Goal: Use online tool/utility: Utilize a website feature to perform a specific function

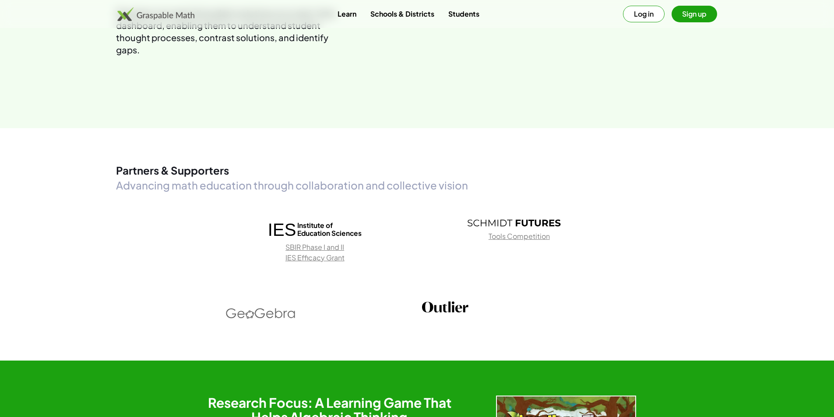
scroll to position [1347, 0]
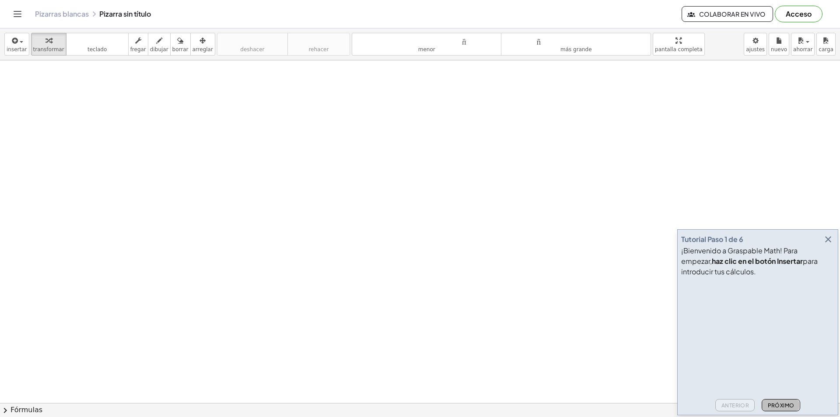
click at [777, 404] on font "Próximo" at bounding box center [781, 405] width 27 height 7
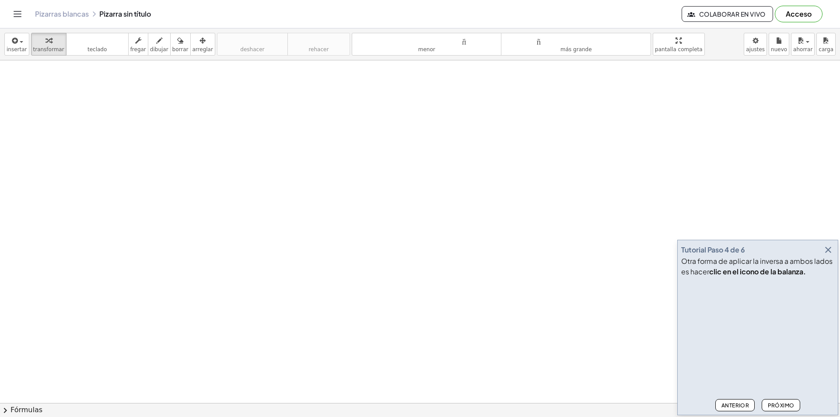
click at [777, 404] on font "Próximo" at bounding box center [781, 405] width 27 height 7
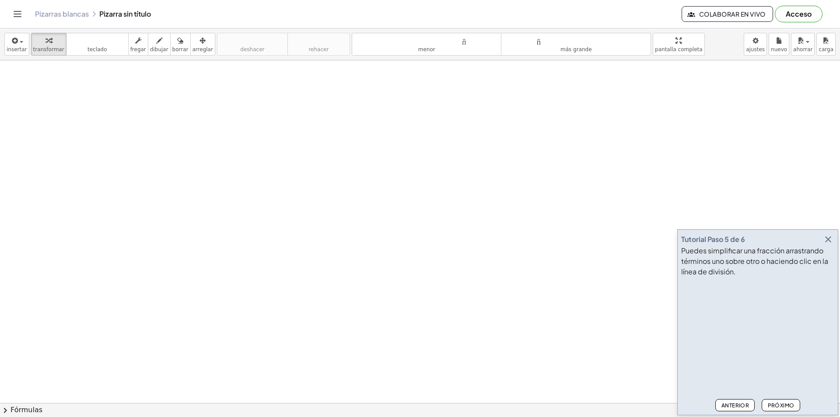
click at [777, 404] on font "Próximo" at bounding box center [781, 405] width 27 height 7
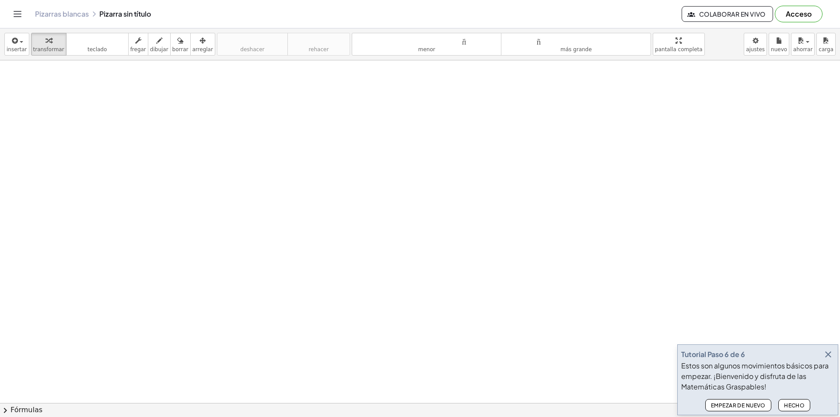
click at [782, 401] on button "Hecho" at bounding box center [795, 405] width 32 height 12
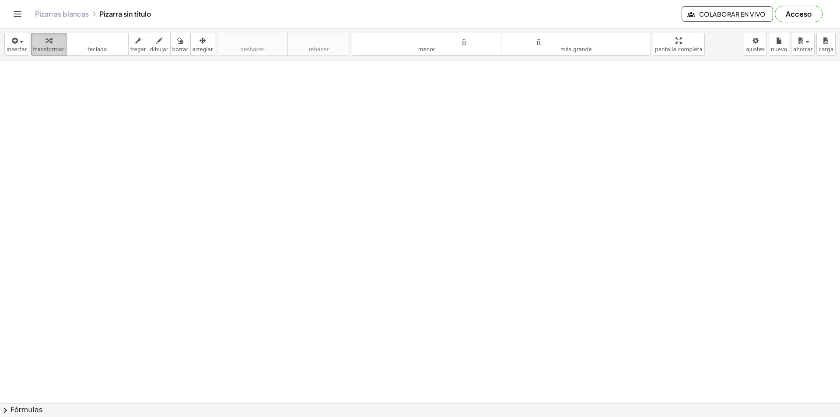
click at [46, 46] on icon "button" at bounding box center [49, 40] width 6 height 11
click at [46, 47] on font "transformar" at bounding box center [48, 49] width 31 height 6
click at [11, 42] on icon "button" at bounding box center [15, 40] width 8 height 11
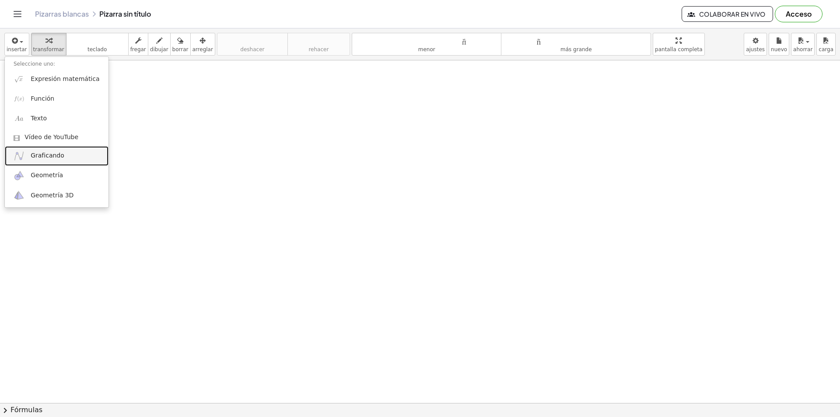
click at [75, 152] on link "Graficando" at bounding box center [57, 156] width 104 height 20
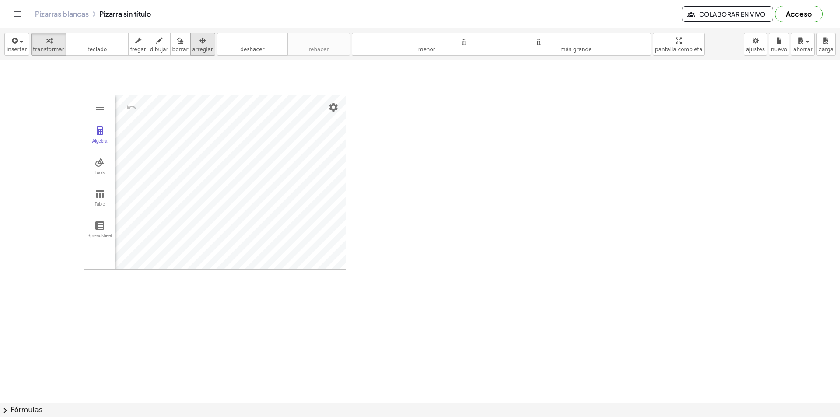
click at [193, 48] on font "arreglar" at bounding box center [203, 49] width 21 height 6
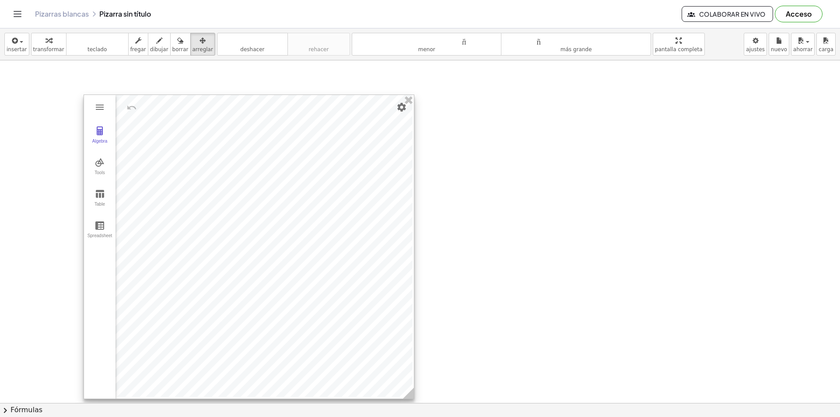
drag, startPoint x: 343, startPoint y: 264, endPoint x: 415, endPoint y: 394, distance: 148.5
click at [414, 394] on icon at bounding box center [408, 393] width 11 height 11
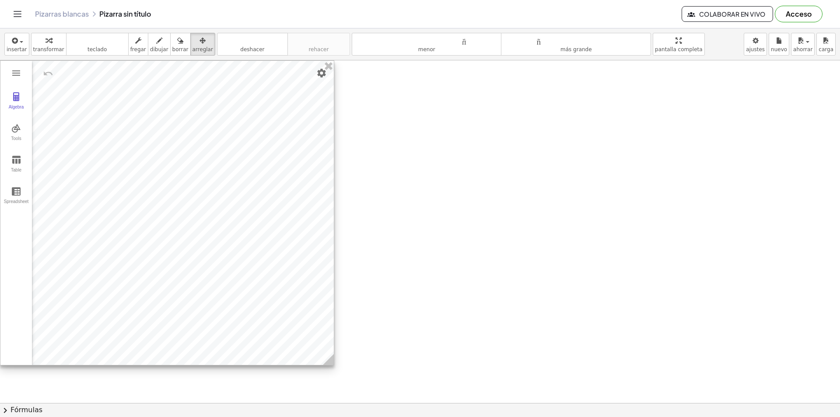
drag, startPoint x: 386, startPoint y: 306, endPoint x: 273, endPoint y: 267, distance: 119.7
click at [272, 267] on div at bounding box center [167, 213] width 334 height 304
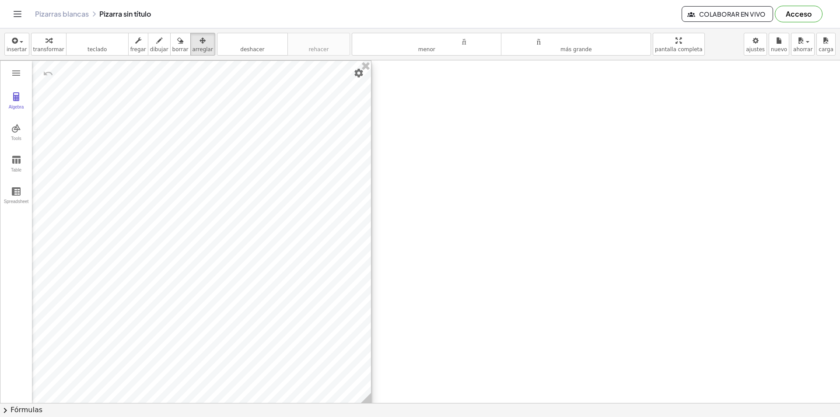
drag, startPoint x: 331, startPoint y: 361, endPoint x: 368, endPoint y: 400, distance: 53.6
click at [368, 400] on icon at bounding box center [365, 398] width 11 height 11
click at [481, 206] on div at bounding box center [420, 403] width 840 height 686
click at [518, 110] on div at bounding box center [420, 403] width 840 height 686
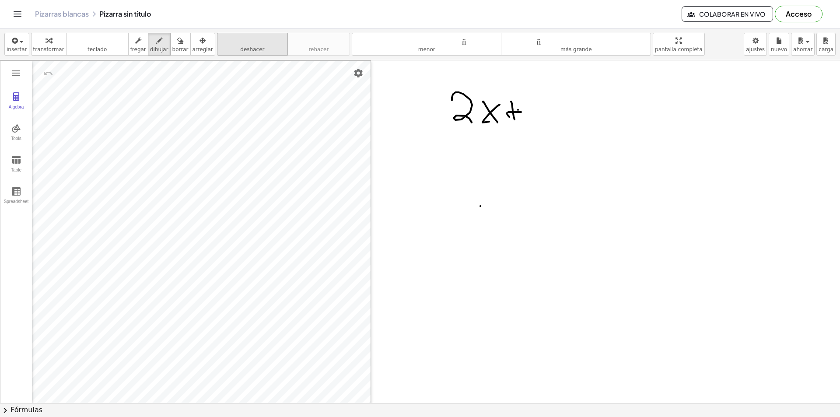
click at [226, 45] on icon "deshacer" at bounding box center [252, 40] width 67 height 11
click at [227, 45] on icon "deshacer" at bounding box center [252, 40] width 67 height 11
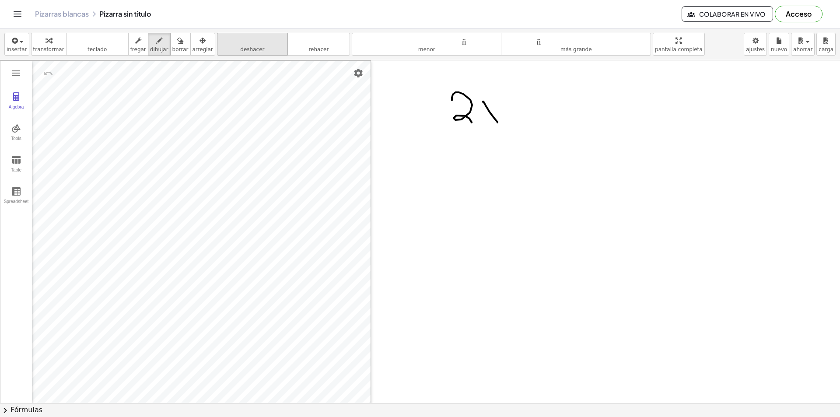
click at [227, 45] on icon "deshacer" at bounding box center [252, 40] width 67 height 11
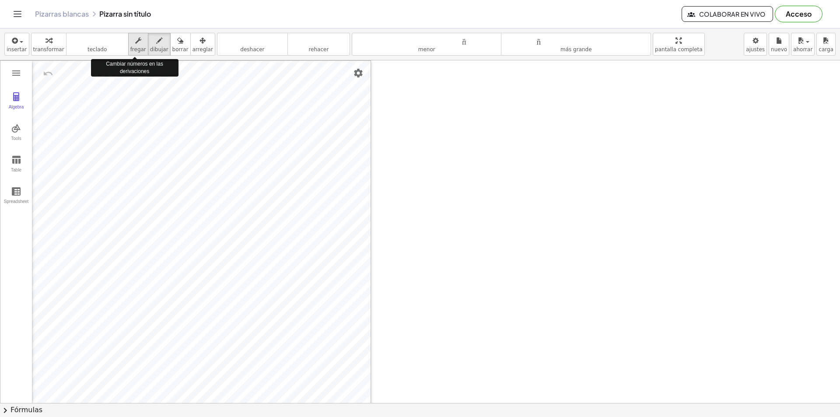
click at [130, 49] on font "fregar" at bounding box center [138, 49] width 16 height 6
click at [130, 47] on font "fregar" at bounding box center [138, 49] width 16 height 6
click at [26, 95] on button "Algebra" at bounding box center [16, 101] width 32 height 32
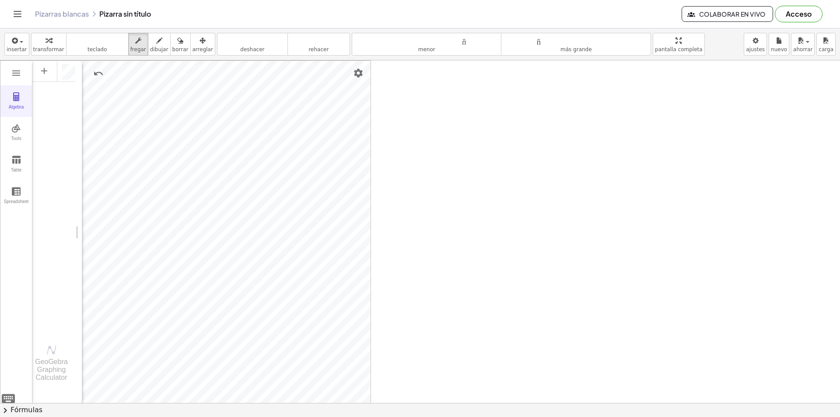
click at [25, 109] on div "Algebra" at bounding box center [16, 111] width 28 height 12
click at [21, 104] on button "Algebra" at bounding box center [16, 101] width 32 height 32
click at [99, 74] on li "Expression" at bounding box center [82, 74] width 83 height 14
click at [352, 99] on div "Algebra Tools Table Spreadsheet X = 1 -5 5 ** ≤ X ≤ * Step 1 × Input… GeoGebra …" at bounding box center [420, 403] width 840 height 686
drag, startPoint x: 371, startPoint y: 121, endPoint x: 387, endPoint y: 116, distance: 17.3
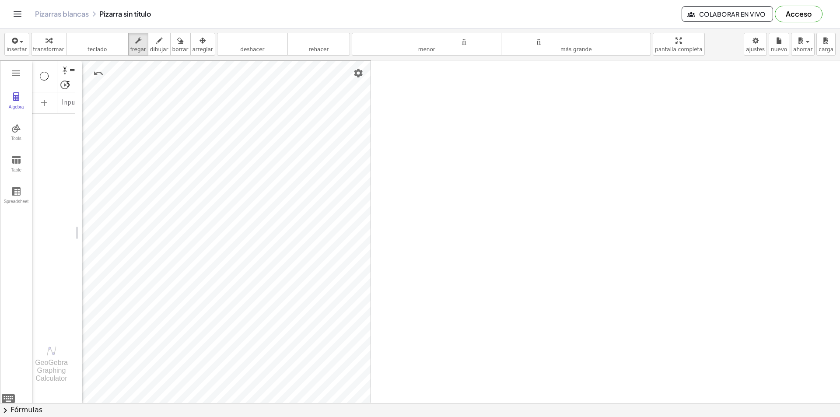
click at [387, 116] on div "Algebra Tools Table Spreadsheet X = 1 -5 5 ** ≤ X ≤ * Step 1 × Input… GeoGebra …" at bounding box center [420, 403] width 840 height 686
click at [38, 46] on font "transformar" at bounding box center [48, 49] width 31 height 6
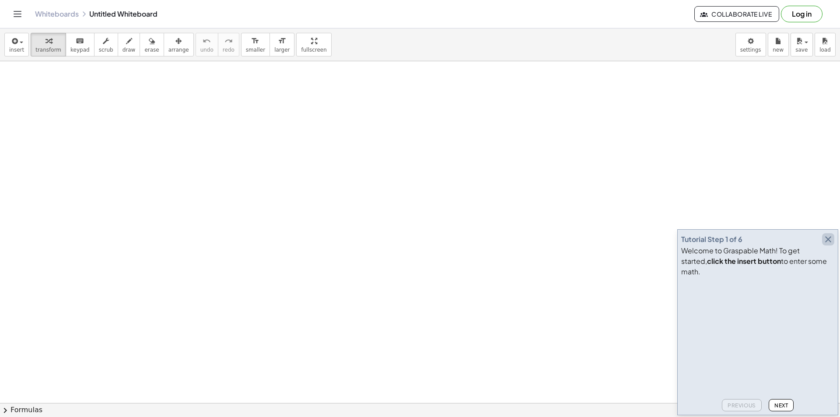
click at [830, 245] on icon "button" at bounding box center [828, 239] width 11 height 11
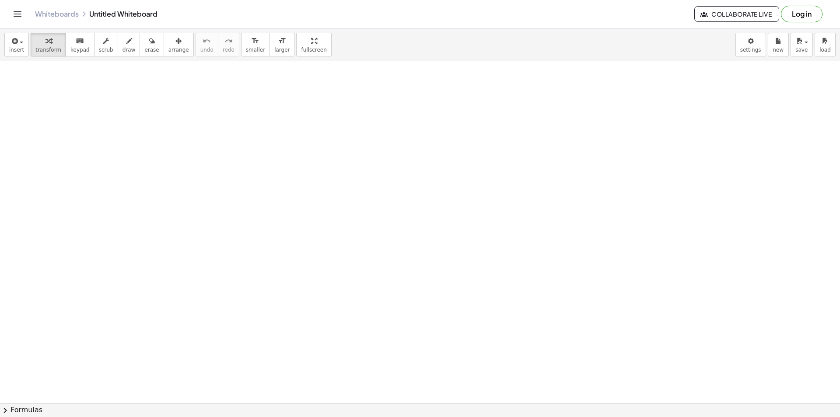
drag, startPoint x: 511, startPoint y: 3, endPoint x: 105, endPoint y: 116, distance: 421.0
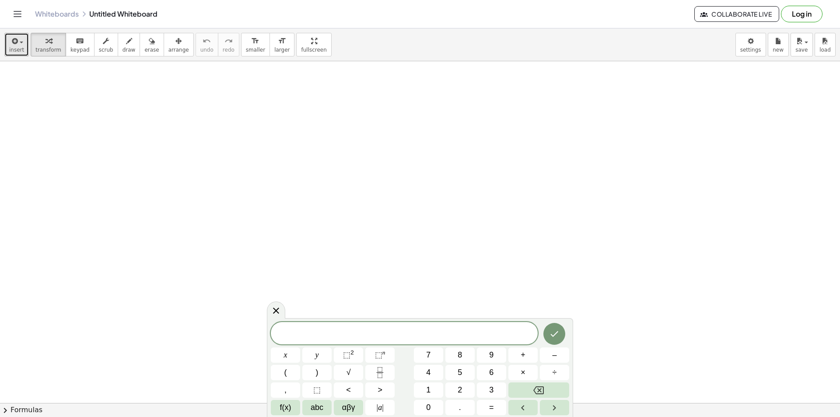
click at [19, 53] on span "insert" at bounding box center [16, 50] width 15 height 6
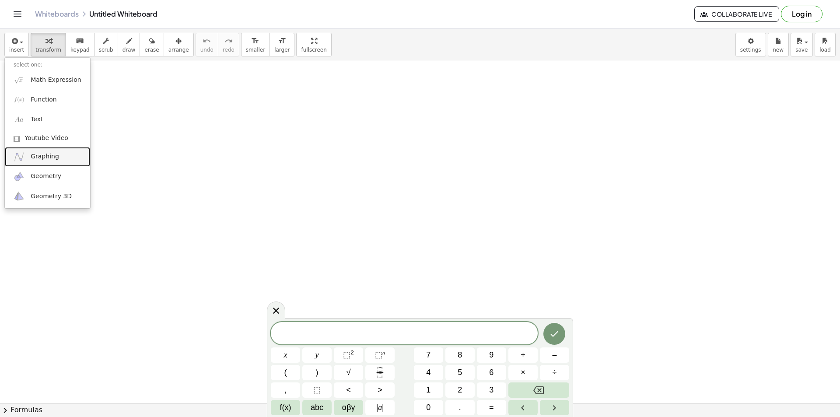
click at [64, 157] on link "Graphing" at bounding box center [47, 157] width 85 height 20
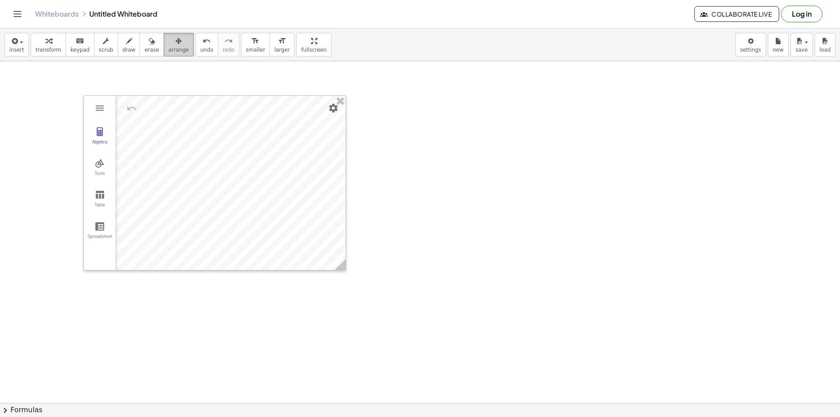
click at [169, 42] on div "button" at bounding box center [179, 40] width 21 height 11
drag, startPoint x: 342, startPoint y: 267, endPoint x: 418, endPoint y: 356, distance: 116.7
click at [346, 270] on icon at bounding box center [340, 264] width 11 height 11
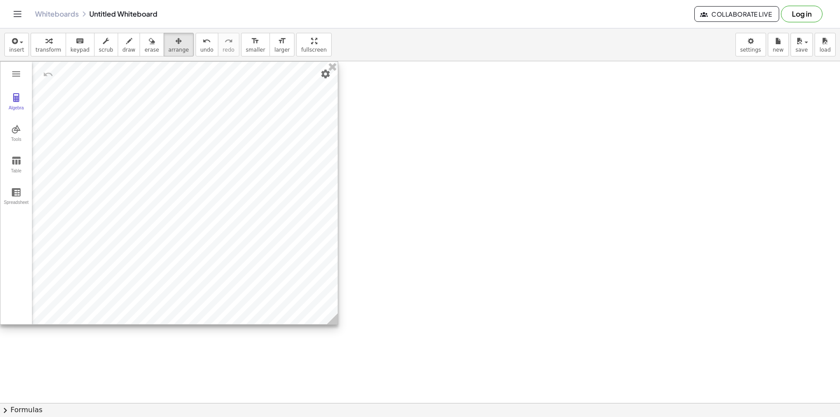
drag, startPoint x: 363, startPoint y: 275, endPoint x: 243, endPoint y: 224, distance: 130.3
click at [243, 224] on div at bounding box center [169, 193] width 338 height 263
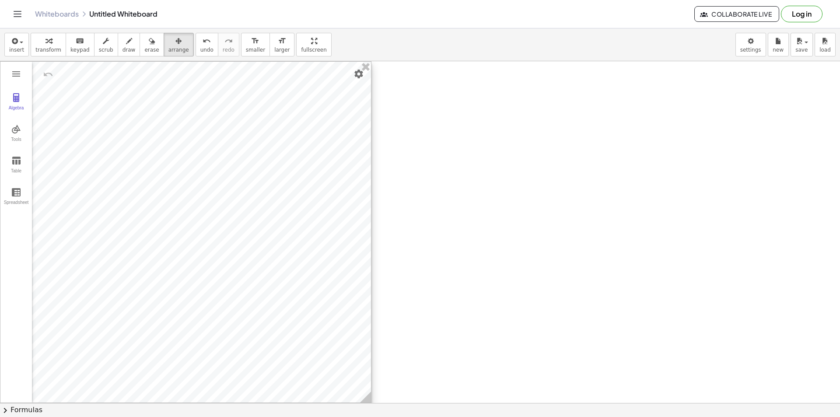
drag, startPoint x: 334, startPoint y: 322, endPoint x: 367, endPoint y: 401, distance: 85.1
click at [367, 401] on icon at bounding box center [365, 397] width 11 height 11
click at [15, 79] on img "Graphing Calculator" at bounding box center [16, 74] width 11 height 11
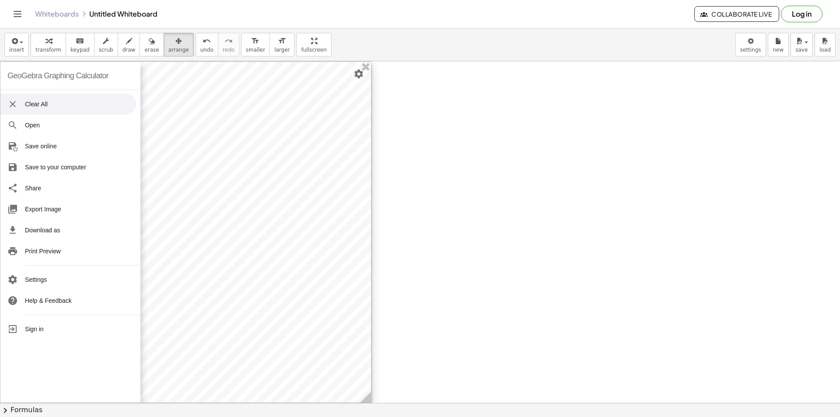
click at [15, 79] on div "GeoGebra Graphing Calculator" at bounding box center [57, 76] width 101 height 28
click at [19, 105] on li "Clear All" at bounding box center [68, 104] width 136 height 21
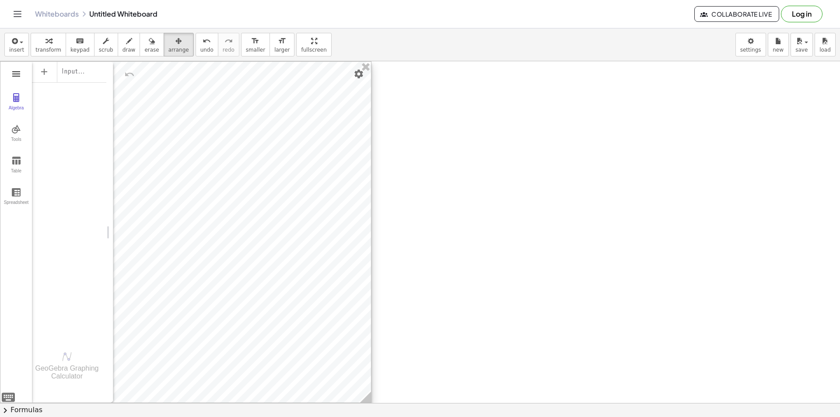
click at [18, 77] on img "Graphing Calculator" at bounding box center [16, 74] width 11 height 11
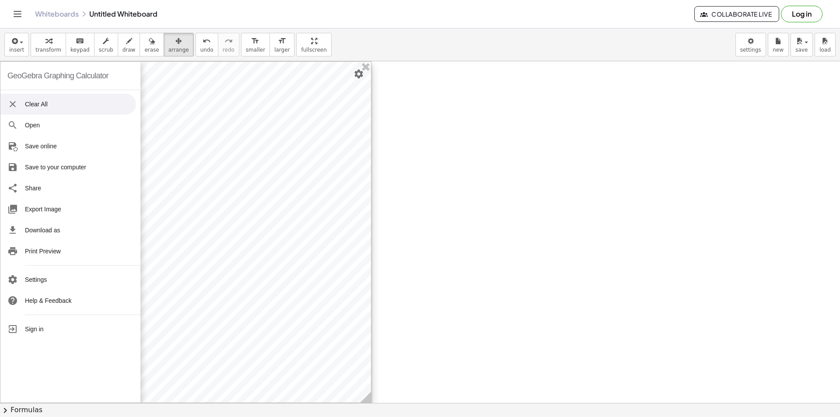
click at [18, 77] on div "GeoGebra Graphing Calculator" at bounding box center [57, 76] width 101 height 28
click at [236, 91] on div at bounding box center [185, 232] width 371 height 341
click at [237, 91] on div at bounding box center [185, 232] width 371 height 341
click at [192, 96] on div at bounding box center [186, 232] width 371 height 341
click at [65, 99] on li "Clear All" at bounding box center [69, 104] width 136 height 21
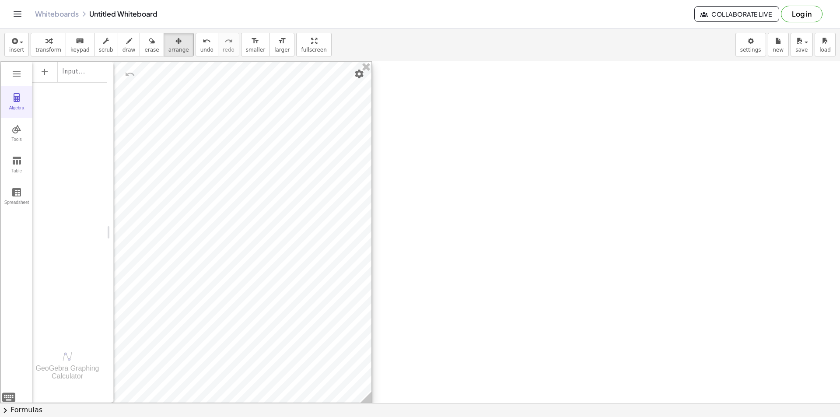
click at [19, 108] on div "Algebra" at bounding box center [17, 111] width 28 height 12
click at [46, 77] on img "Undo" at bounding box center [48, 74] width 11 height 11
click at [46, 75] on img "Undo" at bounding box center [48, 74] width 11 height 11
click at [21, 48] on span "insert" at bounding box center [16, 50] width 15 height 6
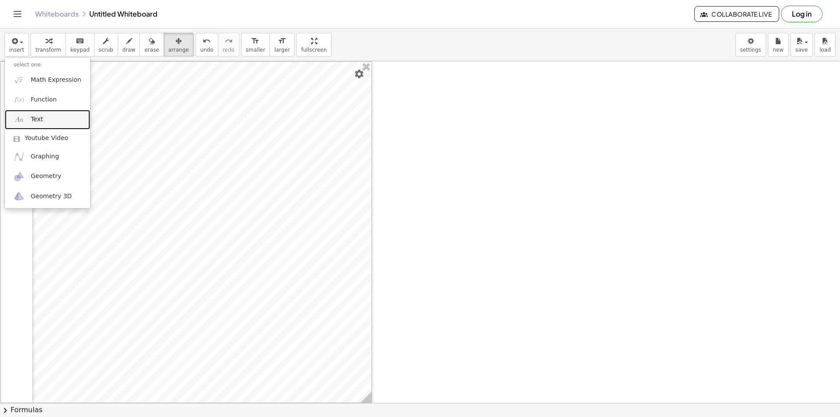
click at [49, 123] on link "Text" at bounding box center [47, 120] width 85 height 20
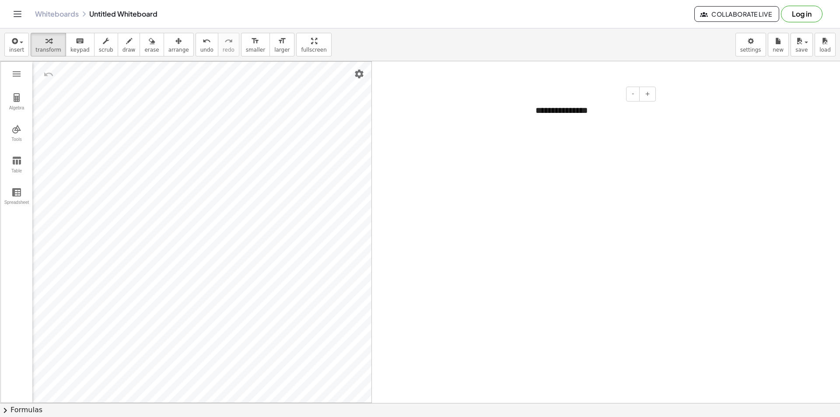
click at [618, 93] on div "- +" at bounding box center [590, 94] width 131 height 15
click at [608, 105] on div "**********" at bounding box center [592, 110] width 131 height 30
drag, startPoint x: 608, startPoint y: 105, endPoint x: 432, endPoint y: 112, distance: 176.6
click at [21, 97] on img "Graphing Calculator" at bounding box center [16, 97] width 11 height 11
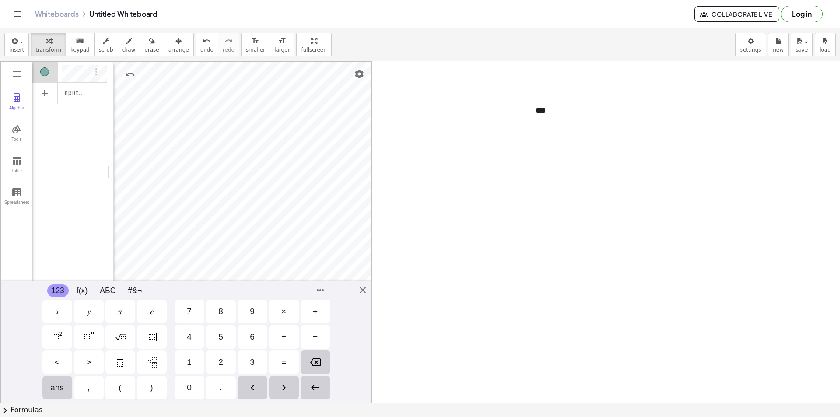
scroll to position [5, 0]
click at [363, 291] on div "GeoGebra Graphing Calculator Clear All Open Save online Save to your computer S…" at bounding box center [186, 232] width 372 height 342
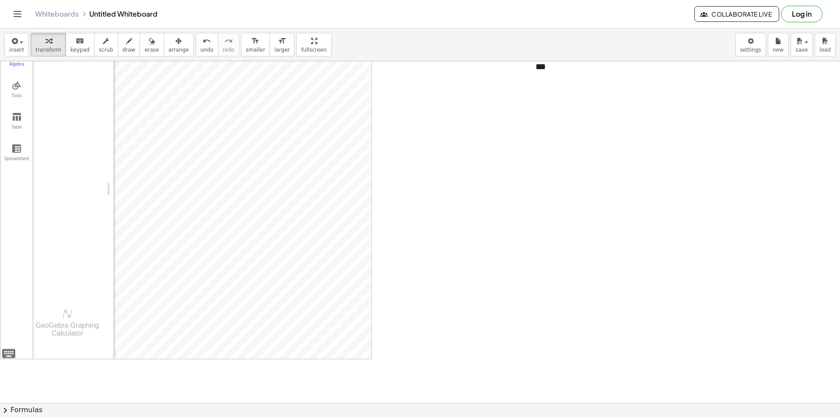
scroll to position [0, 0]
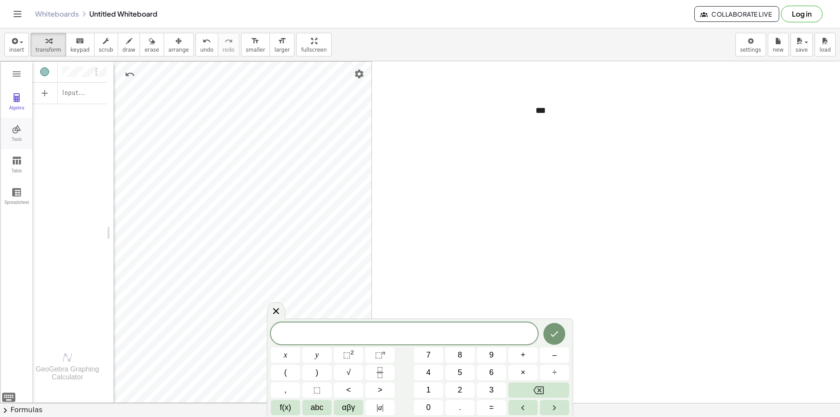
click at [27, 129] on button "Tools" at bounding box center [17, 134] width 32 height 32
click at [22, 100] on button "Algebra" at bounding box center [17, 102] width 32 height 32
click at [84, 121] on li "Help" at bounding box center [83, 124] width 83 height 14
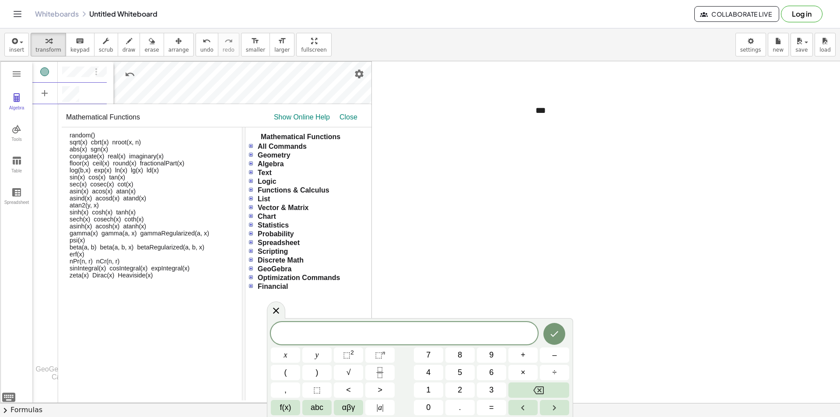
scroll to position [5, 0]
click at [255, 144] on span "All Commands" at bounding box center [282, 146] width 56 height 7
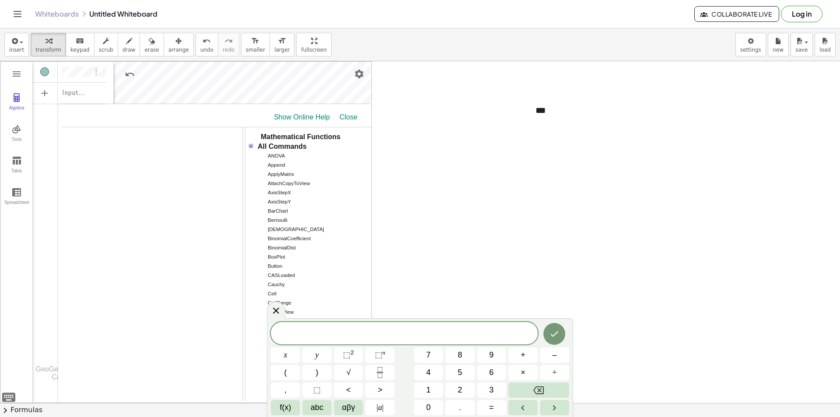
click at [251, 144] on img "Graphing Calculator" at bounding box center [250, 145] width 7 height 7
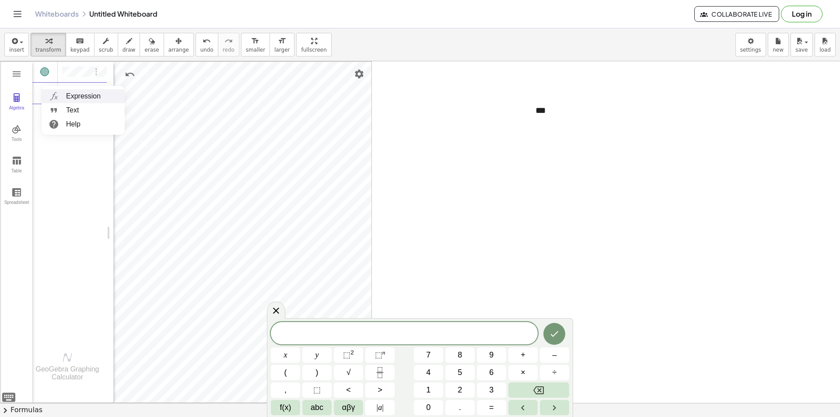
click at [71, 97] on li "Expression" at bounding box center [83, 96] width 83 height 14
click at [57, 94] on img "Graphing Calculator" at bounding box center [54, 96] width 16 height 14
click at [361, 372] on button "√" at bounding box center [348, 372] width 29 height 15
click at [462, 372] on span "5" at bounding box center [460, 373] width 4 height 12
click at [561, 335] on button "Done" at bounding box center [555, 334] width 22 height 22
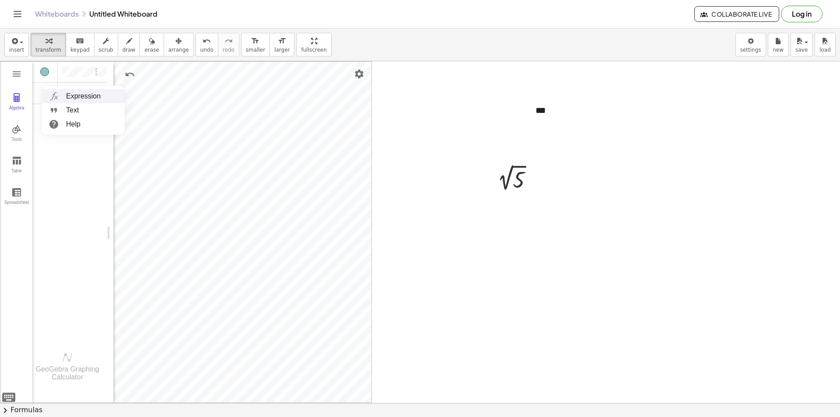
click at [46, 96] on li "Expression" at bounding box center [83, 96] width 83 height 14
click at [517, 173] on div at bounding box center [517, 179] width 56 height 29
click at [521, 178] on div at bounding box center [518, 178] width 85 height 29
click at [515, 180] on div at bounding box center [518, 179] width 85 height 29
click at [70, 106] on div "d = 1 -5 5 ** ≤ d ≤ * Step 1 ×" at bounding box center [69, 99] width 74 height 32
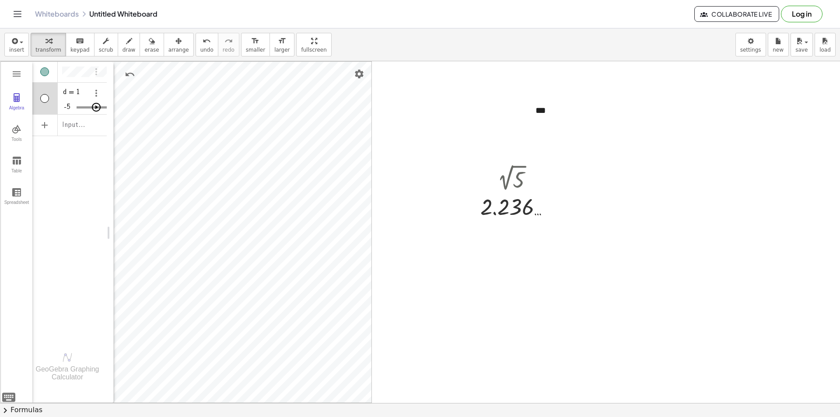
click at [101, 110] on div "1 ×" at bounding box center [99, 99] width 16 height 32
click at [96, 106] on img "Play" at bounding box center [96, 107] width 11 height 11
type input "****"
click at [75, 108] on div "d = 2.78 -5 5 ** ≤ d ≤ * Step 1 ×" at bounding box center [69, 99] width 74 height 32
type input "*"
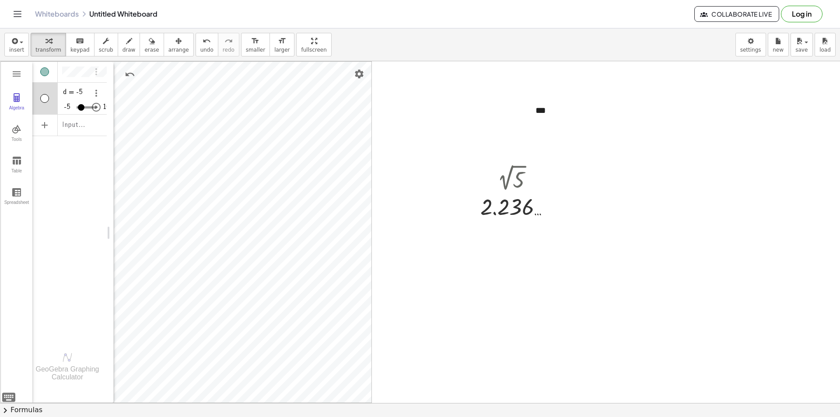
drag, startPoint x: 79, startPoint y: 102, endPoint x: 52, endPoint y: 93, distance: 28.2
type input "**"
click at [77, 100] on input "Algebra" at bounding box center [87, 107] width 20 height 14
click at [54, 98] on img "Graphing Calculator" at bounding box center [54, 96] width 16 height 14
click at [537, 181] on div at bounding box center [536, 180] width 10 height 10
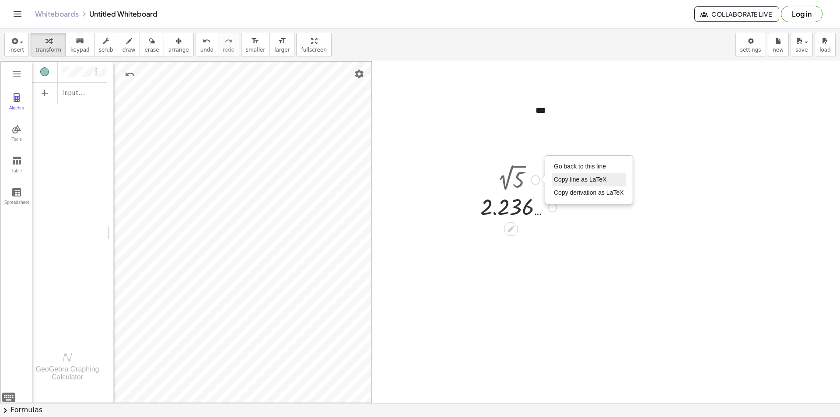
click at [556, 182] on span "Copy line as LaTeX" at bounding box center [580, 179] width 53 height 7
paste textarea "********"
type textarea "********"
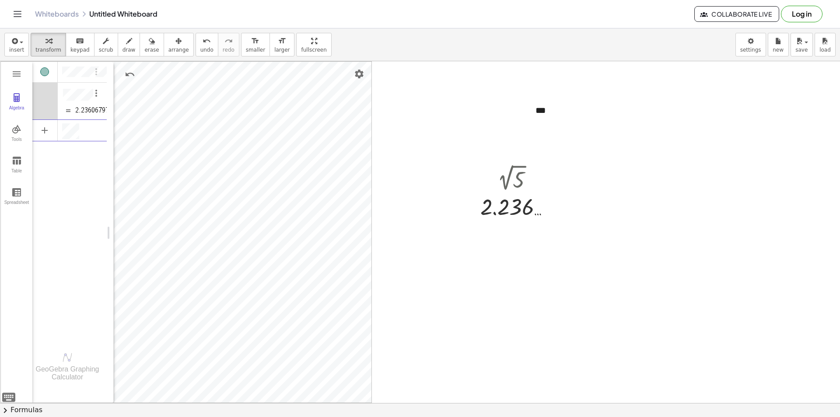
scroll to position [0, 0]
click at [42, 95] on div "Algebra" at bounding box center [44, 101] width 25 height 37
click at [19, 132] on img "Graphing Calculator" at bounding box center [16, 129] width 11 height 11
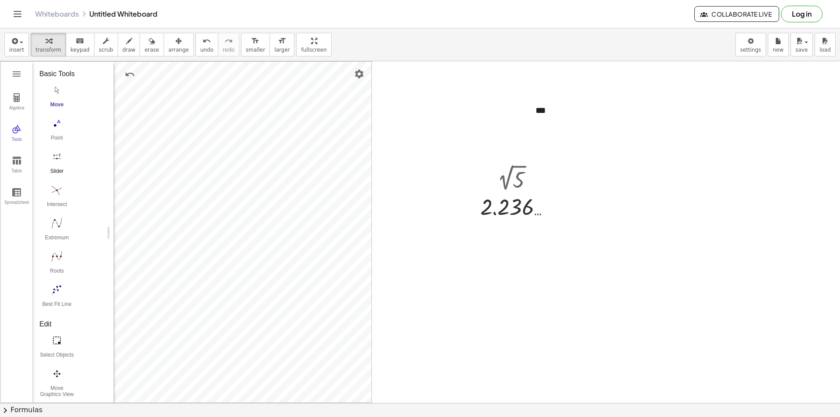
click at [59, 163] on img "Slider. Select position" at bounding box center [56, 157] width 35 height 14
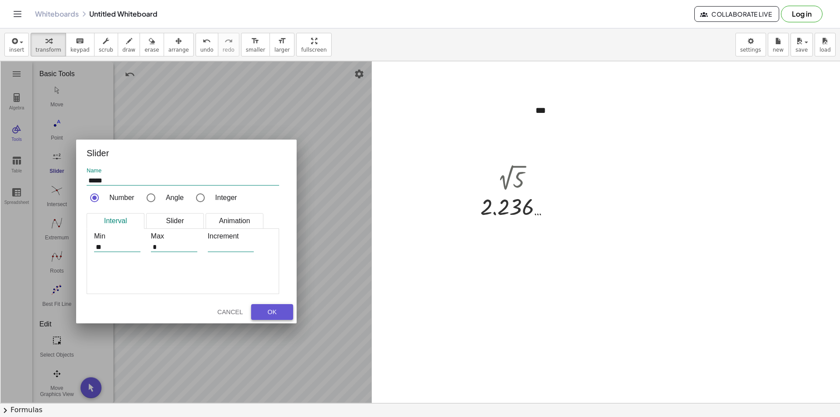
click at [271, 312] on div "OK" at bounding box center [272, 312] width 28 height 7
click at [277, 309] on button "OK" at bounding box center [272, 312] width 42 height 16
click at [327, 232] on div "Graphing Calculator" at bounding box center [187, 233] width 372 height 342
click at [277, 319] on button "OK" at bounding box center [272, 312] width 42 height 16
click at [275, 313] on div "OK" at bounding box center [272, 312] width 28 height 7
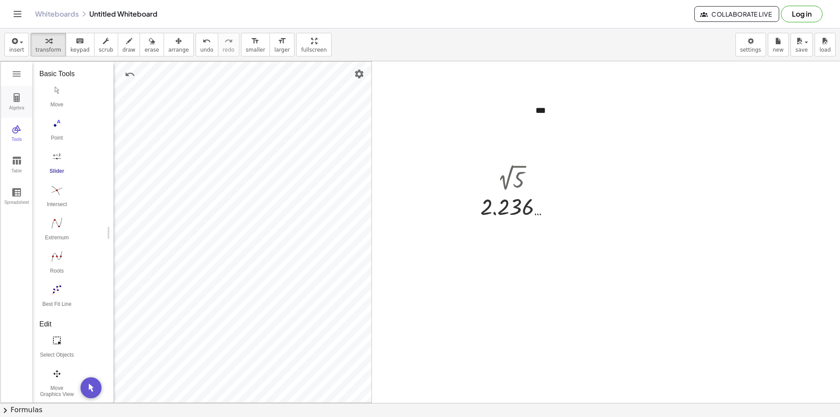
click at [16, 105] on button "Algebra" at bounding box center [17, 102] width 32 height 32
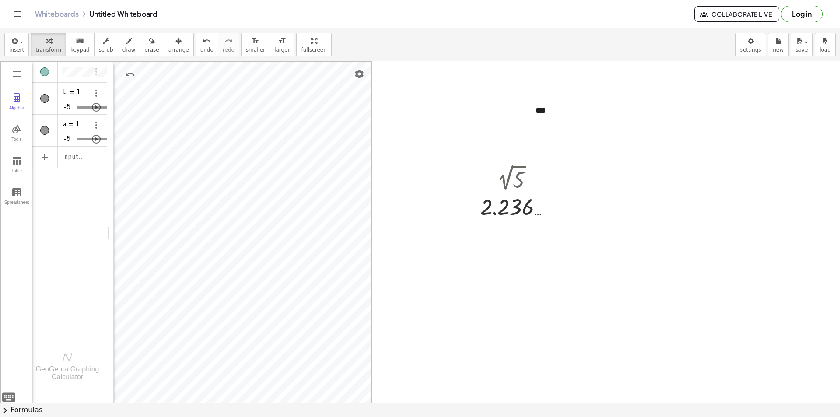
click at [48, 126] on div "Algebra" at bounding box center [44, 131] width 25 height 32
click at [46, 100] on div "Algebra" at bounding box center [44, 98] width 9 height 9
click at [57, 109] on div "Algebra" at bounding box center [44, 99] width 25 height 32
click at [60, 111] on div "b = 1 -5 5 ** ≤ b ≤ * Step 1 ×" at bounding box center [69, 99] width 74 height 32
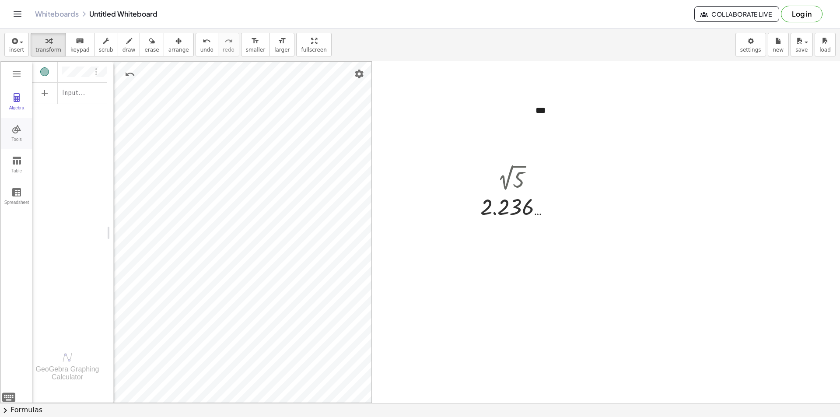
click at [30, 135] on button "Tools" at bounding box center [17, 134] width 32 height 32
click at [59, 124] on img "Point. Select position or line, function, or curve" at bounding box center [56, 123] width 35 height 14
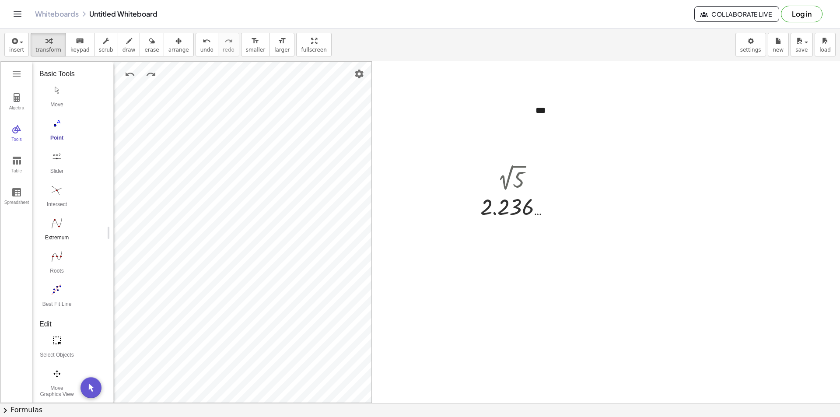
scroll to position [88, 0]
click at [53, 213] on button "Best Fit Line" at bounding box center [56, 211] width 35 height 32
click at [62, 327] on img "Line. Select two points or positions" at bounding box center [56, 323] width 35 height 14
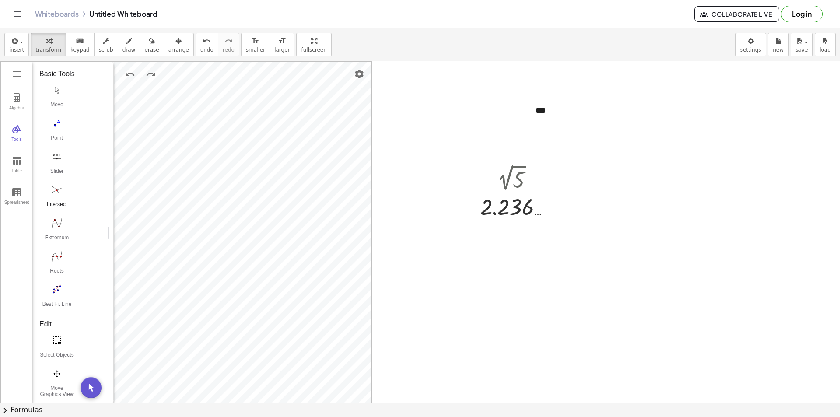
click at [61, 200] on button "Intersect" at bounding box center [56, 199] width 35 height 32
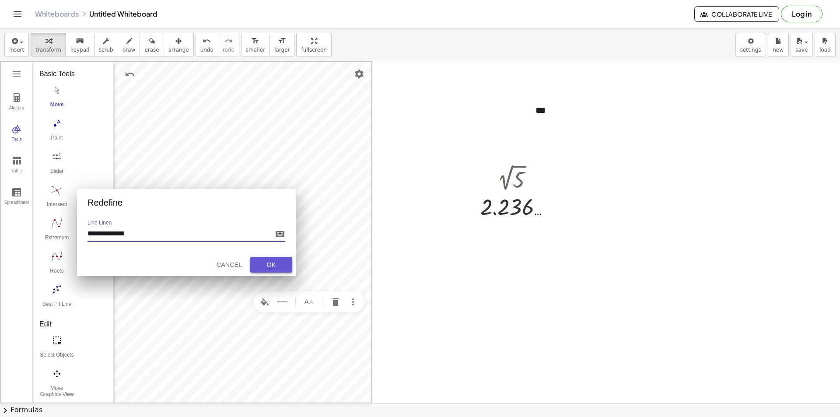
click at [276, 267] on div "OK" at bounding box center [271, 264] width 28 height 7
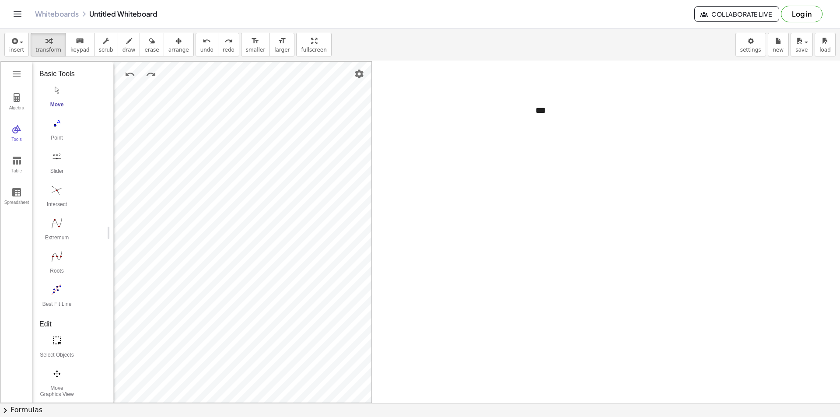
click at [55, 94] on img "Move. Drag or select object" at bounding box center [56, 90] width 35 height 14
click at [30, 106] on div "Algebra Tools Table Spreadsheet Input… GeoGebra Graphing Calculator Basic Tools…" at bounding box center [54, 233] width 106 height 342
click at [118, 50] on button "draw" at bounding box center [129, 45] width 23 height 24
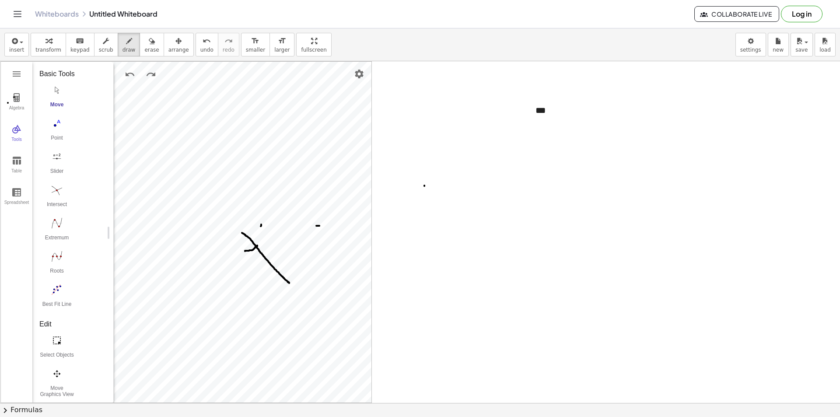
click at [169, 48] on span "arrange" at bounding box center [179, 50] width 21 height 6
click at [157, 82] on button "Redo" at bounding box center [151, 75] width 16 height 16
click at [123, 48] on span "draw" at bounding box center [129, 50] width 13 height 6
click at [99, 47] on span "scrub" at bounding box center [106, 50] width 14 height 6
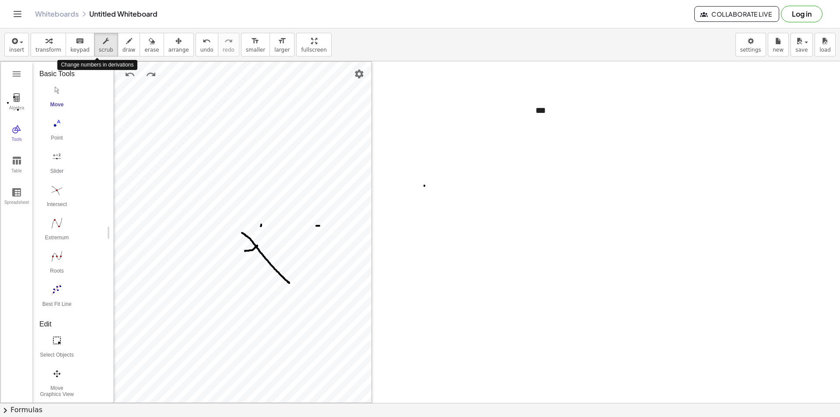
click at [86, 84] on div "Move Point Slider Intersect Extremum Roots Best Fit Line" at bounding box center [69, 199] width 60 height 233
click at [14, 97] on img "Graphing Calculator" at bounding box center [16, 97] width 11 height 11
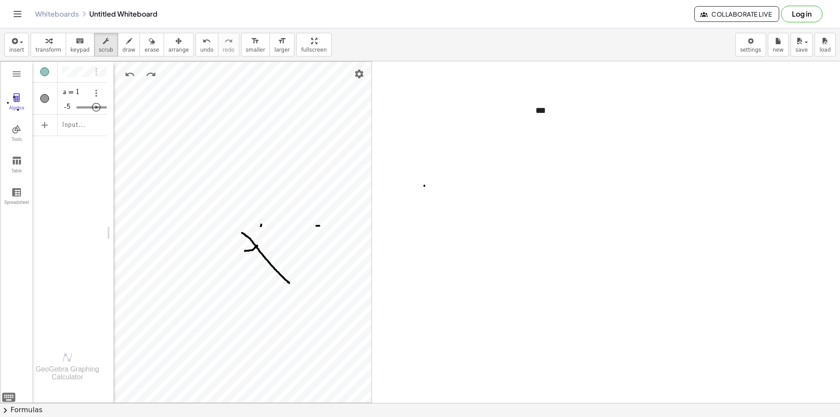
click at [47, 108] on div "Algebra" at bounding box center [44, 99] width 25 height 32
click at [144, 51] on span "erase" at bounding box center [151, 50] width 14 height 6
drag, startPoint x: 27, startPoint y: 123, endPoint x: 44, endPoint y: 163, distance: 42.9
drag, startPoint x: 253, startPoint y: 194, endPoint x: 360, endPoint y: 202, distance: 106.7
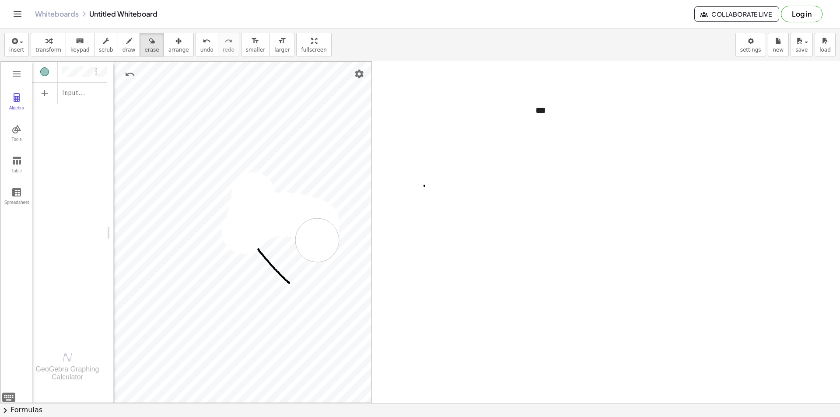
drag, startPoint x: 388, startPoint y: 184, endPoint x: 428, endPoint y: 214, distance: 50.6
drag, startPoint x: 440, startPoint y: 189, endPoint x: 423, endPoint y: 173, distance: 22.9
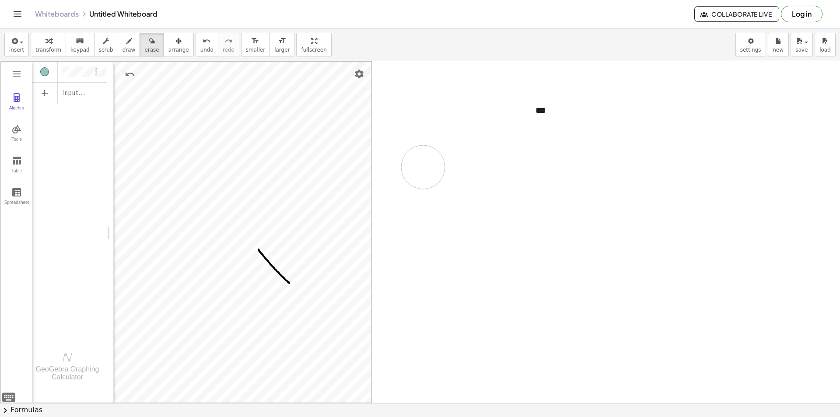
drag, startPoint x: 423, startPoint y: 167, endPoint x: 422, endPoint y: 233, distance: 66.1
drag, startPoint x: 566, startPoint y: 127, endPoint x: 381, endPoint y: 190, distance: 195.6
drag, startPoint x: 352, startPoint y: 162, endPoint x: 228, endPoint y: 310, distance: 193.3
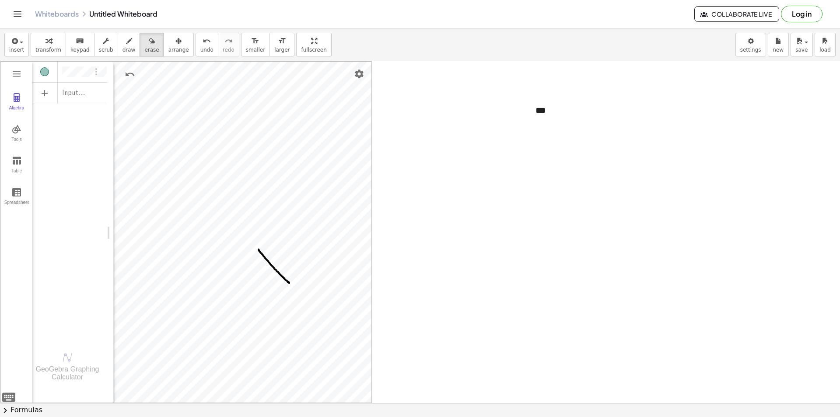
drag, startPoint x: 245, startPoint y: 313, endPoint x: 272, endPoint y: 288, distance: 36.2
drag, startPoint x: 338, startPoint y: 249, endPoint x: 80, endPoint y: 373, distance: 285.9
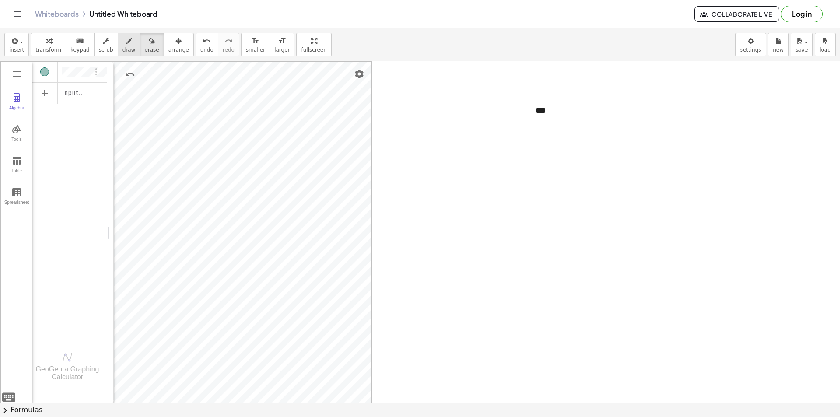
click at [118, 50] on button "draw" at bounding box center [129, 45] width 23 height 24
click at [11, 49] on span "insert" at bounding box center [16, 50] width 15 height 6
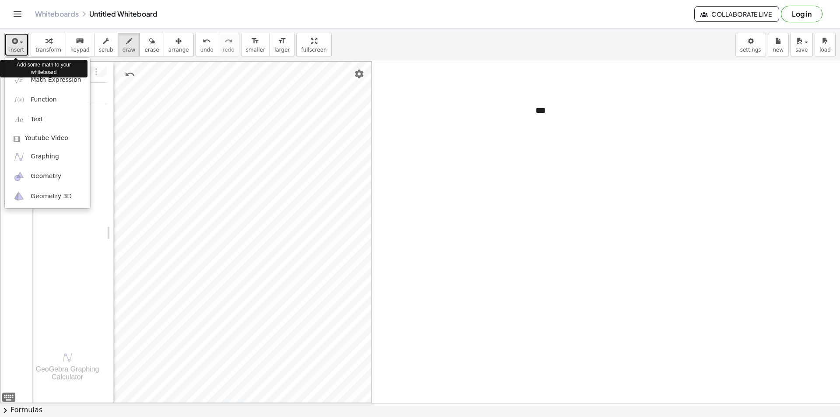
click at [14, 45] on icon "button" at bounding box center [14, 41] width 8 height 11
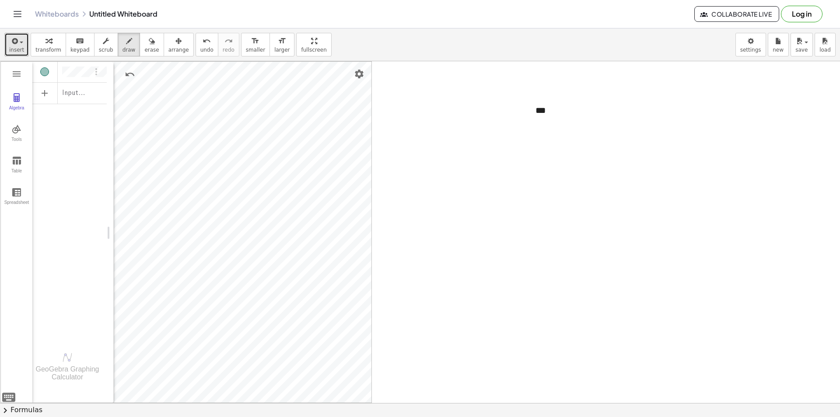
click at [21, 47] on span "insert" at bounding box center [16, 50] width 15 height 6
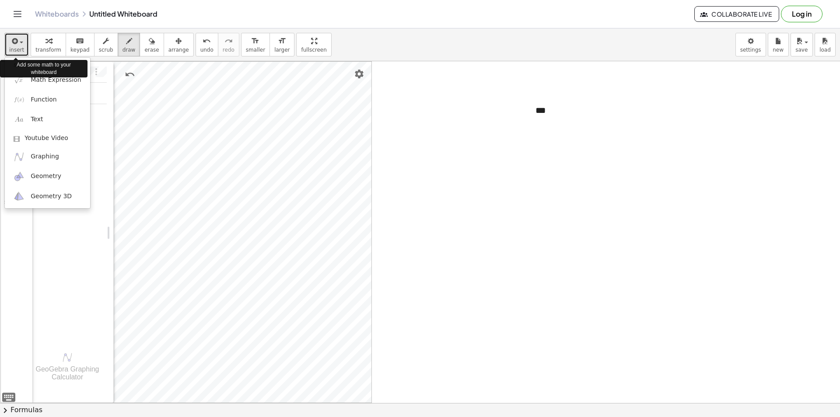
click at [21, 47] on span "insert" at bounding box center [16, 50] width 15 height 6
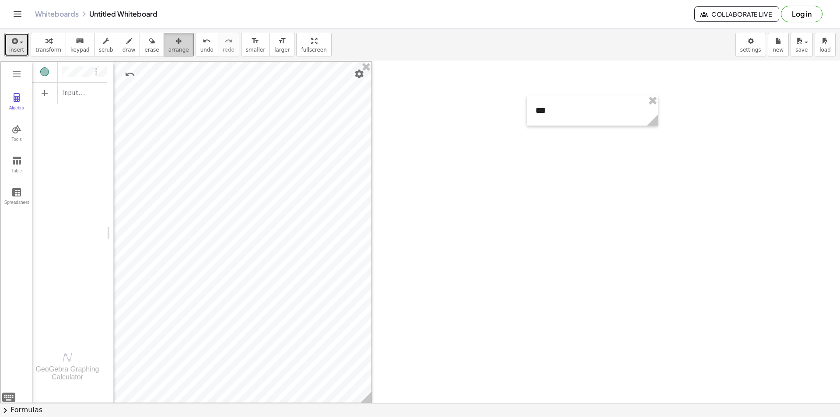
click at [176, 45] on icon "button" at bounding box center [179, 41] width 6 height 11
click at [623, 116] on div at bounding box center [592, 110] width 131 height 30
click at [580, 115] on div at bounding box center [592, 110] width 131 height 30
click at [545, 113] on div at bounding box center [592, 110] width 131 height 30
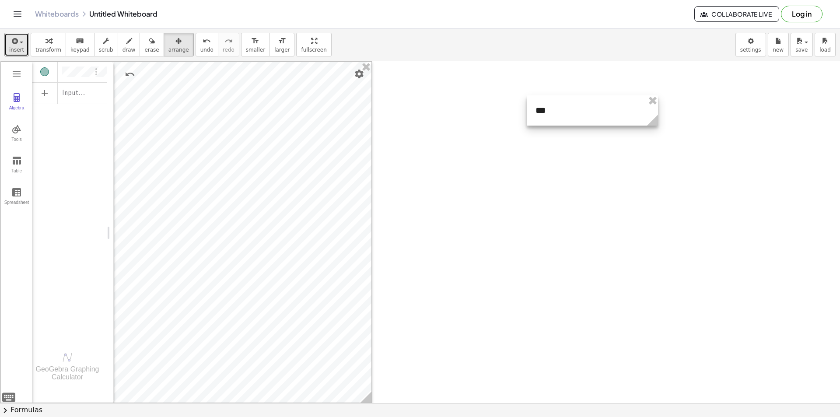
click at [539, 109] on div at bounding box center [592, 110] width 131 height 30
click at [99, 49] on span "scrub" at bounding box center [106, 50] width 14 height 6
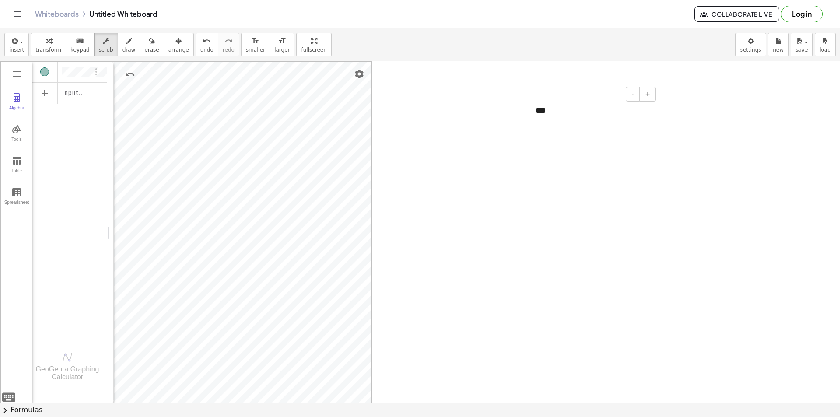
click at [558, 109] on div "***" at bounding box center [592, 110] width 131 height 30
drag, startPoint x: 558, startPoint y: 109, endPoint x: 398, endPoint y: 126, distance: 160.3
click at [18, 134] on img "Graphing Calculator" at bounding box center [16, 129] width 11 height 11
click at [62, 223] on img "Extremum. Select a function" at bounding box center [56, 223] width 35 height 14
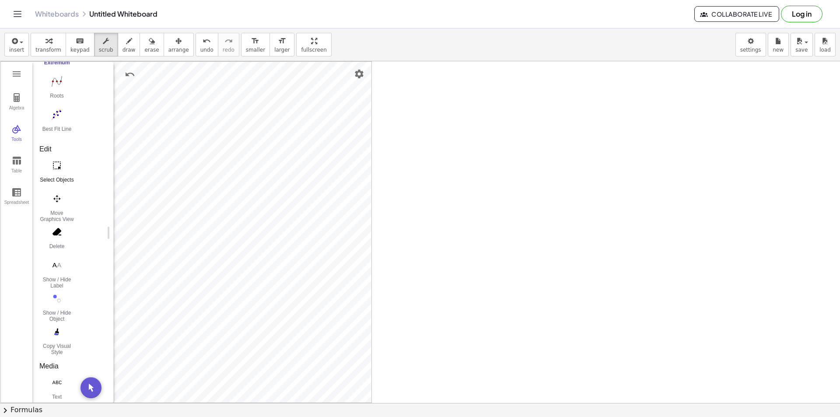
scroll to position [44, 0]
click at [65, 220] on button "Roots" at bounding box center [56, 221] width 35 height 32
click at [15, 153] on button "Table" at bounding box center [17, 165] width 32 height 32
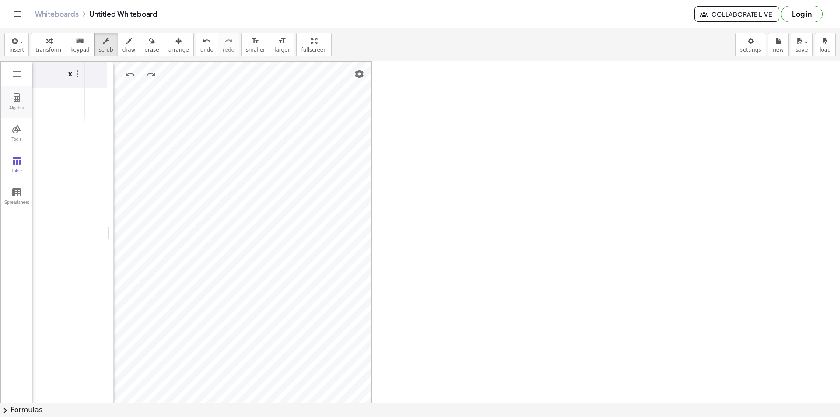
click at [17, 97] on img "Graphing Calculator" at bounding box center [16, 97] width 11 height 11
click at [24, 126] on button "Tools" at bounding box center [17, 134] width 32 height 32
click at [22, 101] on button "Algebra" at bounding box center [17, 102] width 32 height 32
click at [60, 164] on div "Input…" at bounding box center [69, 200] width 74 height 279
click at [21, 137] on button "Tools" at bounding box center [17, 134] width 32 height 32
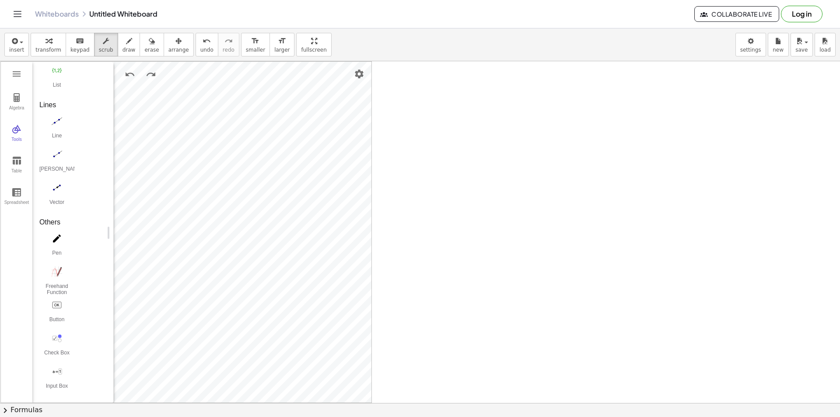
scroll to position [727, 0]
click at [60, 232] on img "Vector. Select starting point, then end point" at bounding box center [56, 232] width 35 height 14
click at [11, 109] on div "Algebra" at bounding box center [17, 111] width 28 height 12
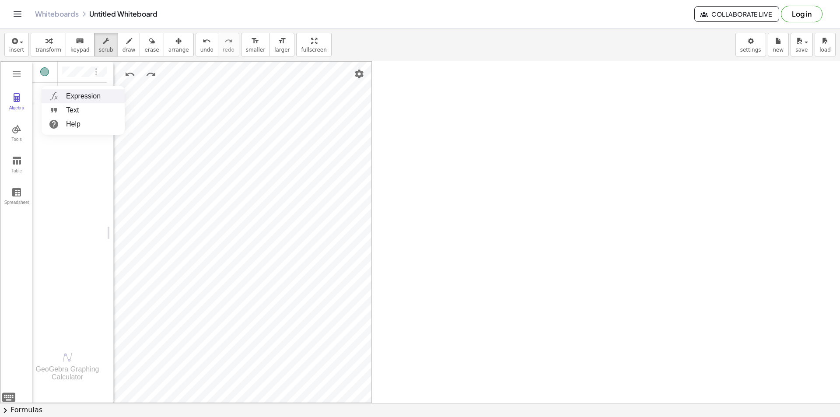
click at [84, 97] on li "Expression" at bounding box center [83, 96] width 83 height 14
paste textarea "** * * * **** * * * *****"
type textarea "** * * * **** * * * *****"
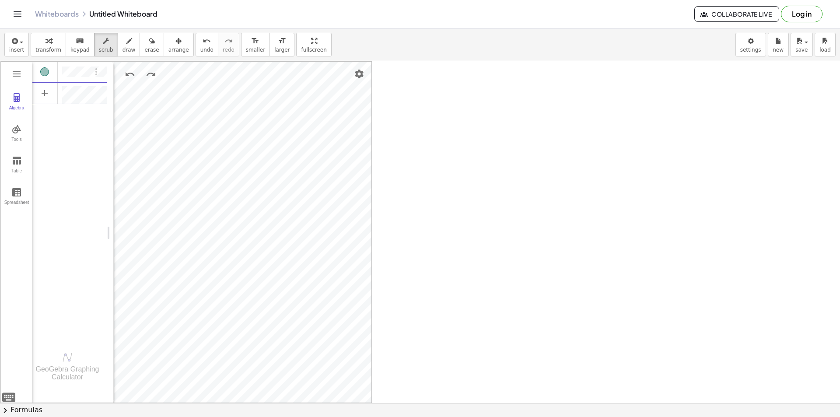
type textarea "** * * * **** * * * *****"
click at [95, 95] on img "Options" at bounding box center [96, 93] width 11 height 11
click at [91, 69] on img "Options" at bounding box center [96, 72] width 11 height 11
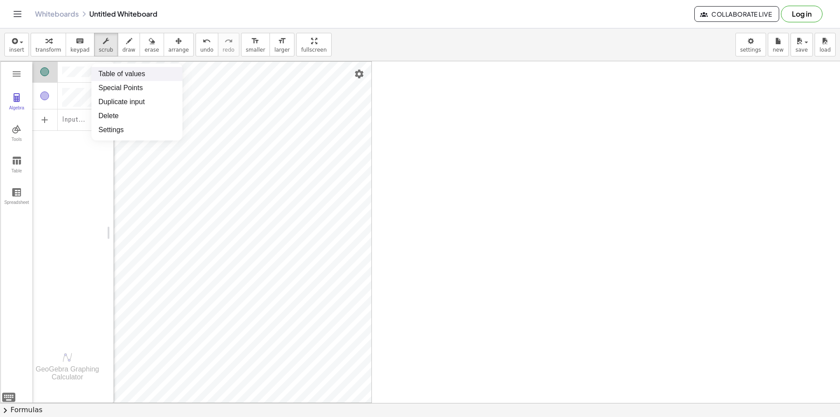
click at [85, 77] on div "Algebra" at bounding box center [69, 70] width 74 height 18
click at [71, 78] on div "Algebra" at bounding box center [69, 71] width 74 height 21
paste textarea "*********"
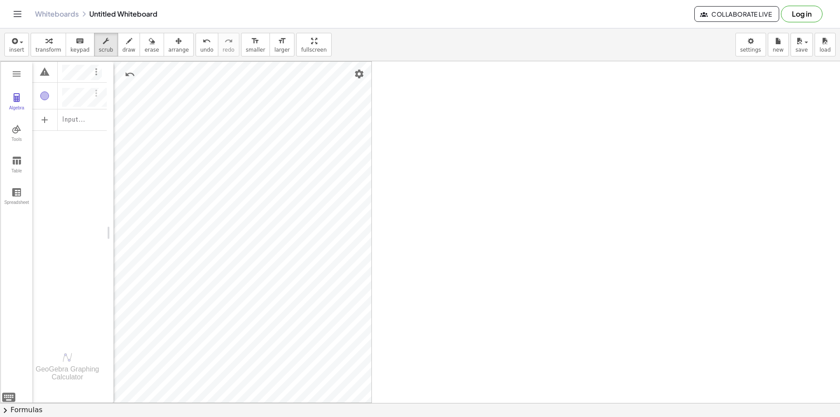
type textarea "*********"
click at [59, 102] on div "Algebra" at bounding box center [69, 96] width 74 height 27
click at [20, 163] on img "Graphing Calculator" at bounding box center [16, 160] width 11 height 11
click at [14, 94] on img "Graphing Calculator" at bounding box center [16, 97] width 11 height 11
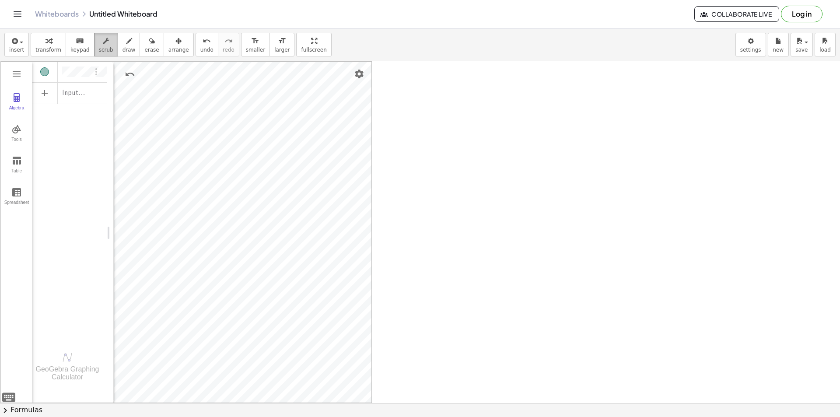
click at [103, 44] on icon "button" at bounding box center [106, 41] width 6 height 11
click at [518, 134] on div at bounding box center [420, 403] width 840 height 684
drag, startPoint x: 562, startPoint y: 108, endPoint x: 612, endPoint y: 112, distance: 49.6
click at [563, 108] on div at bounding box center [592, 110] width 131 height 30
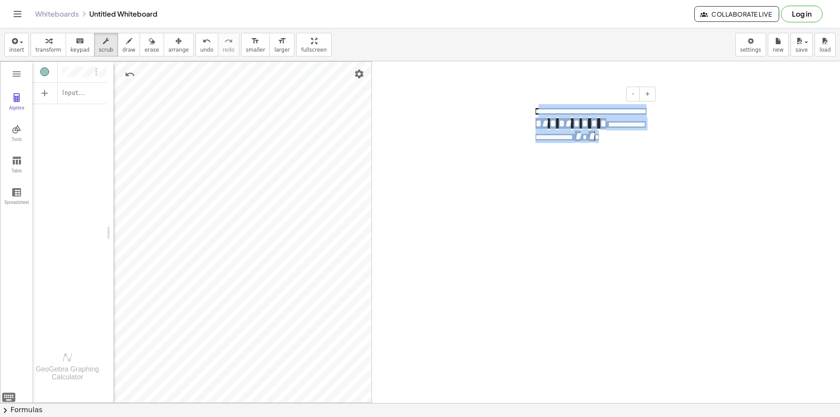
drag, startPoint x: 643, startPoint y: 138, endPoint x: 538, endPoint y: 109, distance: 109.0
click at [538, 109] on div "**********" at bounding box center [592, 123] width 131 height 57
click at [617, 137] on span "**********" at bounding box center [591, 131] width 110 height 20
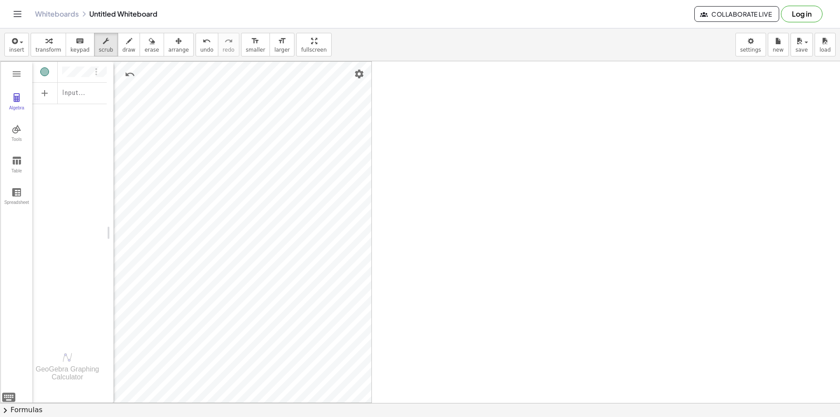
drag, startPoint x: 712, startPoint y: 169, endPoint x: 702, endPoint y: 173, distance: 10.6
click at [712, 169] on div at bounding box center [420, 403] width 840 height 684
click at [634, 107] on div at bounding box center [592, 110] width 131 height 30
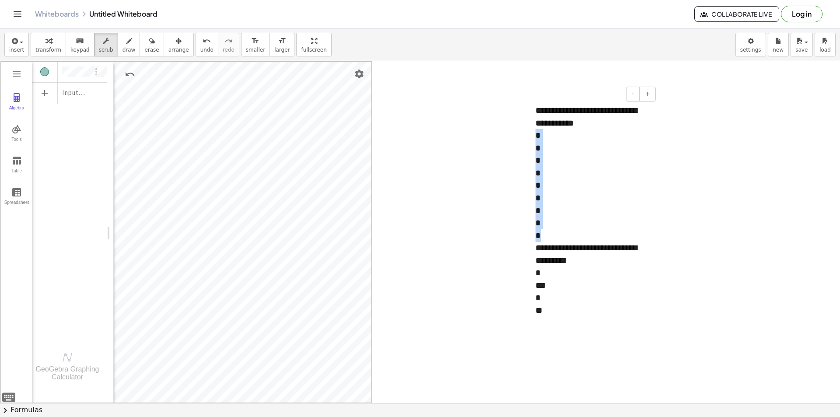
drag, startPoint x: 582, startPoint y: 236, endPoint x: 534, endPoint y: 135, distance: 110.8
click at [534, 135] on div "**********" at bounding box center [592, 210] width 131 height 230
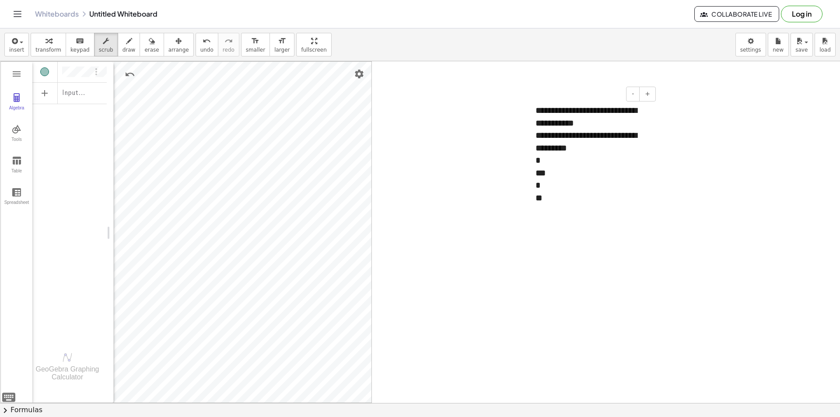
click at [642, 113] on div "**********" at bounding box center [593, 116] width 114 height 25
click at [606, 161] on div "*" at bounding box center [593, 160] width 114 height 13
drag, startPoint x: 554, startPoint y: 214, endPoint x: 548, endPoint y: 202, distance: 12.9
click at [548, 201] on div "**********" at bounding box center [420, 403] width 840 height 684
click at [548, 186] on div "*" at bounding box center [593, 185] width 114 height 13
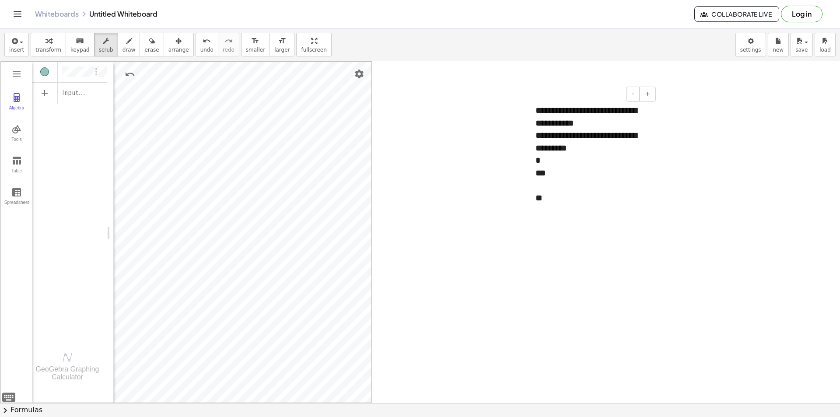
click at [555, 162] on div "*" at bounding box center [593, 160] width 114 height 13
click at [540, 170] on div at bounding box center [593, 173] width 114 height 13
click at [535, 170] on div at bounding box center [531, 141] width 9 height 92
click at [537, 173] on div "**" at bounding box center [593, 173] width 114 height 13
click at [537, 141] on div "**********" at bounding box center [593, 141] width 114 height 25
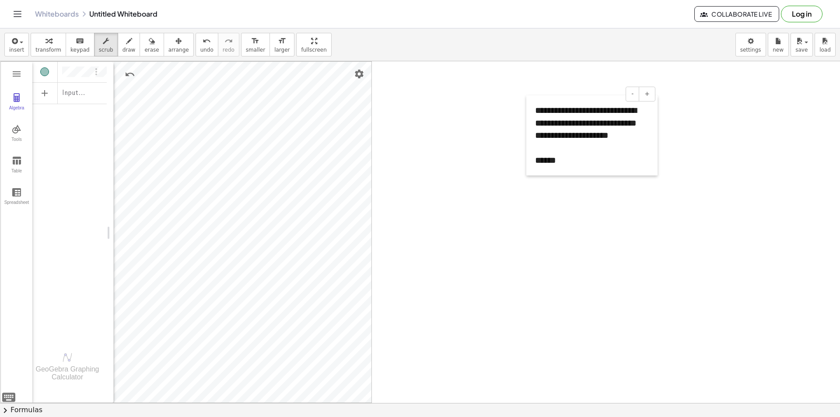
click at [527, 115] on div at bounding box center [531, 135] width 9 height 80
click at [525, 113] on div at bounding box center [529, 135] width 9 height 80
drag, startPoint x: 522, startPoint y: 113, endPoint x: 517, endPoint y: 113, distance: 5.3
click at [516, 113] on div at bounding box center [420, 403] width 840 height 684
click at [524, 111] on div at bounding box center [527, 135] width 9 height 80
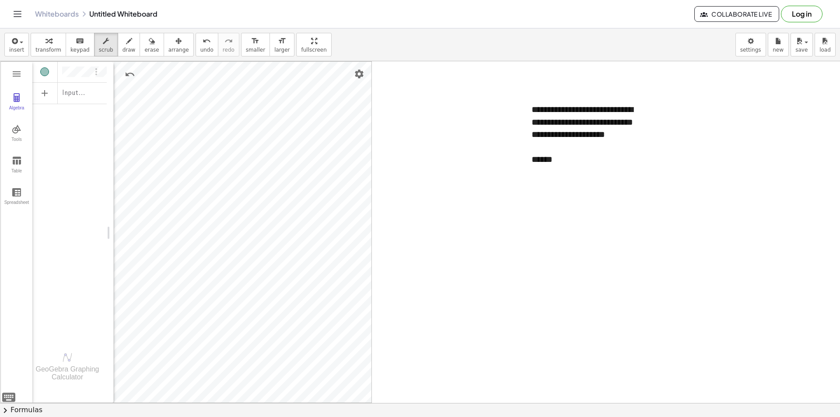
click at [728, 145] on div at bounding box center [420, 403] width 840 height 684
click at [169, 48] on span "arrange" at bounding box center [179, 50] width 21 height 6
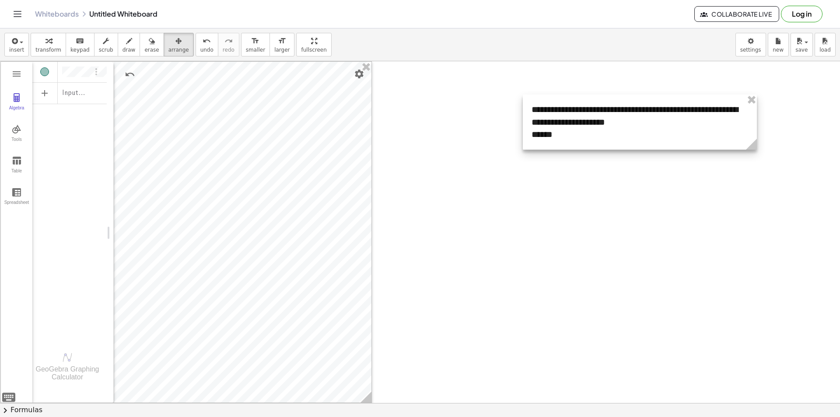
drag, startPoint x: 650, startPoint y: 171, endPoint x: 755, endPoint y: 180, distance: 105.9
click at [755, 180] on div "**********" at bounding box center [420, 403] width 840 height 684
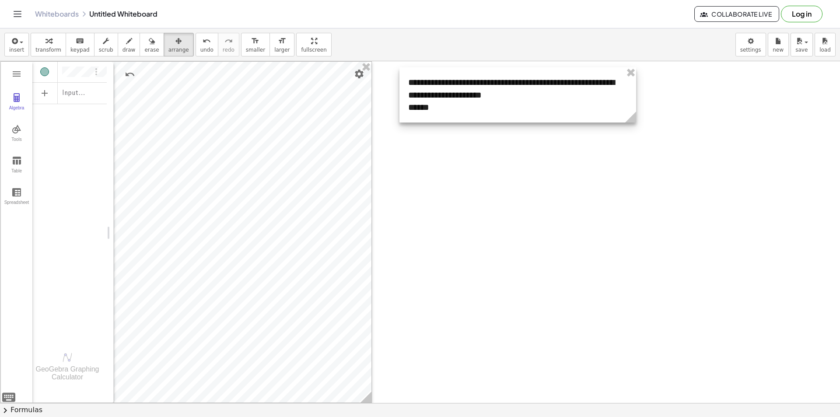
drag, startPoint x: 704, startPoint y: 102, endPoint x: 580, endPoint y: 75, distance: 126.4
click at [580, 75] on div at bounding box center [518, 94] width 237 height 55
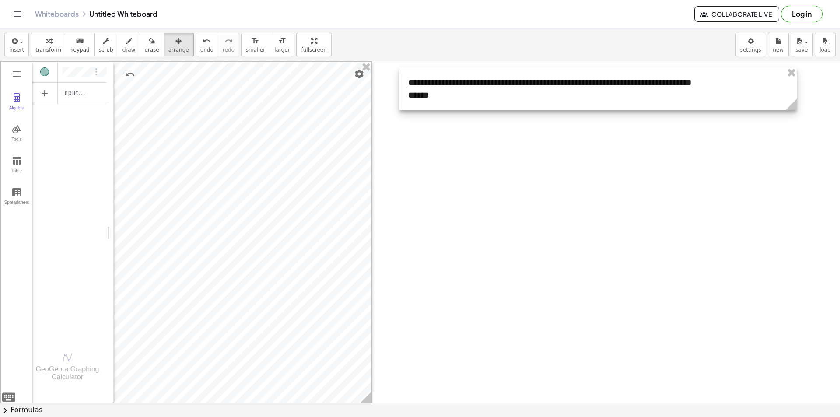
drag, startPoint x: 636, startPoint y: 116, endPoint x: 796, endPoint y: 115, distance: 160.7
click at [796, 115] on div "**********" at bounding box center [420, 403] width 840 height 684
click at [770, 154] on div at bounding box center [420, 403] width 840 height 684
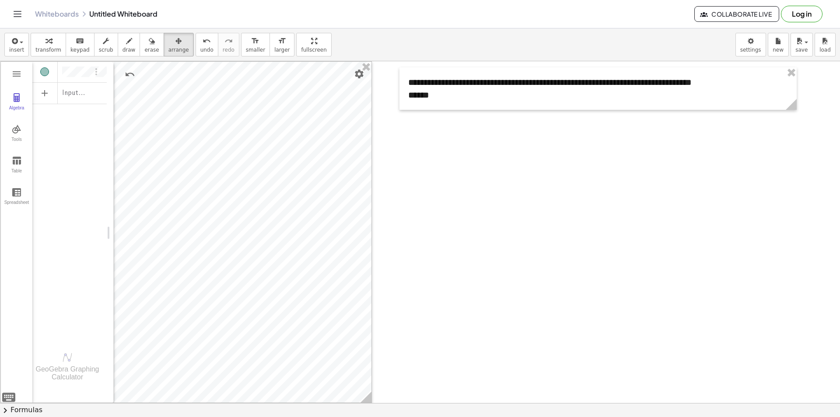
click at [567, 163] on div at bounding box center [420, 403] width 840 height 684
click at [26, 46] on button "insert" at bounding box center [16, 45] width 25 height 24
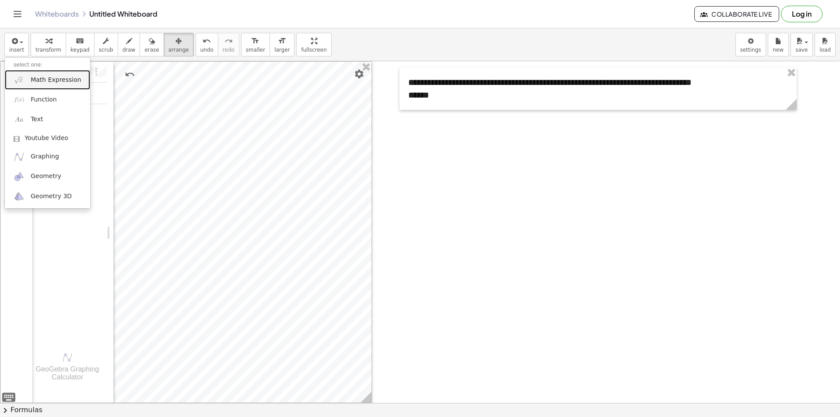
click at [70, 86] on link "Math Expression" at bounding box center [47, 80] width 85 height 20
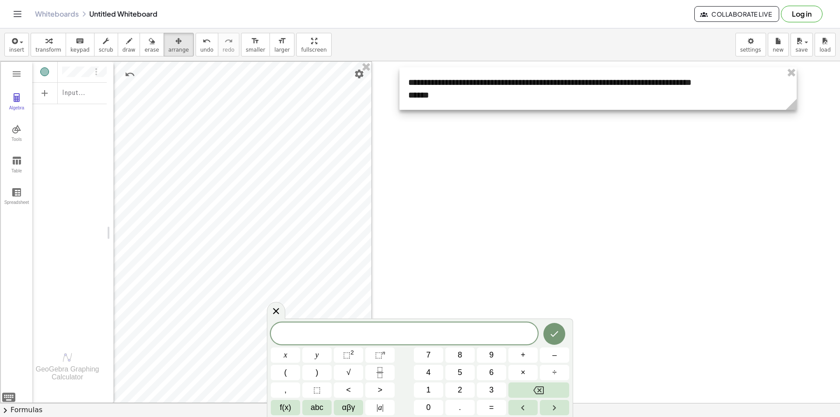
click at [591, 85] on div at bounding box center [598, 88] width 397 height 42
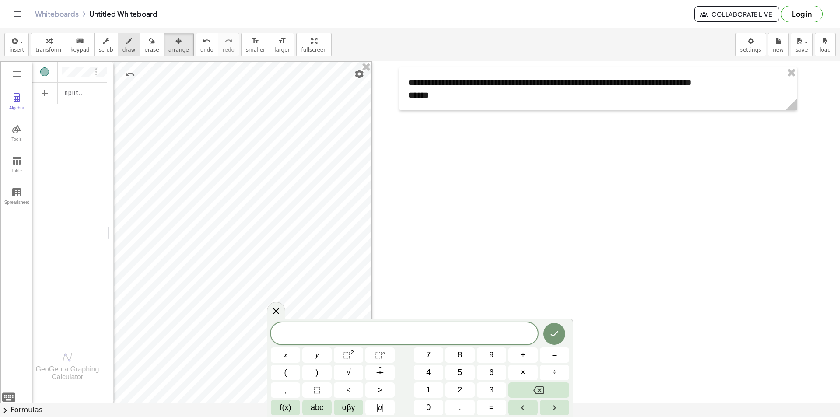
click at [126, 44] on icon "button" at bounding box center [129, 41] width 6 height 11
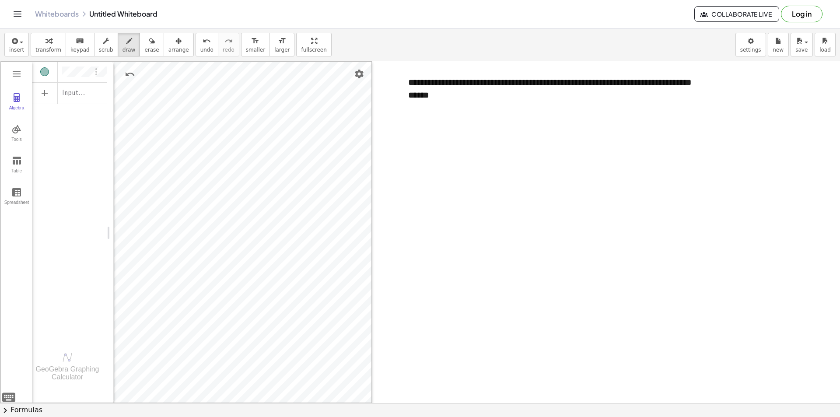
click at [538, 64] on div at bounding box center [420, 403] width 840 height 684
click at [548, 77] on div at bounding box center [420, 403] width 840 height 684
click at [102, 49] on span "scrub" at bounding box center [106, 50] width 14 height 6
click at [589, 94] on div "******" at bounding box center [598, 95] width 380 height 13
drag, startPoint x: 613, startPoint y: 81, endPoint x: 566, endPoint y: 83, distance: 46.5
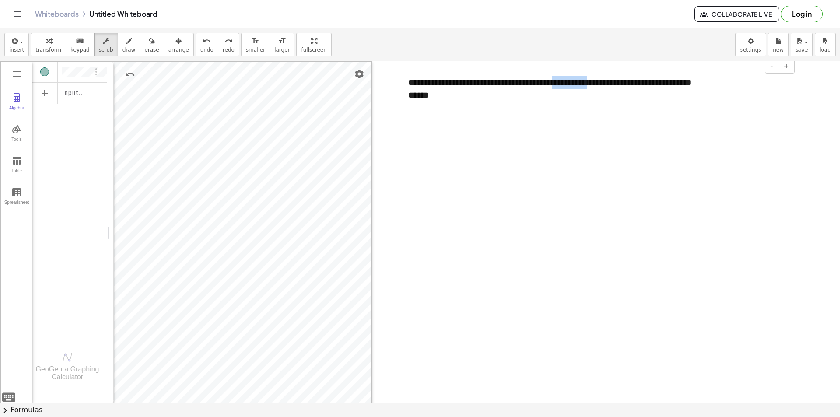
click at [566, 83] on div "**********" at bounding box center [598, 82] width 380 height 13
copy div "*********"
click at [11, 45] on icon "button" at bounding box center [14, 41] width 8 height 11
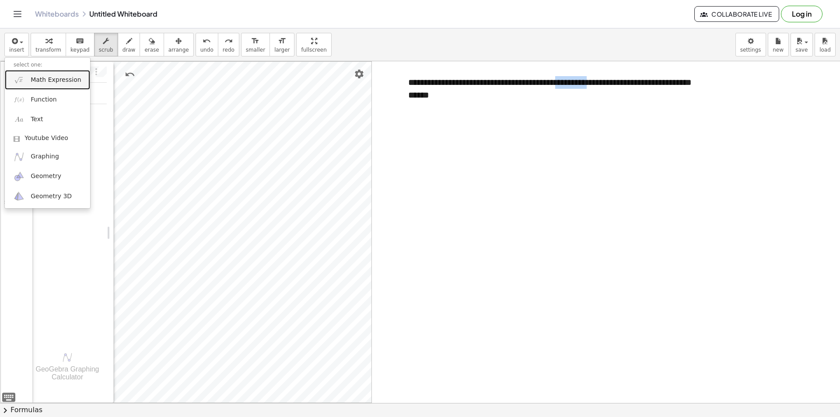
click at [63, 81] on span "Math Expression" at bounding box center [56, 80] width 50 height 9
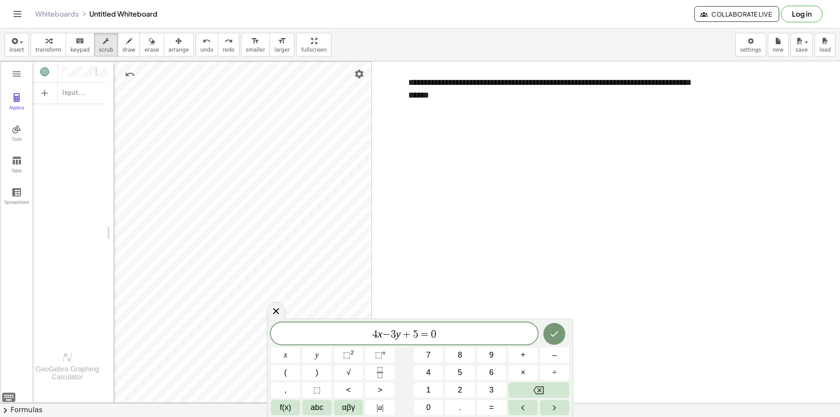
click at [559, 323] on div "4 x − 3 y + 5 = 0 ​ x y ⬚ 2 ⬚ n 7 8 9 + – ( ) √ 4 5 6 × ÷ , ⬚ < > 1 2 3 f(x) ab…" at bounding box center [420, 368] width 306 height 98
click at [555, 331] on icon "Done" at bounding box center [554, 334] width 11 height 11
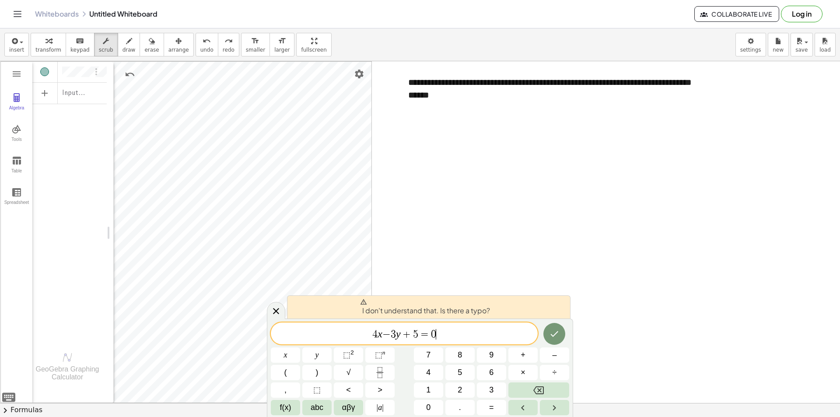
click at [409, 338] on span "+" at bounding box center [407, 334] width 13 height 11
click at [363, 337] on span "4 x − 3 y + ​ 5 = 0" at bounding box center [404, 334] width 267 height 12
click at [458, 309] on span "I don't understand that. Is there a typo?" at bounding box center [425, 308] width 130 height 18
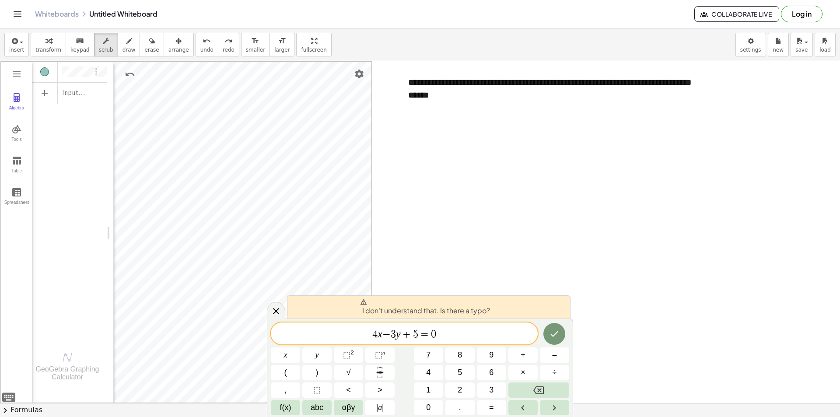
click at [510, 303] on div "I don't understand that. Is there a typo?" at bounding box center [429, 306] width 284 height 23
click at [550, 327] on button "Done" at bounding box center [555, 334] width 22 height 22
click at [510, 338] on span "​ 4 x − 3 y + 5 = 0" at bounding box center [404, 334] width 267 height 12
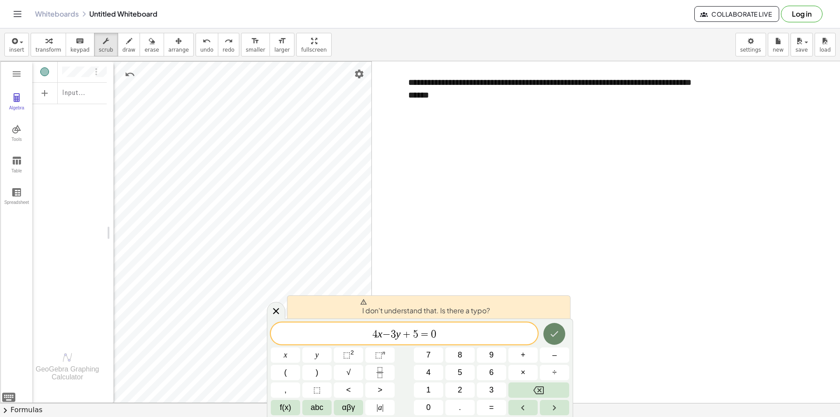
click at [549, 334] on icon "Done" at bounding box center [554, 334] width 11 height 11
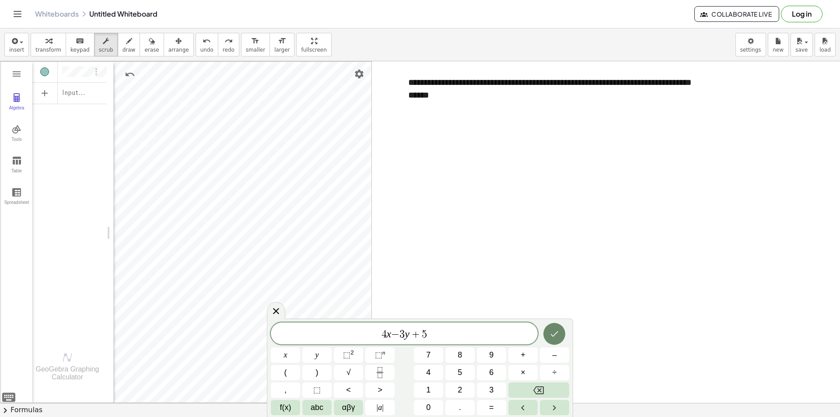
click at [550, 334] on icon "Done" at bounding box center [554, 334] width 11 height 11
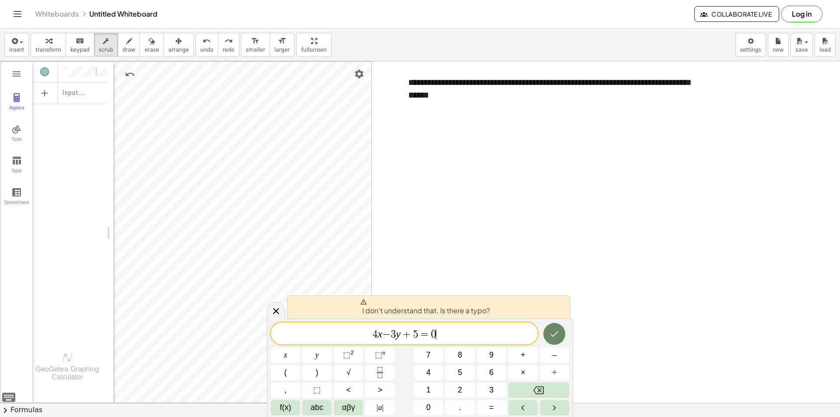
click at [550, 334] on icon "Done" at bounding box center [554, 334] width 11 height 11
click at [276, 313] on icon at bounding box center [276, 311] width 11 height 11
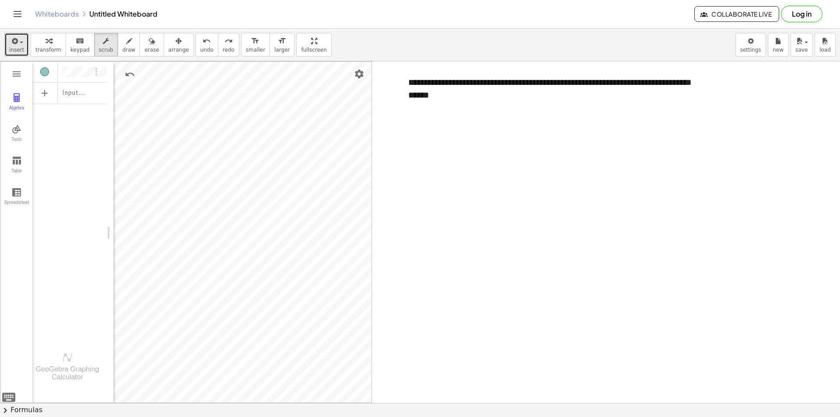
click at [14, 45] on icon "button" at bounding box center [14, 41] width 8 height 11
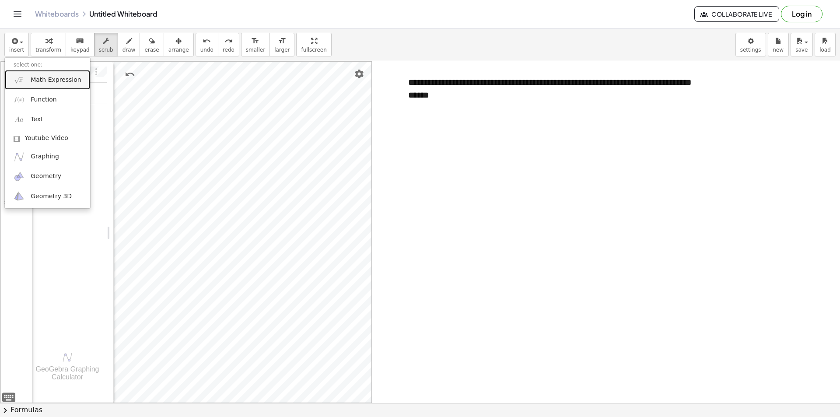
click at [71, 81] on span "Math Expression" at bounding box center [56, 80] width 50 height 9
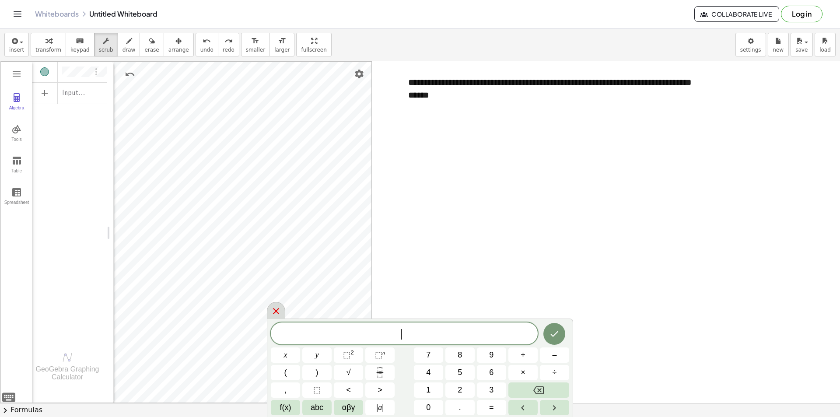
click at [281, 314] on icon at bounding box center [276, 311] width 11 height 11
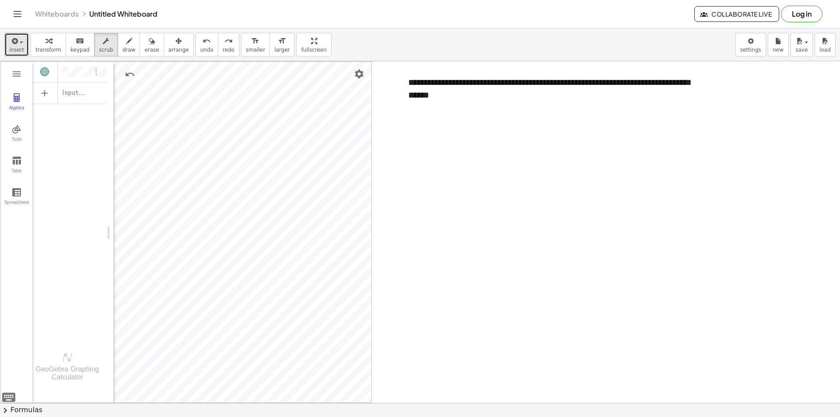
click at [14, 47] on span "insert" at bounding box center [16, 50] width 15 height 6
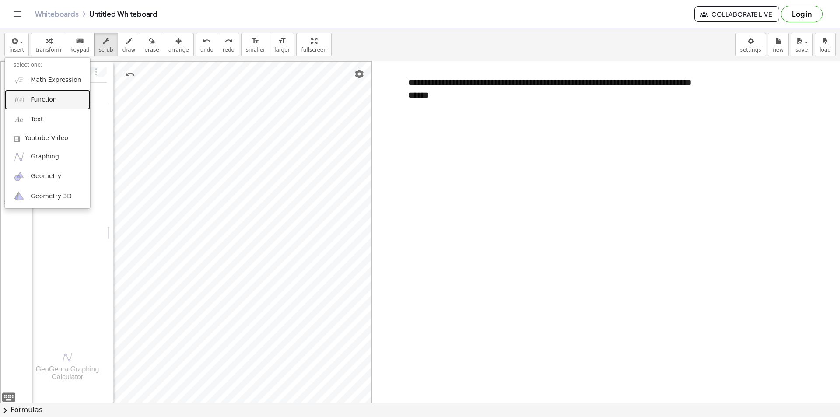
click at [42, 100] on span "Function" at bounding box center [44, 99] width 26 height 9
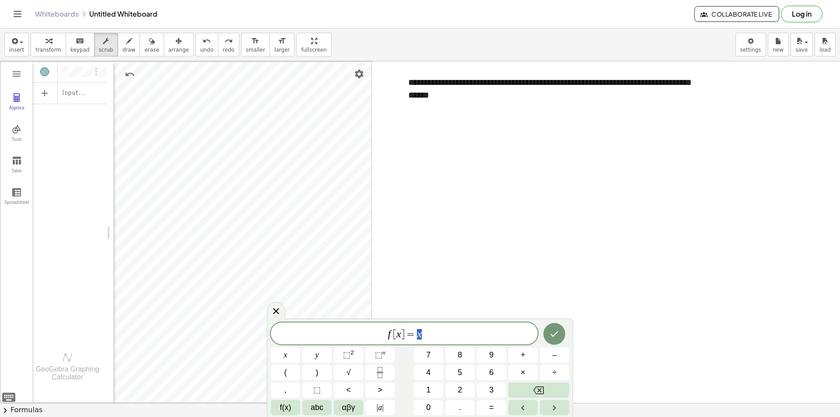
click at [437, 330] on span "f [ x ] = x" at bounding box center [404, 334] width 267 height 12
drag, startPoint x: 437, startPoint y: 330, endPoint x: 418, endPoint y: 334, distance: 19.6
click at [418, 334] on span "f [ x ] = x" at bounding box center [404, 334] width 267 height 12
click at [560, 338] on button "Done" at bounding box center [555, 334] width 22 height 22
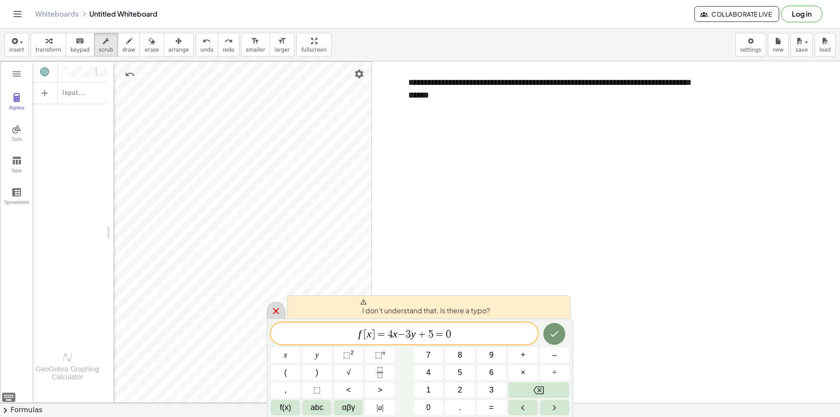
click at [271, 309] on div at bounding box center [276, 310] width 18 height 17
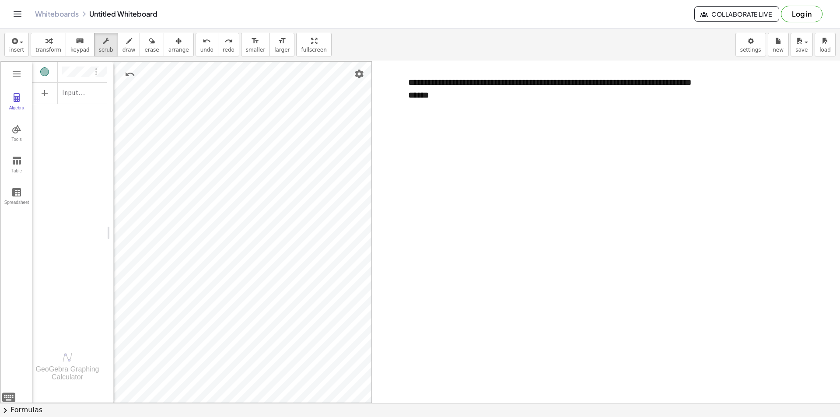
click at [556, 105] on div "**********" at bounding box center [598, 88] width 397 height 42
drag, startPoint x: 551, startPoint y: 137, endPoint x: 582, endPoint y: 142, distance: 31.5
click at [582, 142] on div at bounding box center [420, 403] width 840 height 684
click at [489, 148] on div at bounding box center [420, 403] width 840 height 684
click at [487, 170] on div at bounding box center [420, 403] width 840 height 684
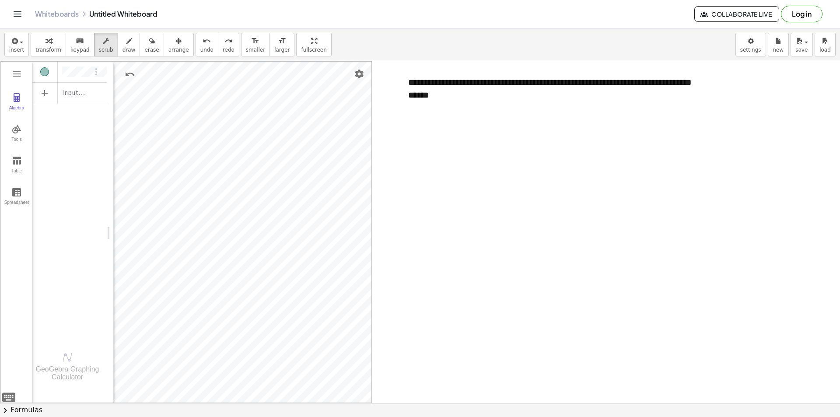
click at [487, 170] on div at bounding box center [420, 403] width 840 height 684
click at [73, 49] on span "keypad" at bounding box center [79, 50] width 19 height 6
click at [500, 159] on div at bounding box center [420, 403] width 840 height 684
click at [467, 102] on div "**********" at bounding box center [598, 88] width 397 height 42
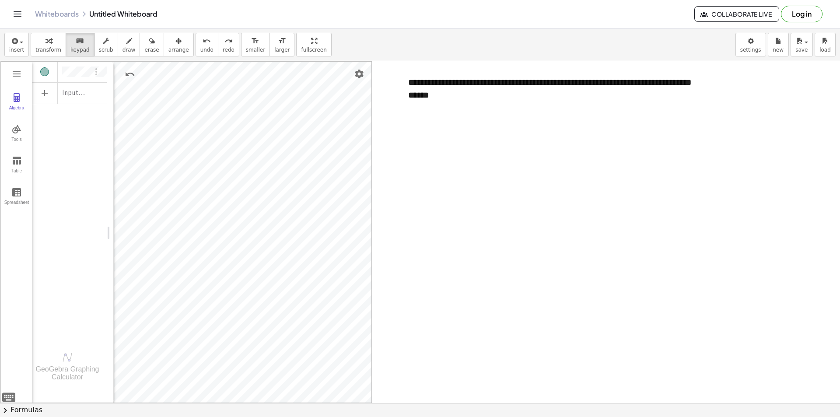
click at [487, 154] on div at bounding box center [420, 403] width 840 height 684
click at [496, 95] on div "******" at bounding box center [598, 95] width 380 height 13
click at [431, 158] on div at bounding box center [420, 403] width 840 height 684
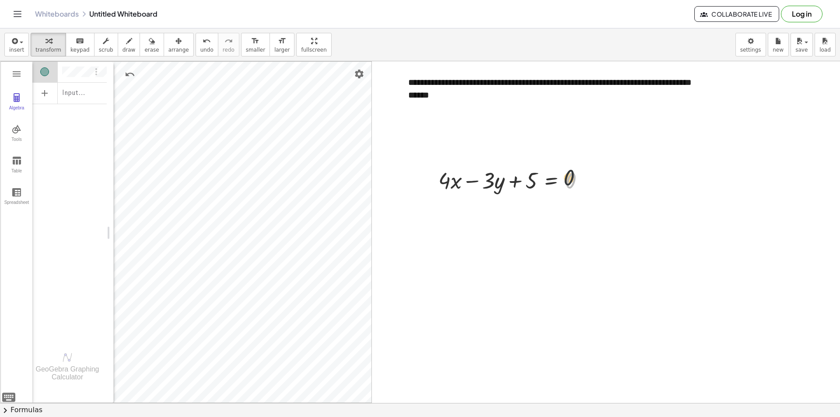
drag, startPoint x: 567, startPoint y: 180, endPoint x: 552, endPoint y: 153, distance: 31.0
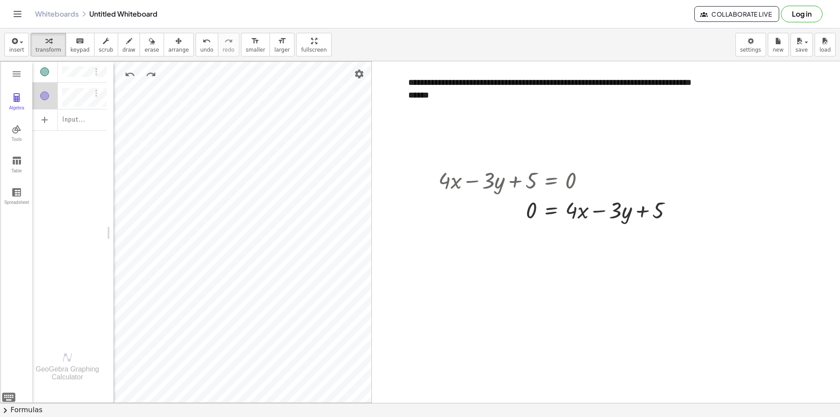
click at [54, 102] on div "Algebra" at bounding box center [44, 96] width 25 height 26
drag, startPoint x: 584, startPoint y: 176, endPoint x: 507, endPoint y: 189, distance: 77.7
click at [507, 189] on div at bounding box center [559, 180] width 250 height 30
drag, startPoint x: 535, startPoint y: 211, endPoint x: 672, endPoint y: 216, distance: 136.2
click at [672, 216] on div at bounding box center [559, 210] width 250 height 30
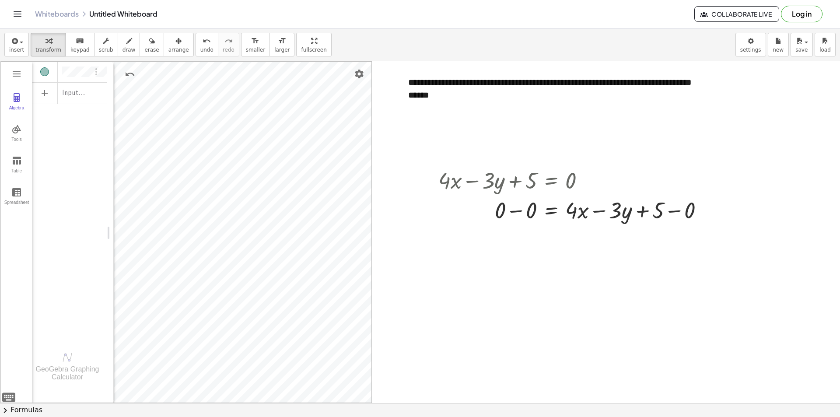
click at [683, 255] on div at bounding box center [420, 403] width 840 height 684
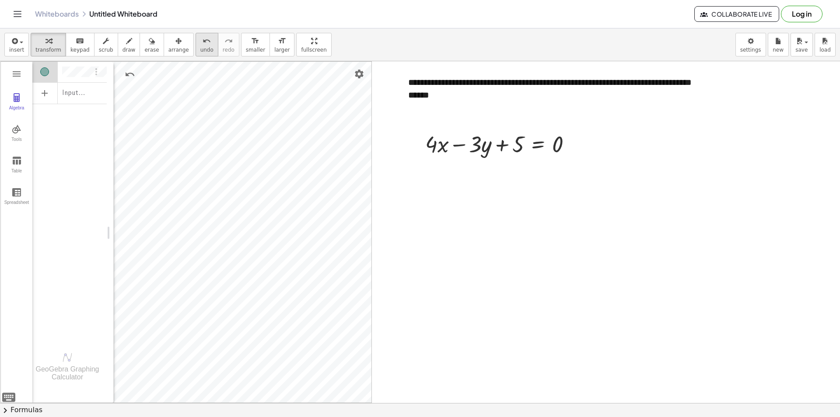
click at [196, 52] on button "undo undo" at bounding box center [207, 45] width 23 height 24
click at [166, 53] on button "arrange" at bounding box center [179, 45] width 30 height 24
drag, startPoint x: 168, startPoint y: 43, endPoint x: 180, endPoint y: 46, distance: 12.1
click at [175, 45] on button "arrange" at bounding box center [179, 45] width 30 height 24
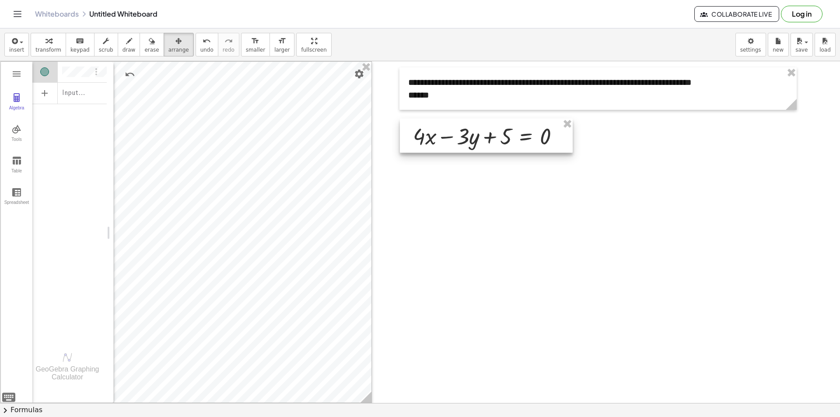
drag, startPoint x: 474, startPoint y: 155, endPoint x: 461, endPoint y: 146, distance: 15.8
click at [461, 146] on div at bounding box center [486, 136] width 173 height 34
click at [540, 201] on div at bounding box center [420, 403] width 840 height 684
click at [557, 194] on div at bounding box center [420, 403] width 840 height 684
click at [589, 151] on div at bounding box center [420, 403] width 840 height 684
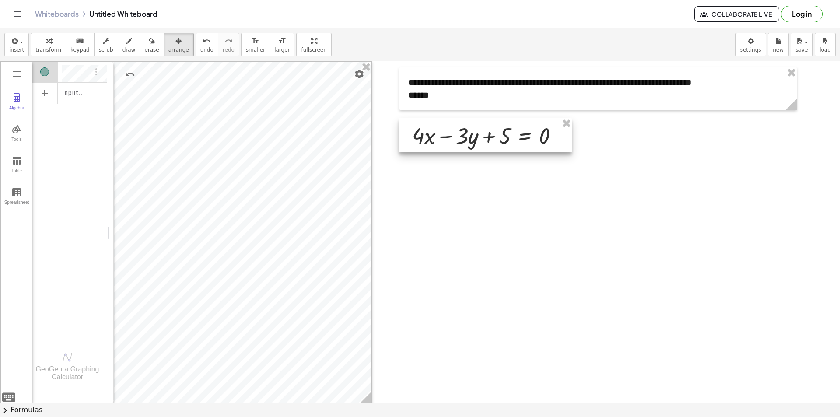
click at [568, 144] on div at bounding box center [485, 135] width 173 height 34
click at [126, 42] on icon "button" at bounding box center [129, 41] width 6 height 11
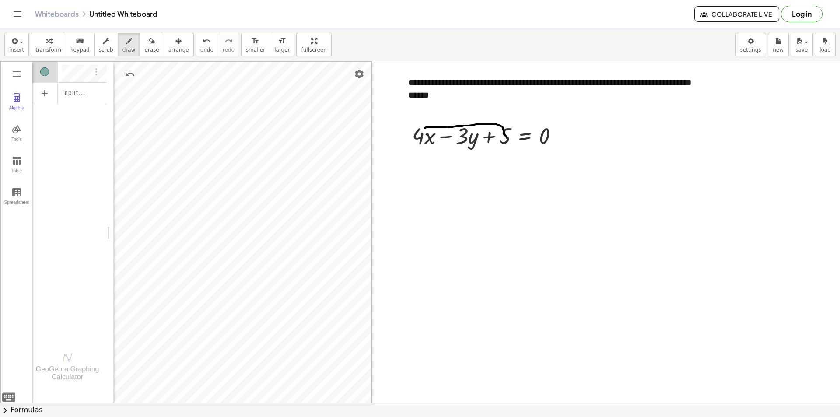
drag, startPoint x: 507, startPoint y: 138, endPoint x: 409, endPoint y: 127, distance: 98.2
click at [410, 127] on div at bounding box center [420, 403] width 840 height 684
click at [457, 186] on div at bounding box center [420, 403] width 840 height 684
drag, startPoint x: 468, startPoint y: 180, endPoint x: 440, endPoint y: 208, distance: 39.0
click at [441, 207] on div at bounding box center [420, 403] width 840 height 684
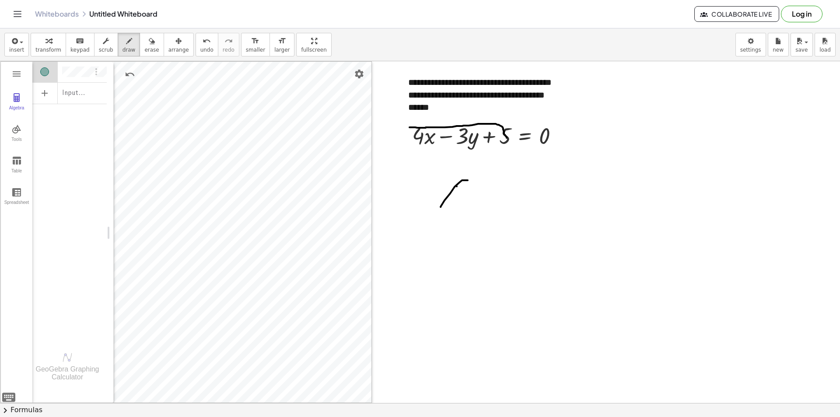
click at [539, 200] on div at bounding box center [420, 403] width 840 height 684
drag, startPoint x: 539, startPoint y: 200, endPoint x: 514, endPoint y: 180, distance: 32.1
click at [514, 179] on div at bounding box center [420, 403] width 840 height 684
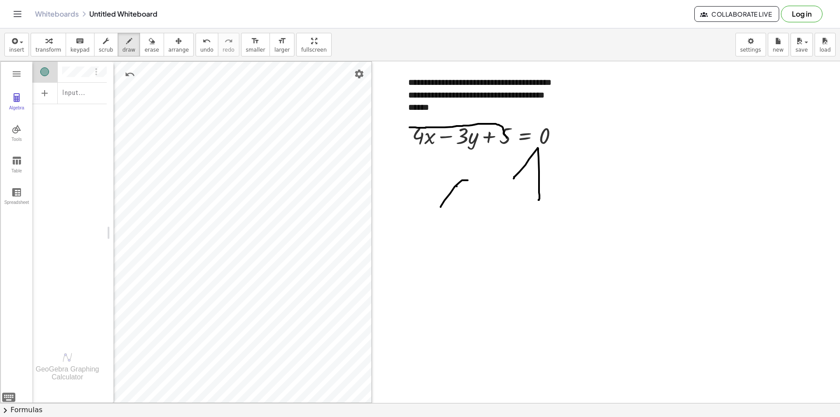
click at [409, 109] on div at bounding box center [420, 403] width 840 height 684
click at [199, 49] on button "undo undo" at bounding box center [207, 45] width 23 height 24
click at [144, 53] on button "erase" at bounding box center [152, 45] width 24 height 24
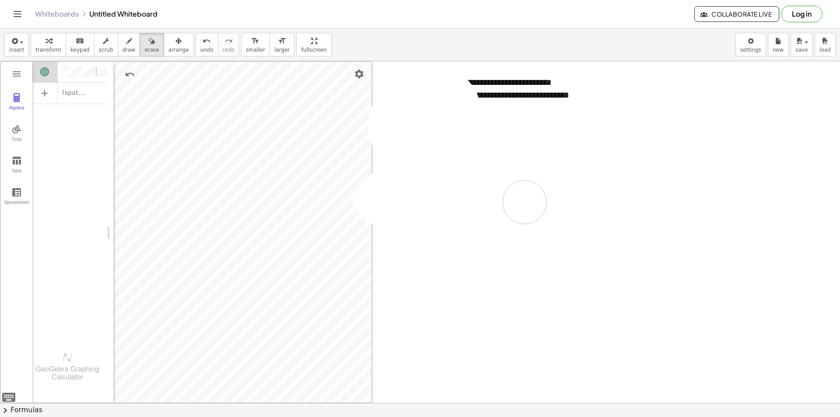
drag, startPoint x: 572, startPoint y: 150, endPoint x: 575, endPoint y: 198, distance: 47.8
click at [565, 198] on div at bounding box center [420, 403] width 840 height 684
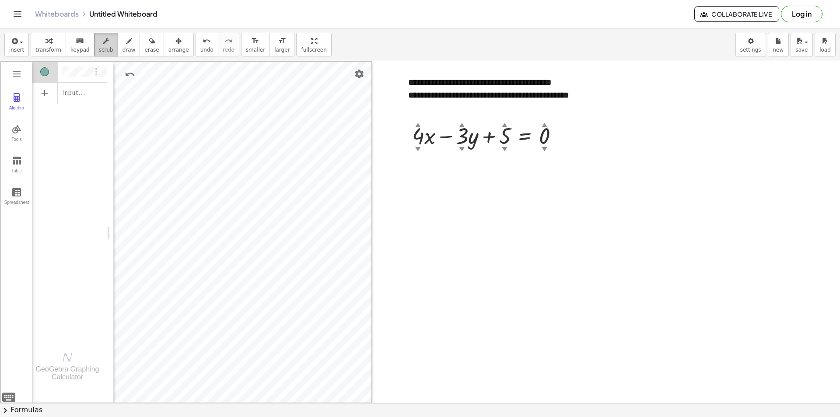
click at [99, 48] on span "scrub" at bounding box center [106, 50] width 14 height 6
click at [462, 150] on div "▼" at bounding box center [463, 149] width 6 height 8
click at [462, 149] on div "▼" at bounding box center [463, 149] width 6 height 8
click at [462, 148] on div "▼" at bounding box center [463, 149] width 6 height 8
drag, startPoint x: 462, startPoint y: 124, endPoint x: 463, endPoint y: 116, distance: 8.4
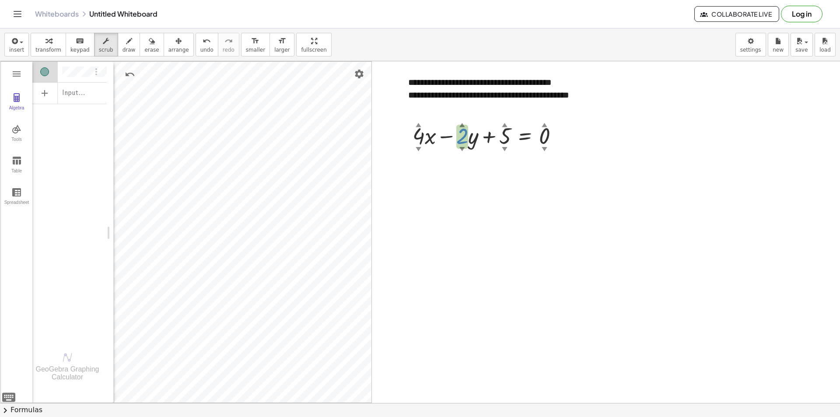
click at [463, 116] on div "**********" at bounding box center [420, 403] width 840 height 684
drag, startPoint x: 461, startPoint y: 138, endPoint x: 465, endPoint y: 148, distance: 10.4
click at [465, 148] on div at bounding box center [489, 135] width 162 height 30
click at [544, 182] on div at bounding box center [420, 403] width 840 height 684
drag, startPoint x: 480, startPoint y: 166, endPoint x: 472, endPoint y: 162, distance: 9.0
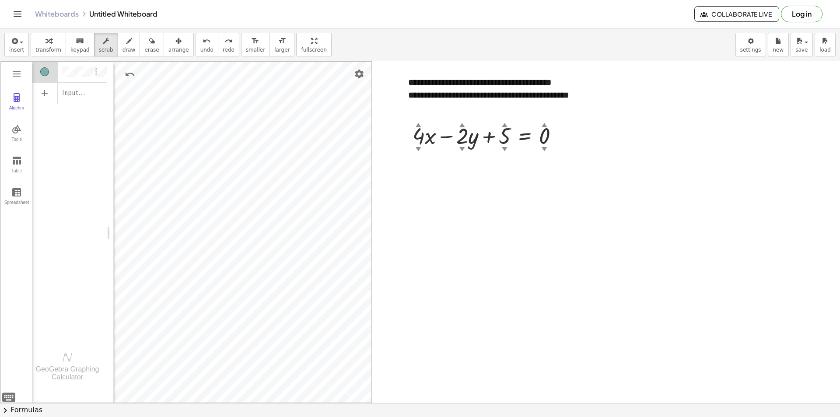
click at [472, 162] on div at bounding box center [420, 403] width 840 height 684
drag, startPoint x: 465, startPoint y: 148, endPoint x: 448, endPoint y: 143, distance: 17.9
click at [525, 136] on div "+ · 4 ▲ ▼ · x − · 2 ▲ ▼ · y + 5 ▲ ▼ = 0 ▲ ▼" at bounding box center [525, 136] width 0 height 0
click at [462, 127] on div "▲" at bounding box center [463, 125] width 6 height 8
drag, startPoint x: 464, startPoint y: 123, endPoint x: 464, endPoint y: 157, distance: 33.7
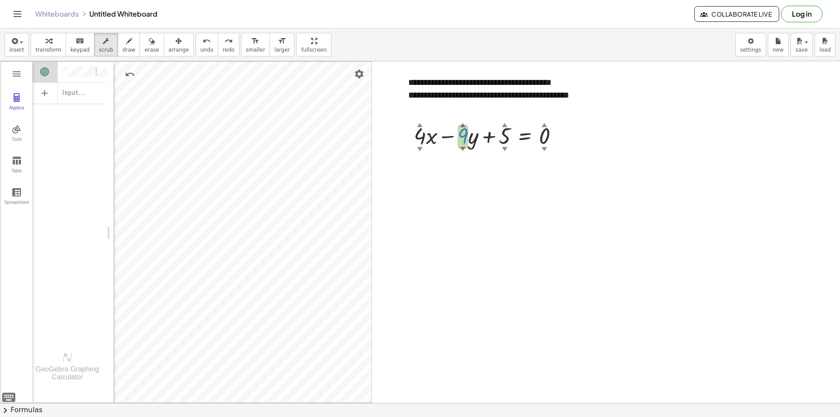
click at [464, 157] on div "**********" at bounding box center [420, 403] width 840 height 684
drag, startPoint x: 464, startPoint y: 141, endPoint x: 476, endPoint y: 108, distance: 34.5
click at [476, 108] on div "**********" at bounding box center [420, 403] width 840 height 684
click at [529, 250] on div at bounding box center [420, 403] width 840 height 684
click at [698, 164] on div at bounding box center [420, 403] width 840 height 684
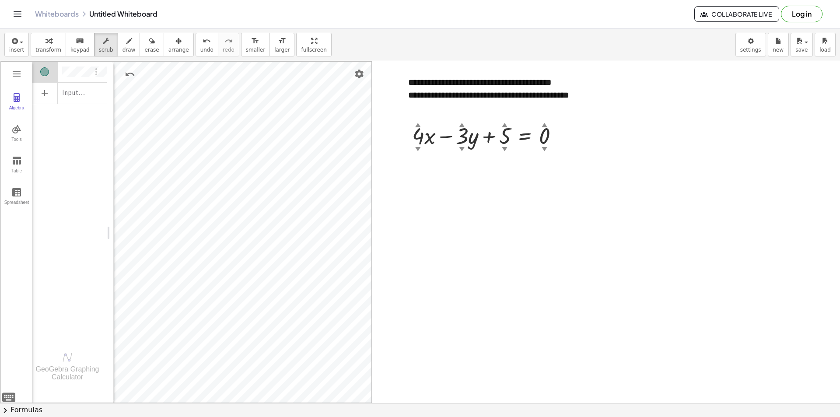
click at [496, 231] on div at bounding box center [420, 403] width 840 height 684
click at [123, 43] on div "button" at bounding box center [129, 40] width 13 height 11
click at [629, 294] on div at bounding box center [420, 403] width 840 height 684
click at [79, 49] on span "keypad" at bounding box center [79, 50] width 19 height 6
click at [569, 96] on div "**********" at bounding box center [598, 95] width 380 height 13
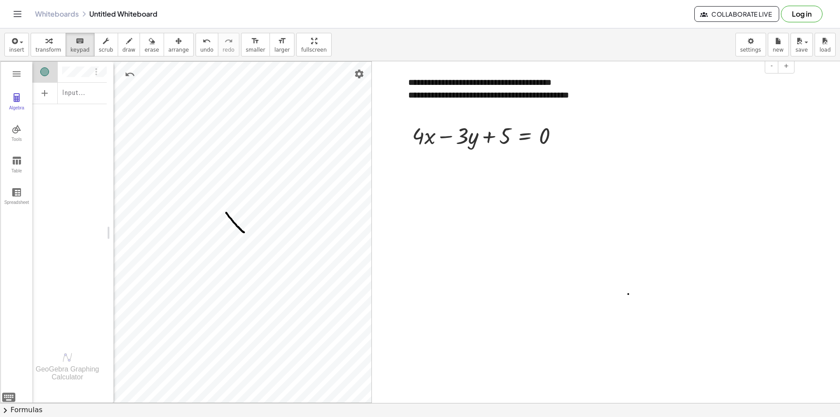
click at [608, 98] on div "**********" at bounding box center [598, 95] width 380 height 13
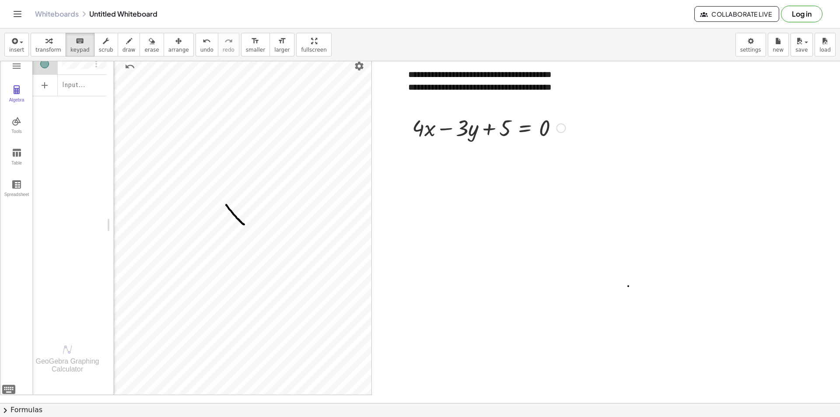
scroll to position [0, 0]
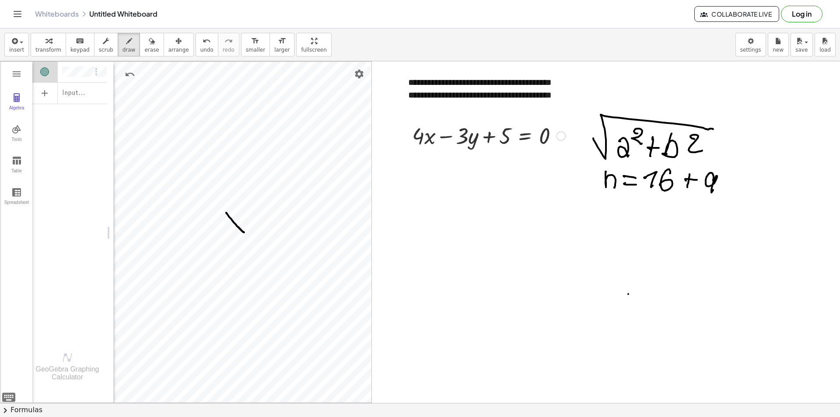
click at [455, 298] on div at bounding box center [420, 403] width 840 height 684
click at [149, 42] on icon "button" at bounding box center [152, 41] width 6 height 11
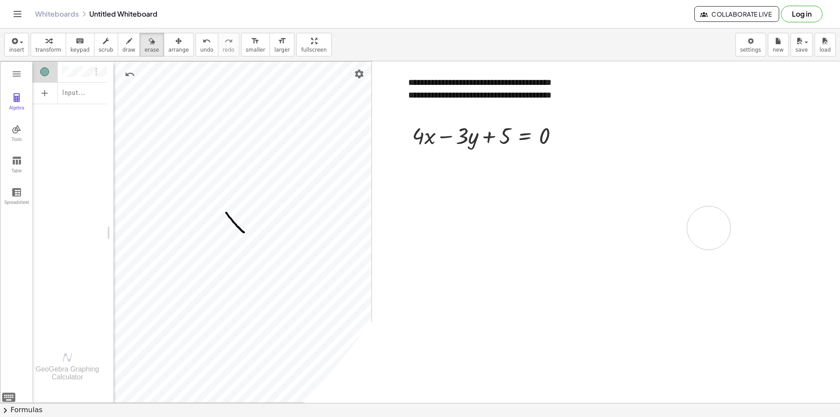
drag, startPoint x: 621, startPoint y: 134, endPoint x: 709, endPoint y: 228, distance: 128.8
click at [709, 229] on div at bounding box center [420, 403] width 840 height 684
click at [637, 145] on div at bounding box center [420, 403] width 840 height 684
drag, startPoint x: 628, startPoint y: 145, endPoint x: 617, endPoint y: 112, distance: 34.7
click at [617, 112] on div at bounding box center [420, 403] width 840 height 684
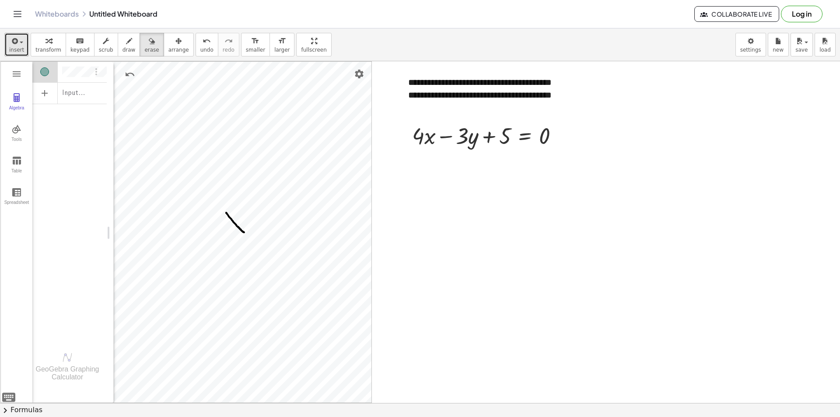
click at [16, 42] on icon "button" at bounding box center [14, 41] width 8 height 11
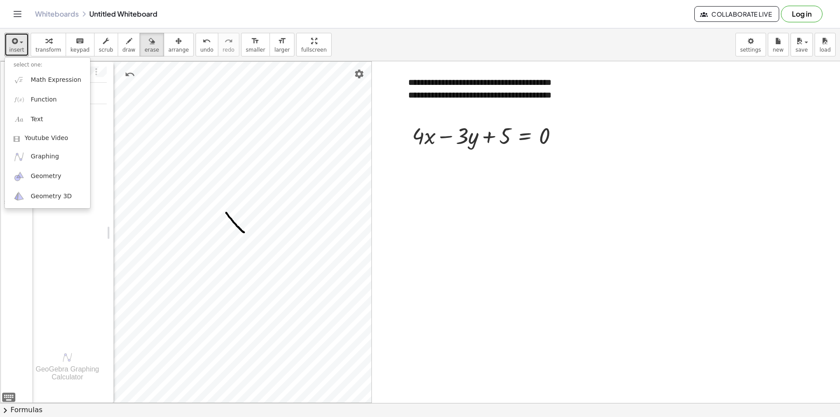
click at [679, 102] on div at bounding box center [420, 403] width 840 height 684
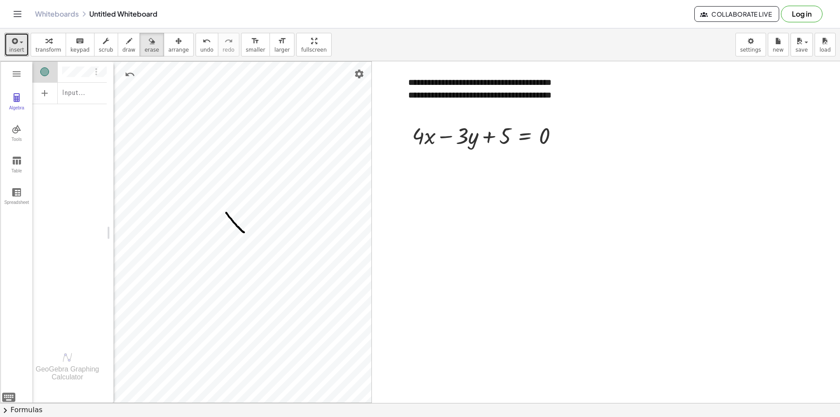
click at [679, 102] on div at bounding box center [420, 403] width 840 height 684
click at [13, 11] on icon "Toggle navigation" at bounding box center [17, 14] width 11 height 11
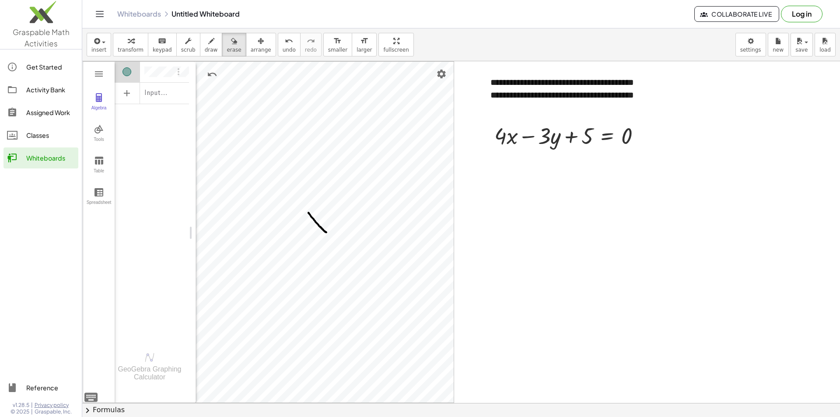
click at [99, 10] on icon "Toggle navigation" at bounding box center [100, 14] width 11 height 11
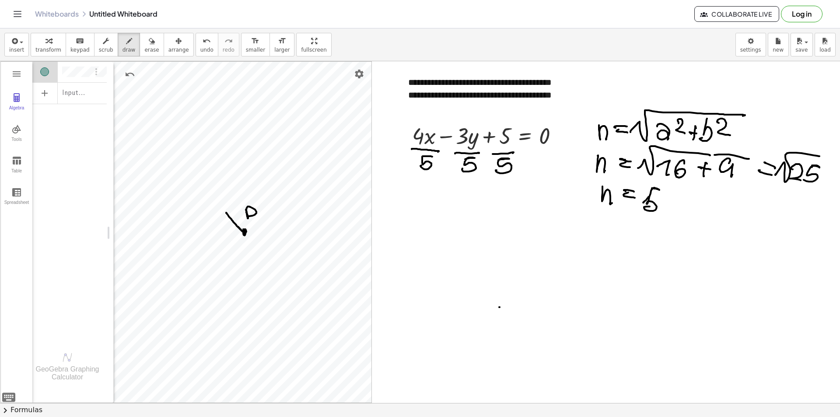
click at [500, 307] on div at bounding box center [420, 403] width 840 height 684
click at [477, 329] on div at bounding box center [420, 403] width 840 height 684
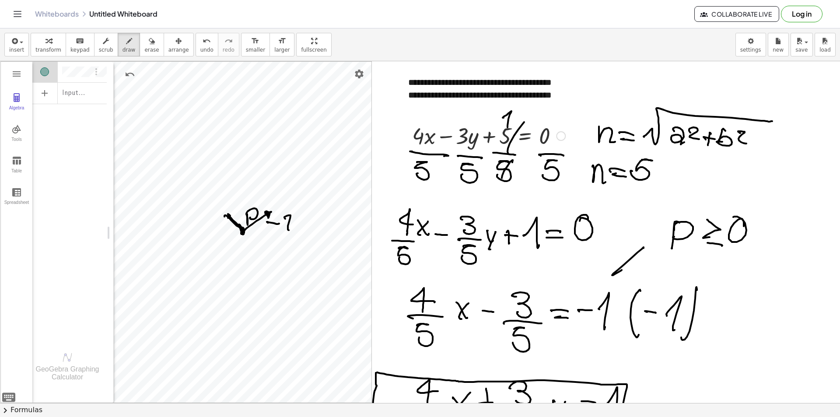
click at [638, 94] on div at bounding box center [420, 403] width 840 height 684
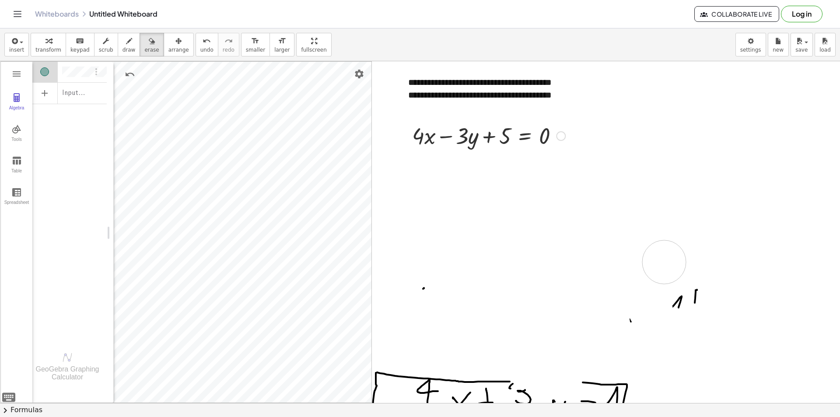
click at [11, 7] on button "Toggle navigation" at bounding box center [18, 14] width 14 height 14
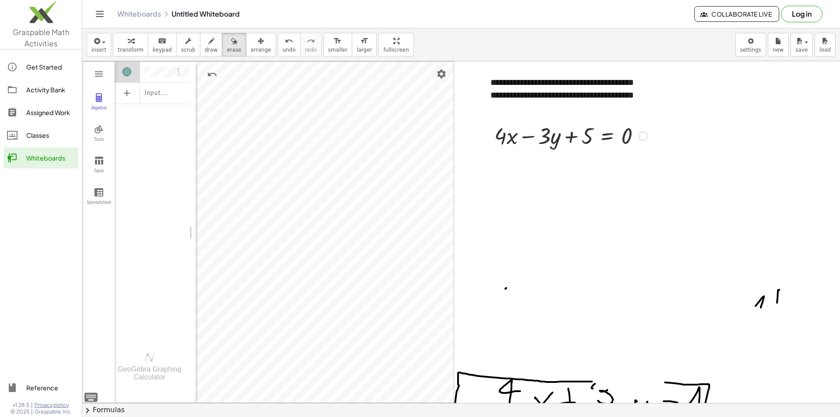
click at [93, 7] on button "Toggle navigation" at bounding box center [100, 14] width 14 height 14
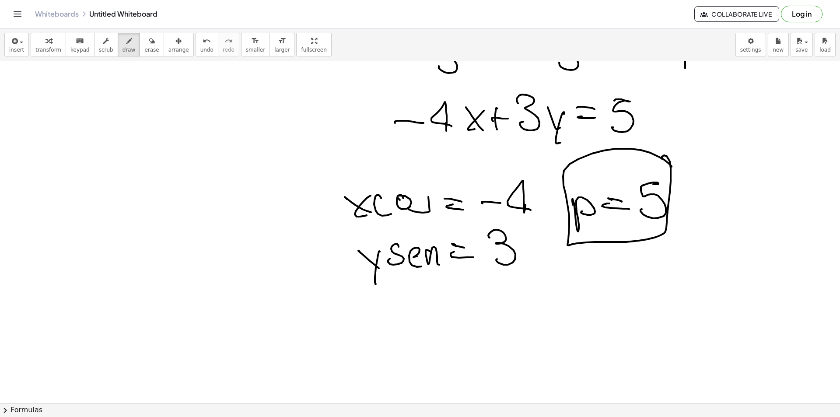
scroll to position [390, 0]
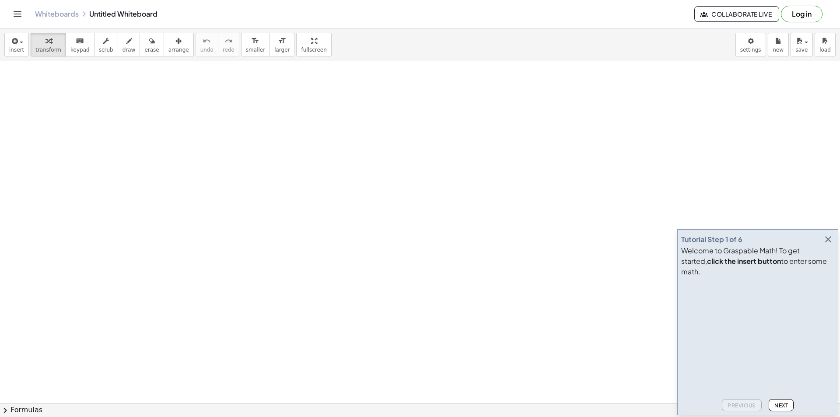
click at [823, 246] on button "button" at bounding box center [829, 239] width 12 height 12
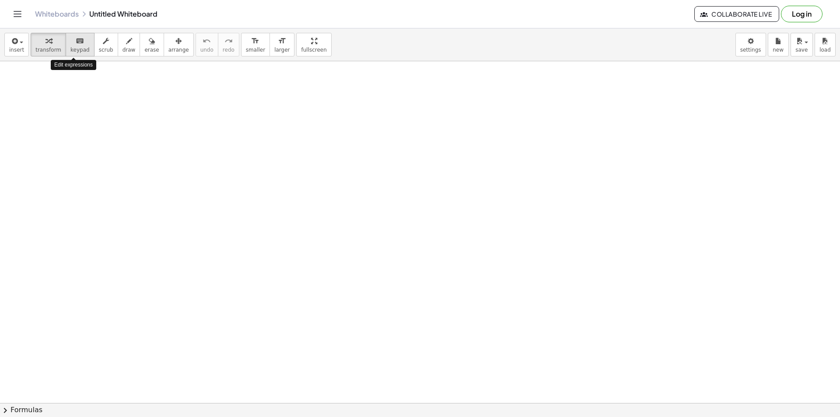
click at [71, 54] on button "keyboard keypad" at bounding box center [80, 45] width 29 height 24
drag, startPoint x: 78, startPoint y: 88, endPoint x: 317, endPoint y: 105, distance: 239.6
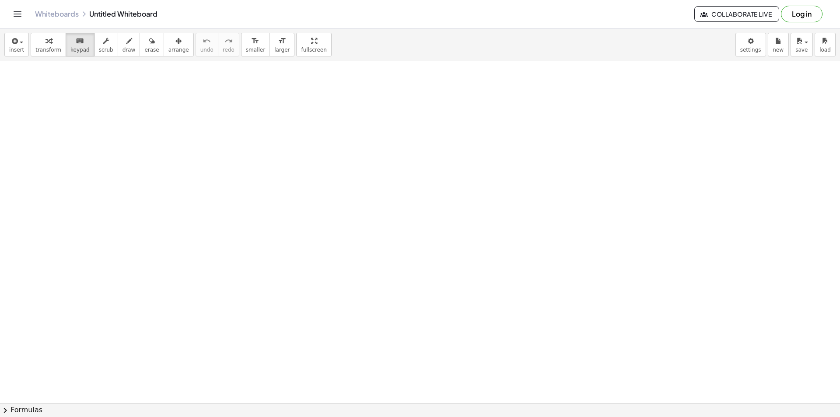
click at [18, 47] on span "insert" at bounding box center [16, 50] width 15 height 6
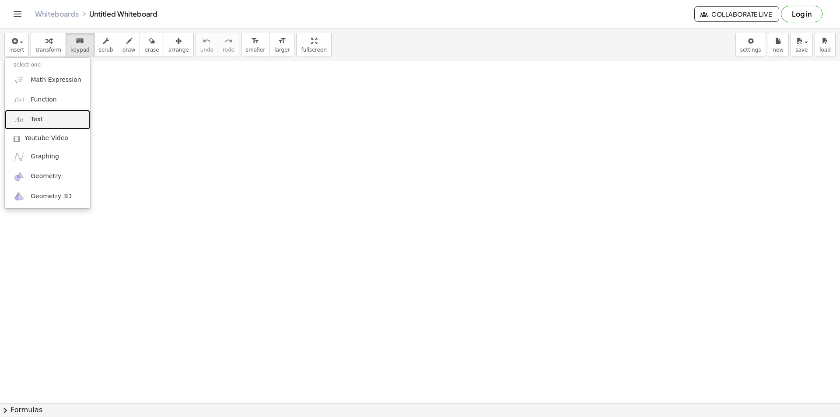
click at [70, 121] on link "Text" at bounding box center [47, 120] width 85 height 20
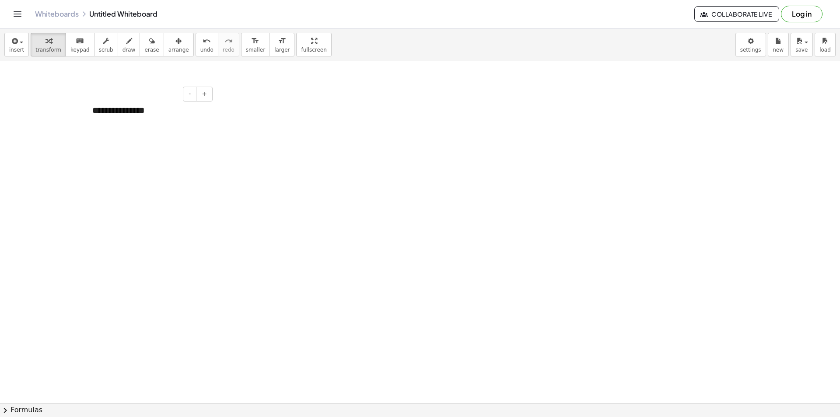
paste div
drag, startPoint x: 188, startPoint y: 115, endPoint x: 0, endPoint y: 114, distance: 187.8
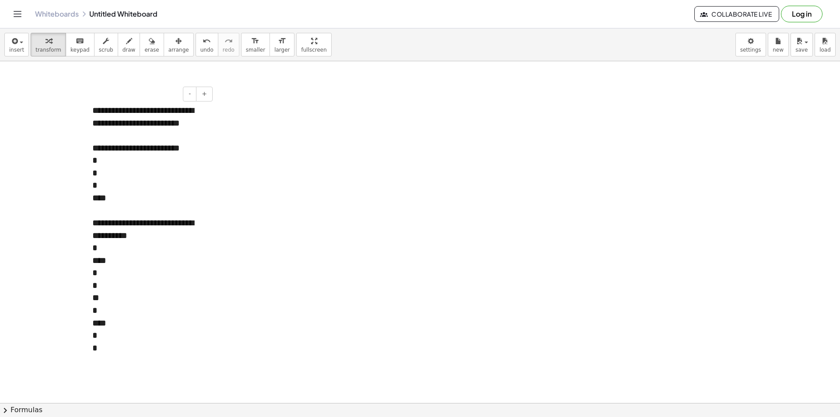
click at [151, 131] on div at bounding box center [149, 135] width 114 height 13
click at [108, 171] on div "*" at bounding box center [149, 173] width 114 height 13
click at [93, 176] on div "*" at bounding box center [149, 173] width 114 height 13
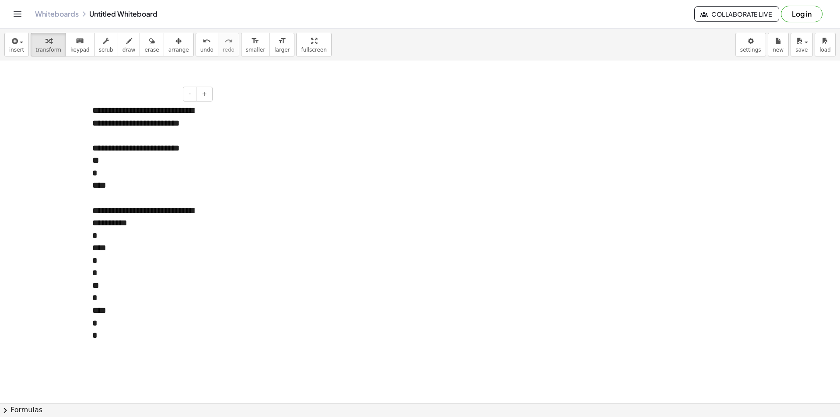
click at [88, 178] on div at bounding box center [88, 222] width 9 height 255
click at [93, 176] on div "*" at bounding box center [149, 173] width 114 height 13
drag, startPoint x: 130, startPoint y: 181, endPoint x: 95, endPoint y: 180, distance: 35.0
click at [95, 180] on div at bounding box center [149, 185] width 114 height 13
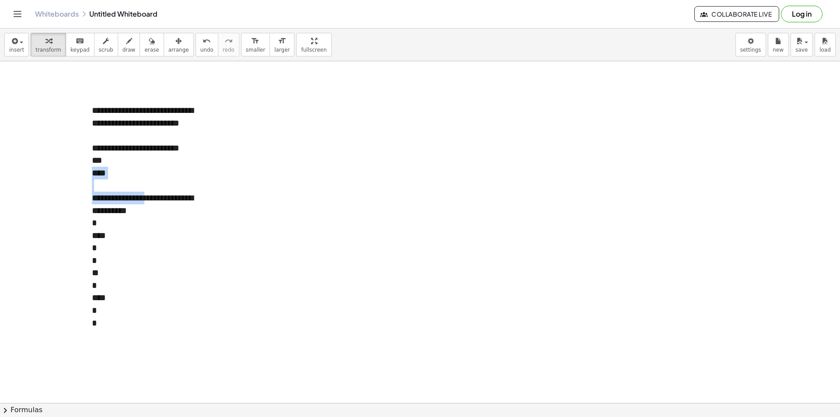
drag, startPoint x: 106, startPoint y: 162, endPoint x: 76, endPoint y: 158, distance: 31.0
click at [96, 160] on div "***" at bounding box center [149, 160] width 114 height 13
drag, startPoint x: 109, startPoint y: 160, endPoint x: 91, endPoint y: 158, distance: 17.6
click at [91, 158] on div "**********" at bounding box center [148, 216] width 131 height 243
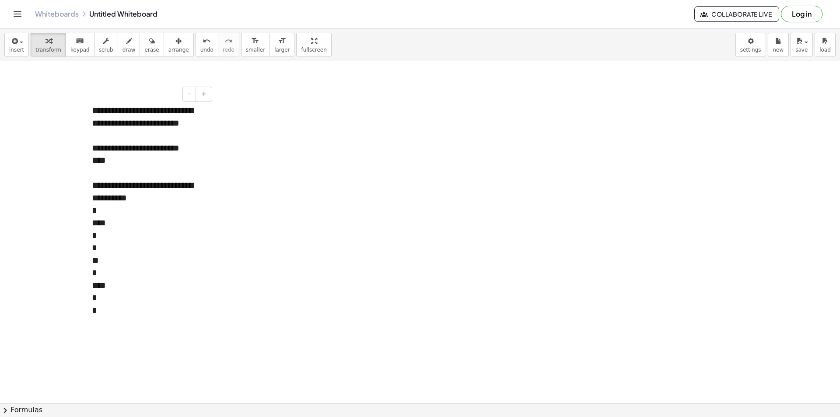
click at [144, 163] on div "****" at bounding box center [149, 160] width 114 height 13
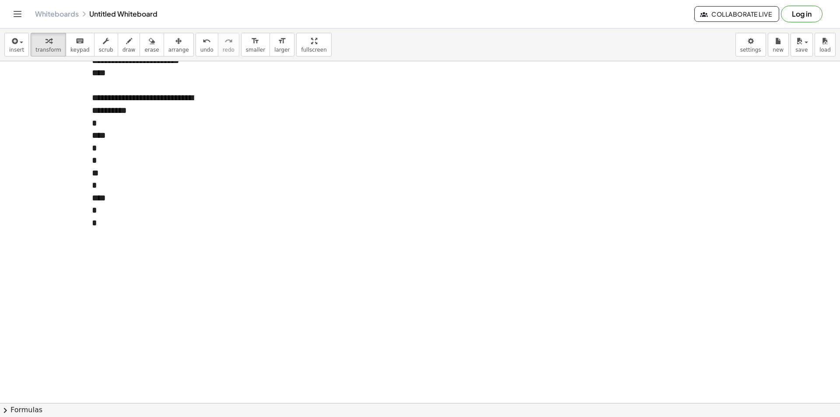
scroll to position [44, 0]
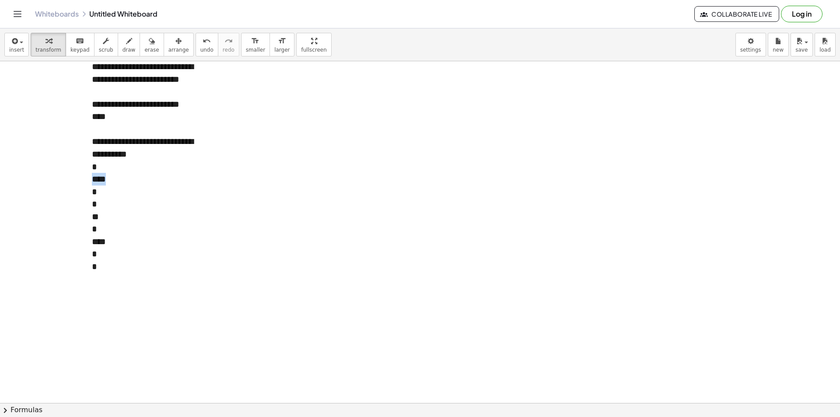
drag, startPoint x: 133, startPoint y: 173, endPoint x: 100, endPoint y: 171, distance: 32.9
click at [100, 171] on div "**********" at bounding box center [148, 167] width 131 height 230
click at [102, 170] on div "*" at bounding box center [149, 167] width 114 height 13
click at [91, 177] on div at bounding box center [87, 161] width 9 height 218
click at [93, 181] on div "*" at bounding box center [149, 179] width 114 height 13
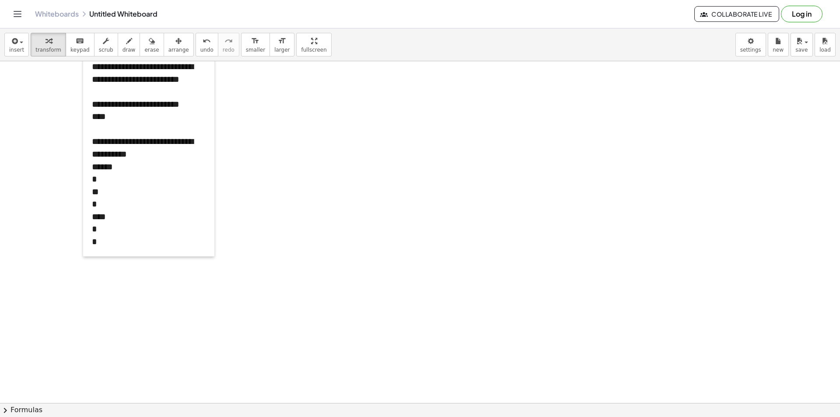
click at [91, 184] on div at bounding box center [87, 154] width 9 height 205
click at [92, 183] on div "*" at bounding box center [149, 178] width 114 height 13
click at [92, 182] on div "**" at bounding box center [149, 178] width 114 height 13
click at [93, 182] on div "*" at bounding box center [149, 178] width 114 height 13
click at [112, 208] on div "*" at bounding box center [149, 203] width 114 height 13
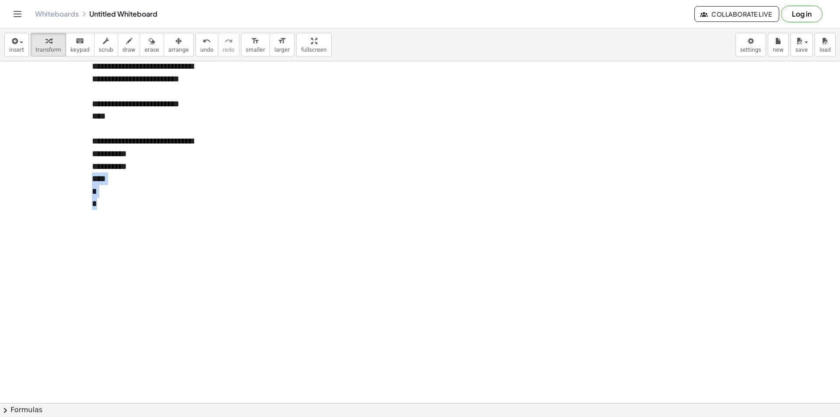
drag, startPoint x: 114, startPoint y: 208, endPoint x: 92, endPoint y: 182, distance: 34.2
click at [92, 182] on div "**********" at bounding box center [148, 135] width 131 height 168
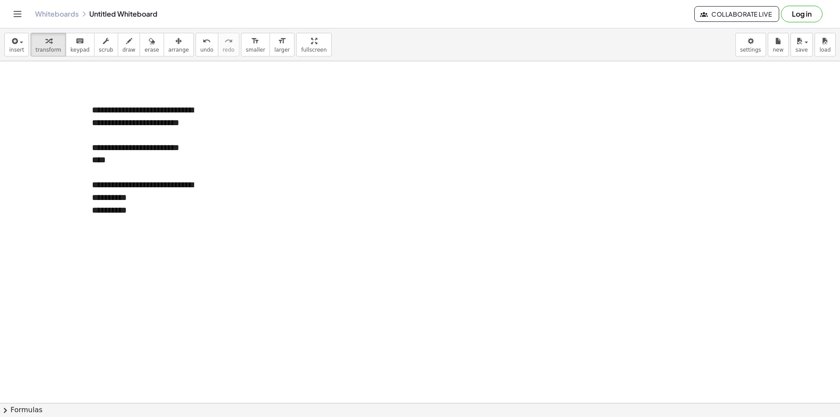
click at [298, 161] on div at bounding box center [420, 403] width 840 height 684
click at [11, 44] on icon "button" at bounding box center [14, 41] width 8 height 11
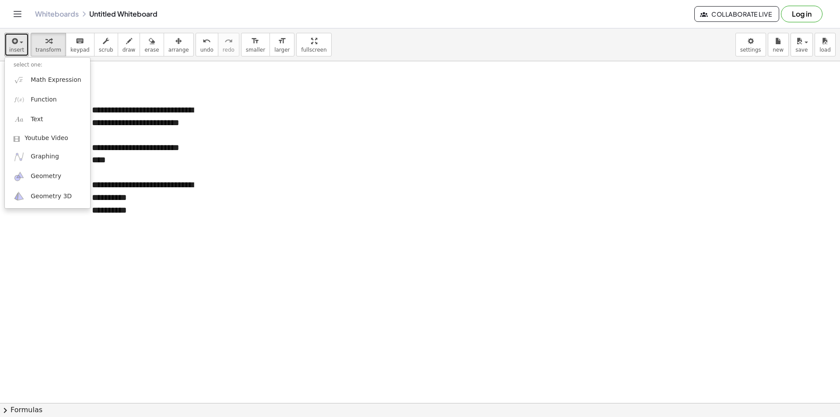
click at [378, 121] on div at bounding box center [420, 403] width 840 height 684
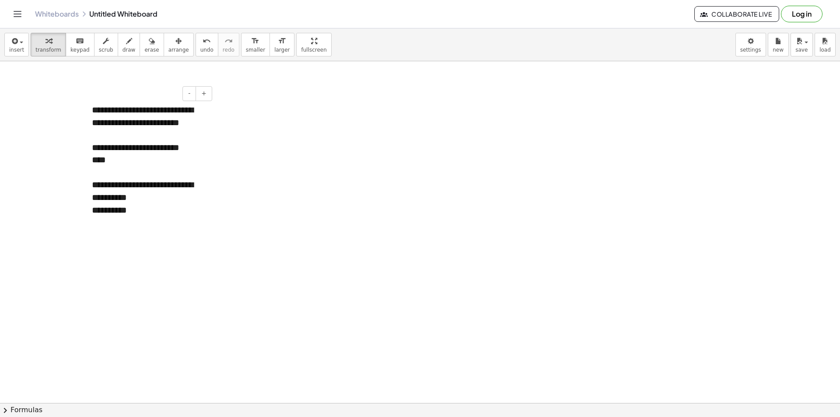
click at [165, 104] on div "**********" at bounding box center [149, 116] width 114 height 25
click at [101, 48] on span "scrub" at bounding box center [106, 50] width 14 height 6
click at [169, 47] on span "arrange" at bounding box center [179, 50] width 21 height 6
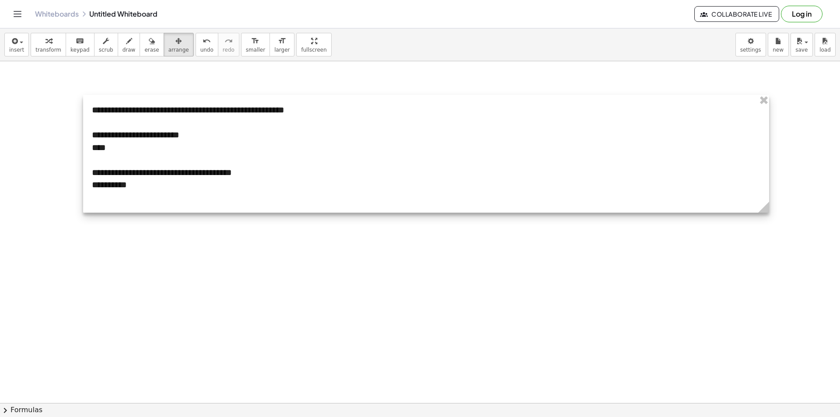
drag, startPoint x: 210, startPoint y: 233, endPoint x: 814, endPoint y: 79, distance: 623.9
click at [814, 79] on div "**********" at bounding box center [420, 403] width 840 height 684
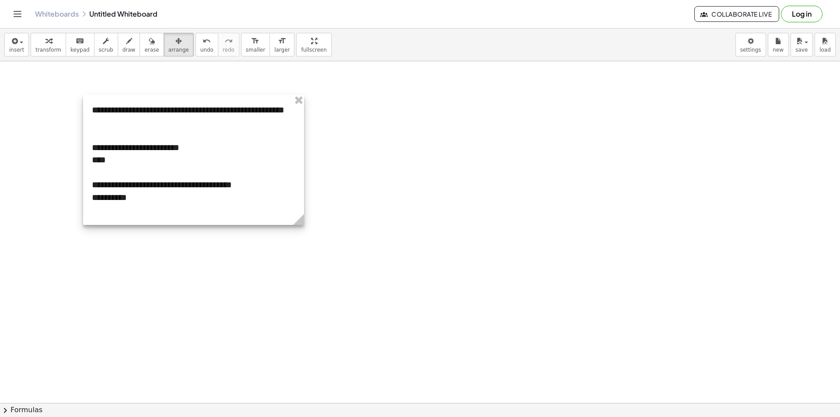
drag, startPoint x: 814, startPoint y: 209, endPoint x: 299, endPoint y: 188, distance: 514.8
click at [299, 188] on div "**********" at bounding box center [193, 160] width 221 height 130
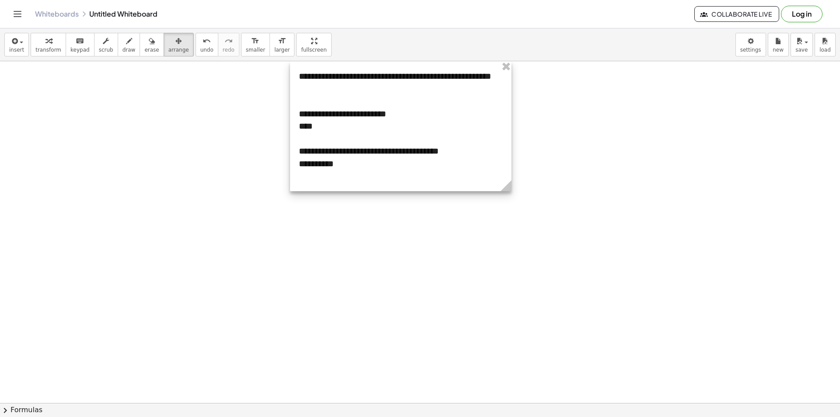
drag, startPoint x: 245, startPoint y: 98, endPoint x: 452, endPoint y: 64, distance: 209.9
click at [452, 64] on div at bounding box center [401, 126] width 222 height 130
click at [641, 160] on div at bounding box center [420, 403] width 840 height 684
click at [587, 182] on div at bounding box center [420, 403] width 840 height 684
drag, startPoint x: 380, startPoint y: 167, endPoint x: 389, endPoint y: 157, distance: 13.1
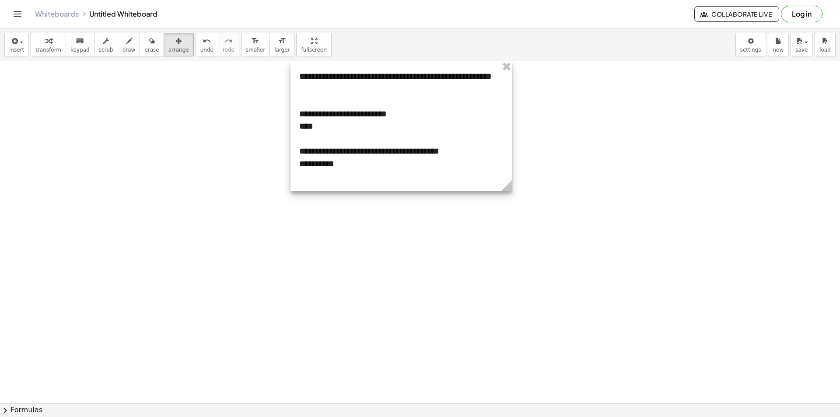
click at [380, 157] on div at bounding box center [402, 126] width 222 height 130
click at [591, 207] on div at bounding box center [420, 403] width 840 height 684
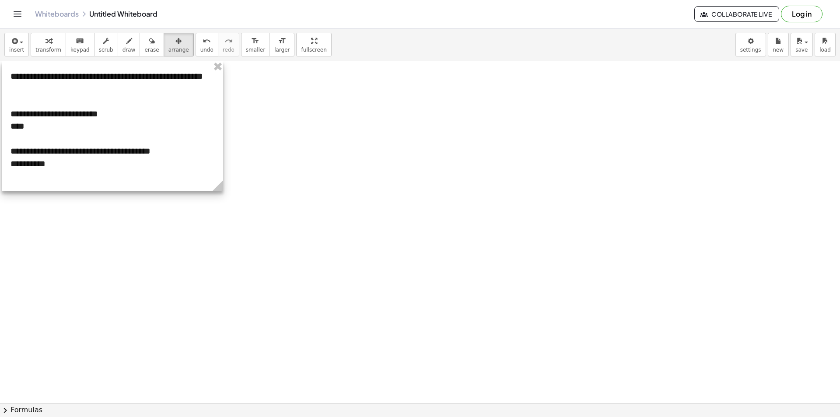
drag, startPoint x: 447, startPoint y: 100, endPoint x: 167, endPoint y: 84, distance: 280.2
click at [167, 84] on div at bounding box center [113, 126] width 222 height 130
click at [162, 84] on div at bounding box center [111, 126] width 222 height 130
click at [313, 93] on div at bounding box center [420, 403] width 840 height 684
click at [98, 62] on div at bounding box center [114, 127] width 222 height 130
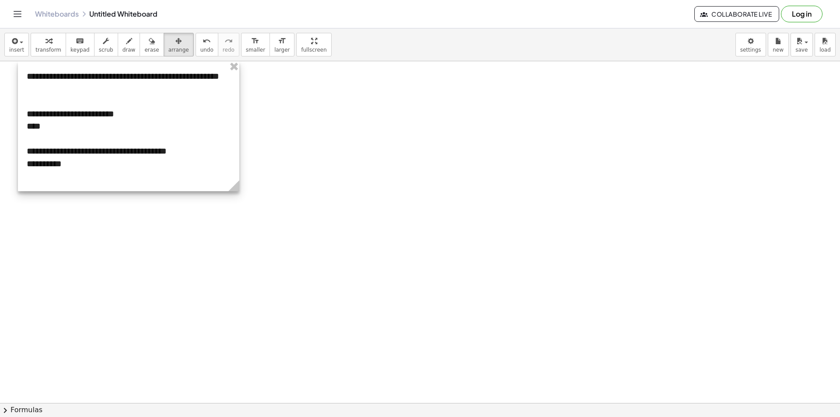
drag, startPoint x: 105, startPoint y: 65, endPoint x: 130, endPoint y: 61, distance: 25.7
click at [130, 61] on div at bounding box center [129, 126] width 222 height 130
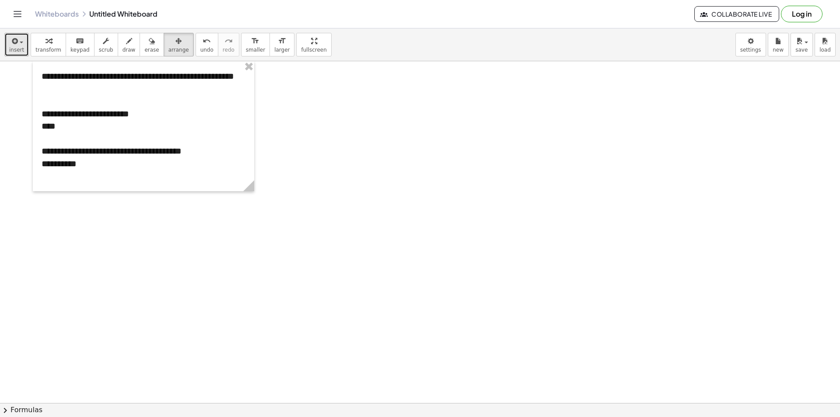
click at [11, 36] on icon "button" at bounding box center [14, 41] width 8 height 11
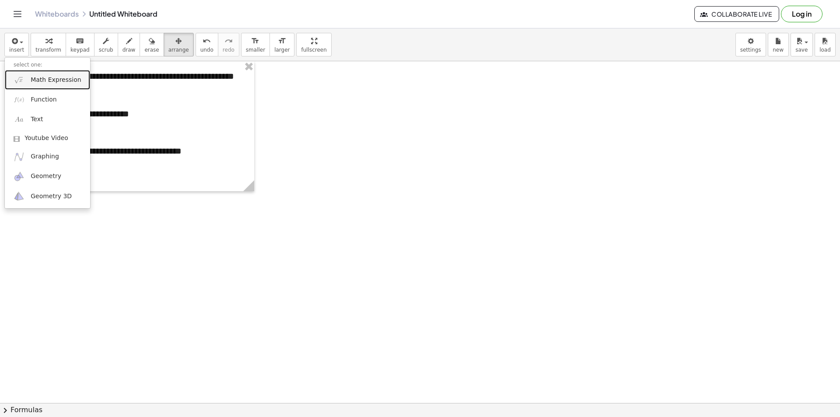
click at [60, 82] on span "Math Expression" at bounding box center [56, 80] width 50 height 9
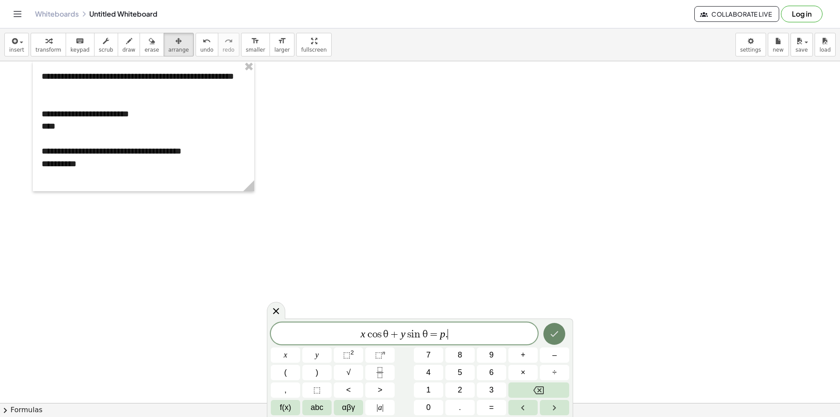
click at [558, 331] on icon "Done" at bounding box center [554, 334] width 11 height 11
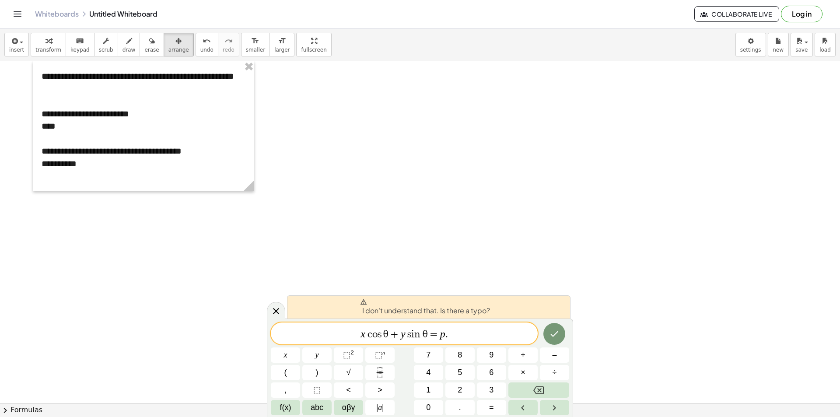
click at [363, 306] on span "I don't understand that. Is there a typo?" at bounding box center [425, 308] width 130 height 18
drag, startPoint x: 503, startPoint y: 341, endPoint x: 216, endPoint y: 335, distance: 287.2
click at [216, 335] on body "**********" at bounding box center [420, 208] width 840 height 417
click at [524, 314] on div "I don't understand that. Is there a typo?" at bounding box center [429, 306] width 284 height 23
drag, startPoint x: 480, startPoint y: 339, endPoint x: 200, endPoint y: 341, distance: 279.7
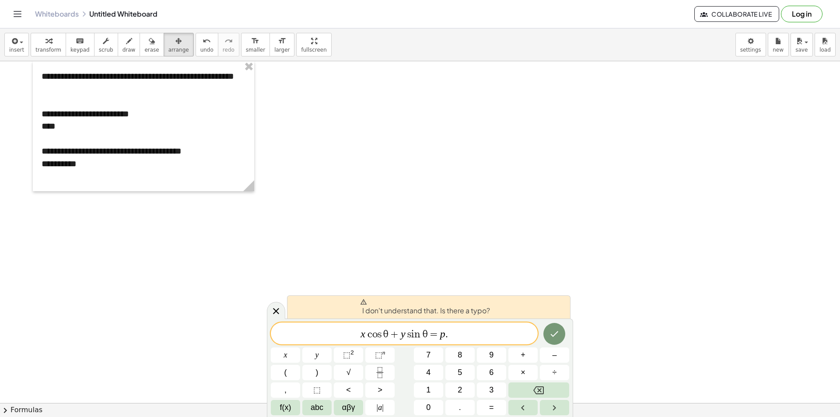
click at [201, 341] on body "**********" at bounding box center [420, 208] width 840 height 417
click at [554, 328] on button "Done" at bounding box center [555, 334] width 22 height 22
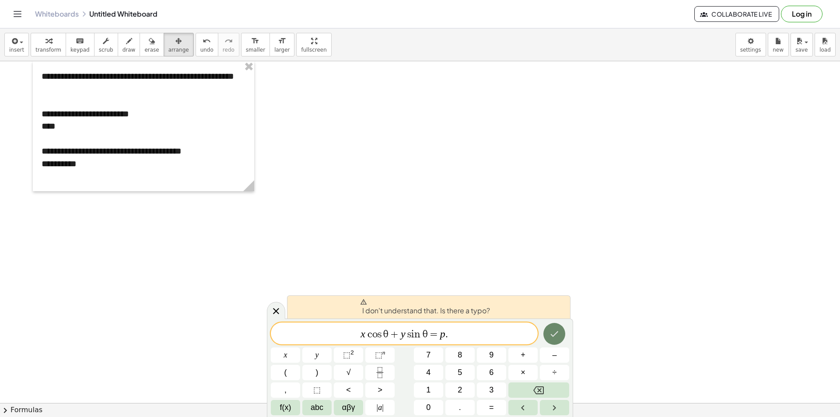
click at [554, 329] on icon "Done" at bounding box center [554, 334] width 11 height 11
click at [277, 316] on icon at bounding box center [276, 311] width 11 height 11
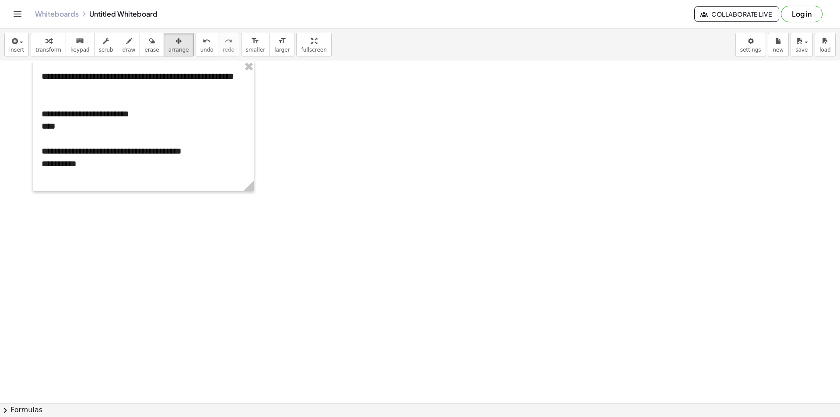
click at [348, 160] on div at bounding box center [420, 403] width 840 height 684
click at [15, 45] on icon "button" at bounding box center [14, 41] width 8 height 11
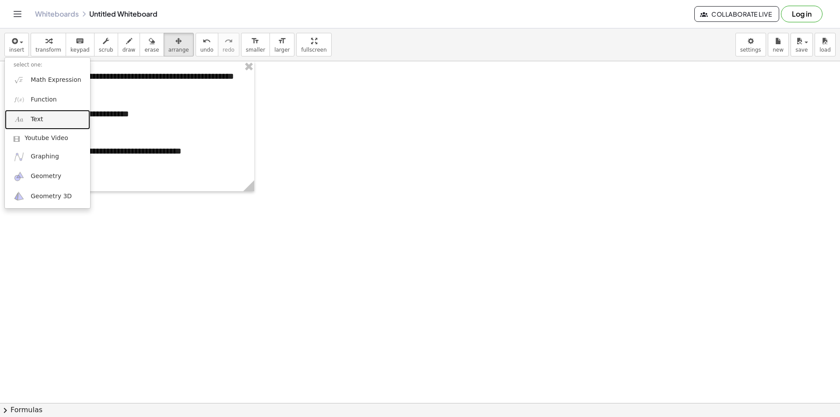
click at [68, 123] on link "Text" at bounding box center [47, 120] width 85 height 20
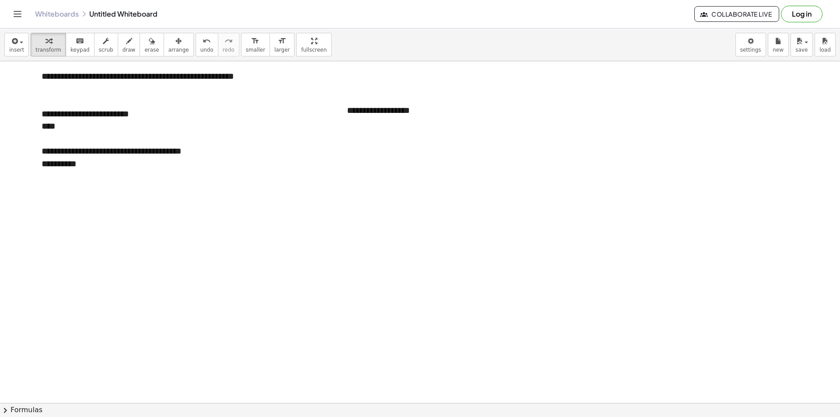
click at [601, 183] on div at bounding box center [420, 403] width 840 height 684
click at [412, 119] on div "**********" at bounding box center [403, 110] width 131 height 30
drag, startPoint x: 434, startPoint y: 116, endPoint x: 224, endPoint y: 116, distance: 210.1
click at [224, 116] on div "**********" at bounding box center [420, 403] width 840 height 684
click at [435, 115] on div "**********" at bounding box center [403, 110] width 131 height 30
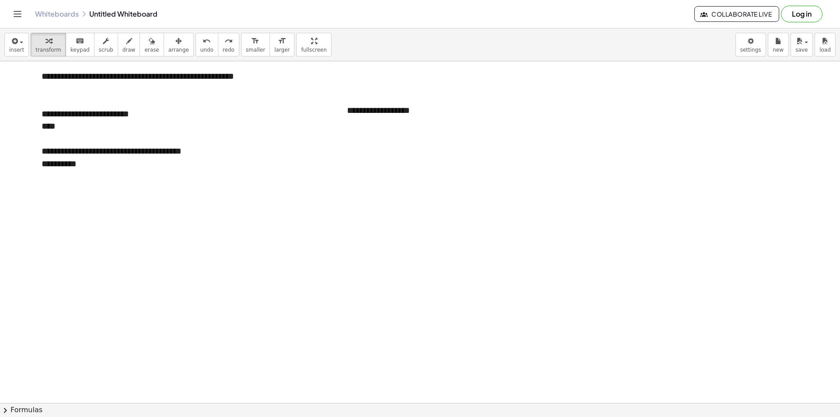
click at [471, 111] on div at bounding box center [420, 403] width 840 height 684
drag, startPoint x: 439, startPoint y: 111, endPoint x: 247, endPoint y: 117, distance: 191.4
click at [316, 117] on div "**********" at bounding box center [420, 403] width 840 height 684
click at [418, 141] on div at bounding box center [420, 403] width 840 height 684
click at [413, 118] on div at bounding box center [403, 110] width 131 height 30
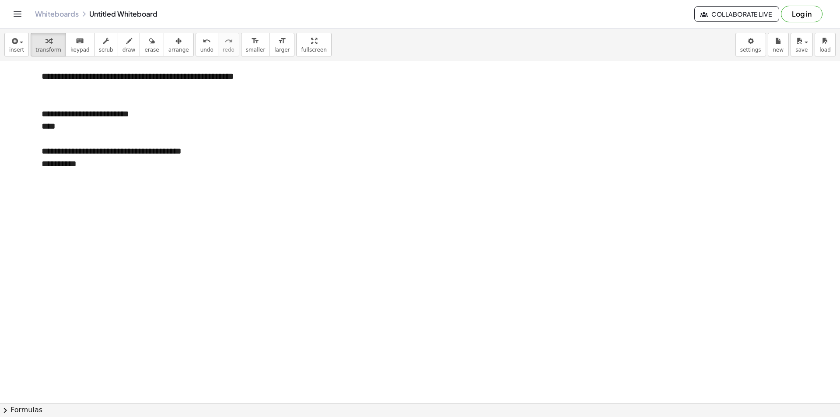
click at [299, 185] on div at bounding box center [420, 403] width 840 height 684
click at [382, 121] on div at bounding box center [403, 110] width 131 height 30
click at [164, 55] on button "arrange" at bounding box center [179, 45] width 30 height 24
click at [383, 127] on div at bounding box center [420, 403] width 840 height 684
click at [384, 125] on div at bounding box center [403, 110] width 131 height 30
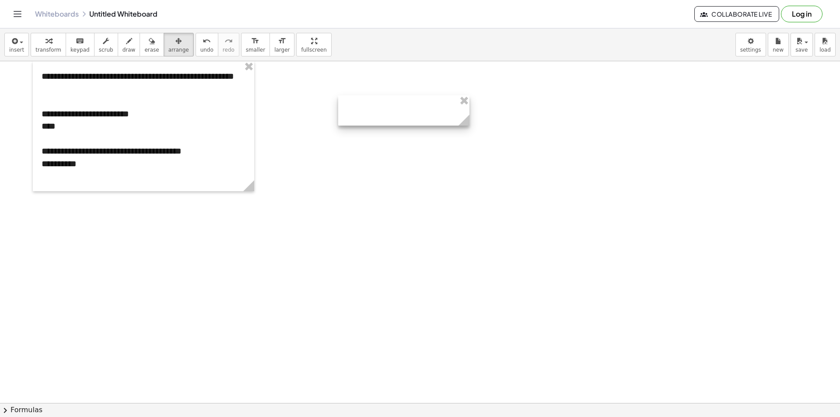
click at [384, 123] on div at bounding box center [403, 110] width 131 height 30
drag, startPoint x: 383, startPoint y: 123, endPoint x: 439, endPoint y: 106, distance: 57.7
click at [368, 111] on div at bounding box center [403, 110] width 131 height 30
click at [20, 49] on span "insert" at bounding box center [16, 50] width 15 height 6
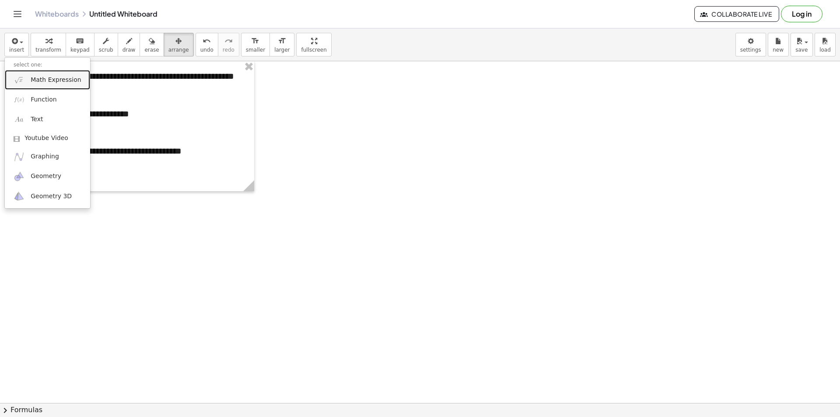
click at [22, 80] on img at bounding box center [19, 79] width 11 height 11
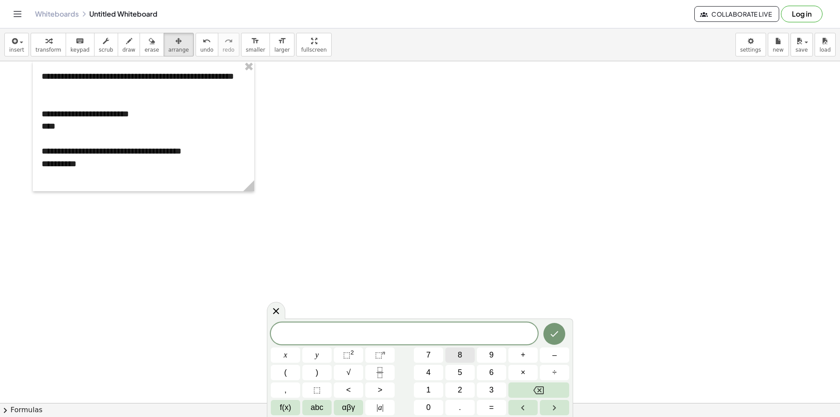
click at [468, 359] on button "8" at bounding box center [460, 355] width 29 height 15
click at [551, 331] on icon "Done" at bounding box center [554, 334] width 11 height 11
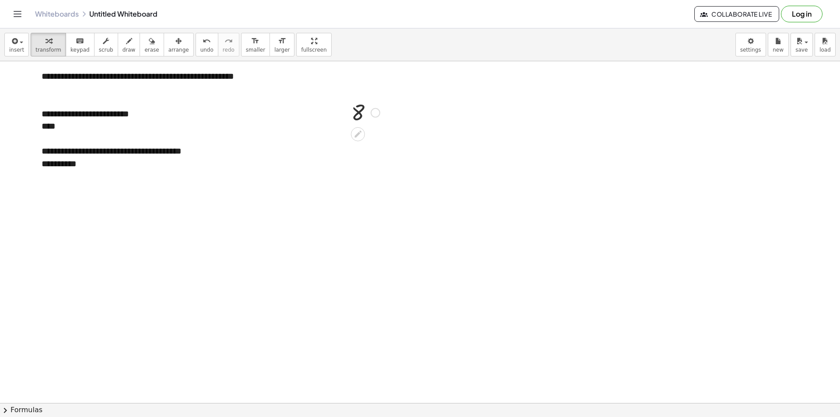
click at [354, 105] on div at bounding box center [365, 112] width 37 height 29
click at [364, 116] on div at bounding box center [365, 112] width 37 height 29
click at [356, 112] on div at bounding box center [365, 112] width 37 height 29
click at [361, 115] on div at bounding box center [365, 112] width 37 height 29
click at [356, 133] on icon at bounding box center [358, 134] width 9 height 9
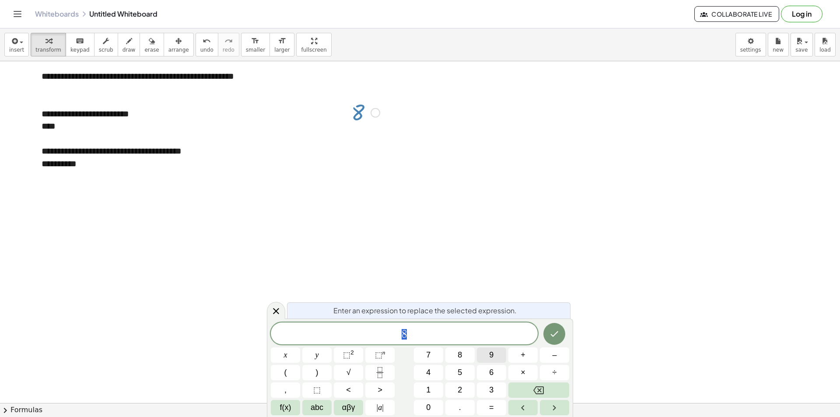
click at [488, 358] on button "9" at bounding box center [491, 355] width 29 height 15
click at [525, 372] on button "×" at bounding box center [523, 372] width 29 height 15
click at [478, 368] on button "6" at bounding box center [491, 372] width 29 height 15
click at [494, 406] on button "=" at bounding box center [491, 407] width 29 height 15
click at [424, 404] on button "0" at bounding box center [428, 407] width 29 height 15
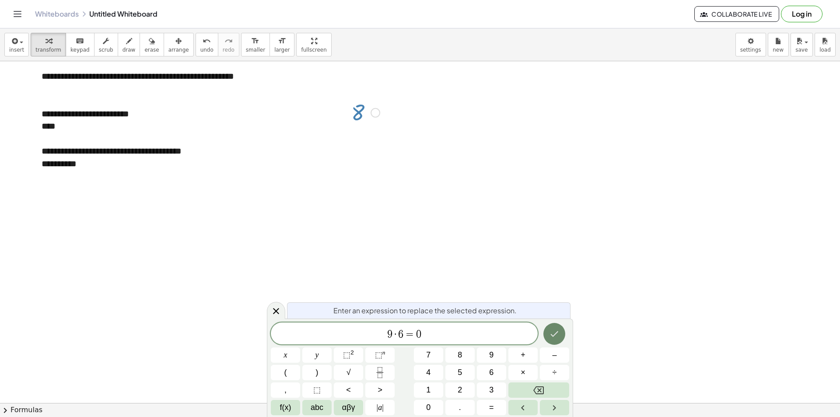
click at [550, 338] on button "Done" at bounding box center [555, 334] width 22 height 22
click at [547, 338] on button "Done" at bounding box center [555, 334] width 22 height 22
click at [550, 338] on icon "Done" at bounding box center [554, 334] width 11 height 11
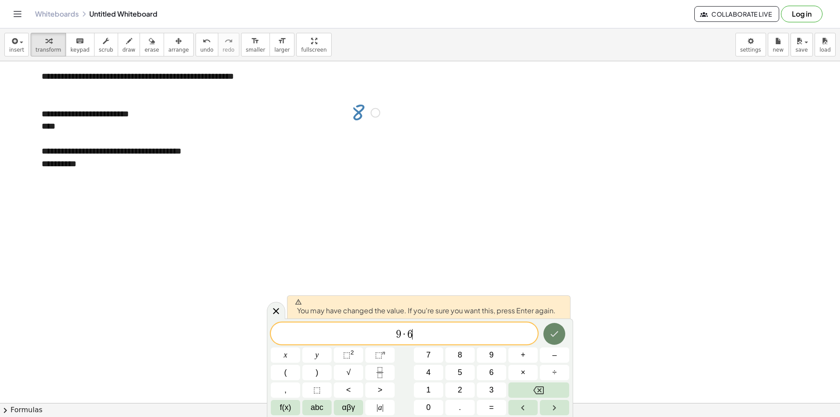
click at [551, 338] on icon "Done" at bounding box center [554, 334] width 11 height 11
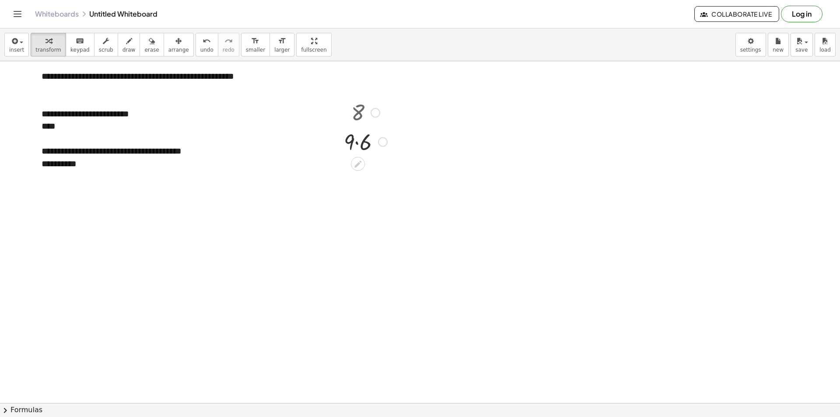
click at [360, 115] on div at bounding box center [366, 112] width 52 height 29
click at [367, 140] on div at bounding box center [366, 142] width 52 height 30
click at [368, 141] on div at bounding box center [366, 142] width 52 height 30
click at [367, 141] on div at bounding box center [366, 142] width 52 height 30
click at [360, 143] on div at bounding box center [366, 142] width 52 height 30
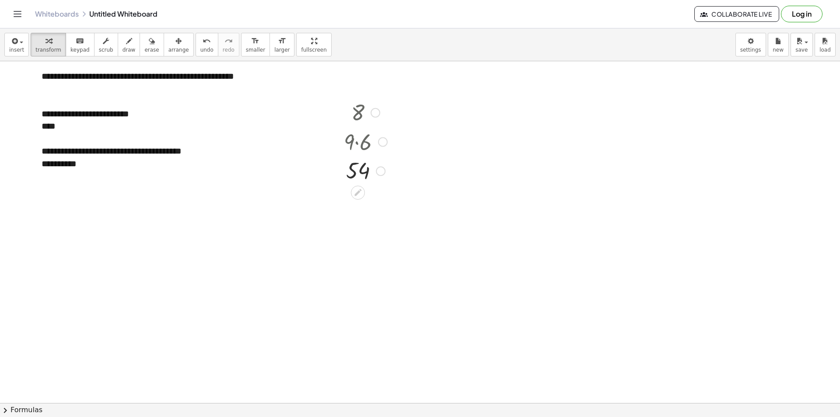
click at [360, 143] on div at bounding box center [366, 142] width 52 height 30
click at [362, 143] on div at bounding box center [366, 142] width 52 height 30
click at [376, 178] on div at bounding box center [366, 170] width 52 height 29
click at [382, 172] on div at bounding box center [381, 171] width 10 height 10
click at [381, 189] on div at bounding box center [420, 403] width 840 height 684
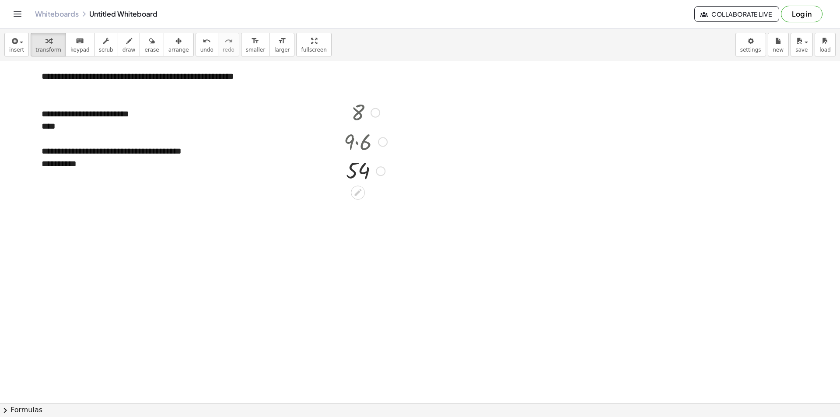
click at [363, 174] on div at bounding box center [366, 170] width 52 height 29
click at [169, 51] on span "arrange" at bounding box center [179, 50] width 21 height 6
click at [11, 55] on button "insert" at bounding box center [16, 45] width 25 height 24
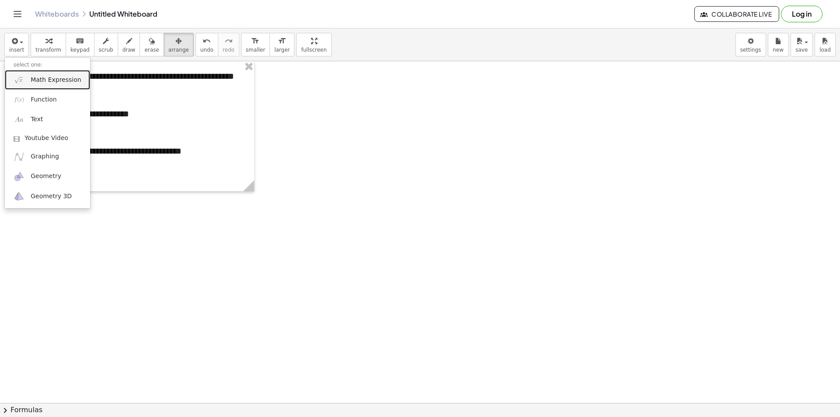
click at [46, 83] on span "Math Expression" at bounding box center [56, 80] width 50 height 9
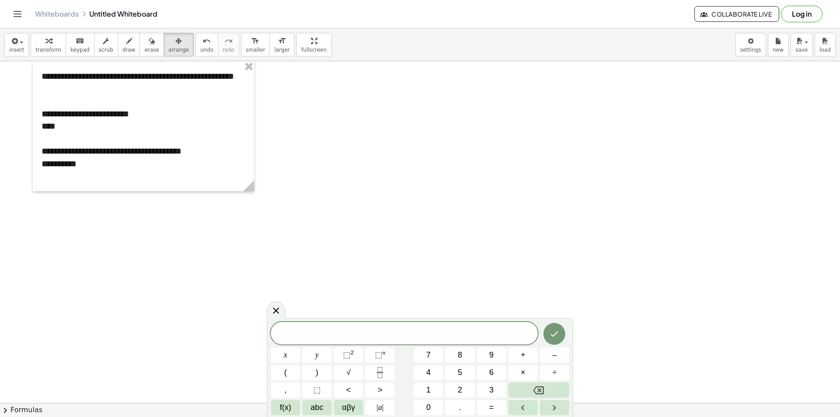
click at [544, 202] on div at bounding box center [420, 403] width 840 height 684
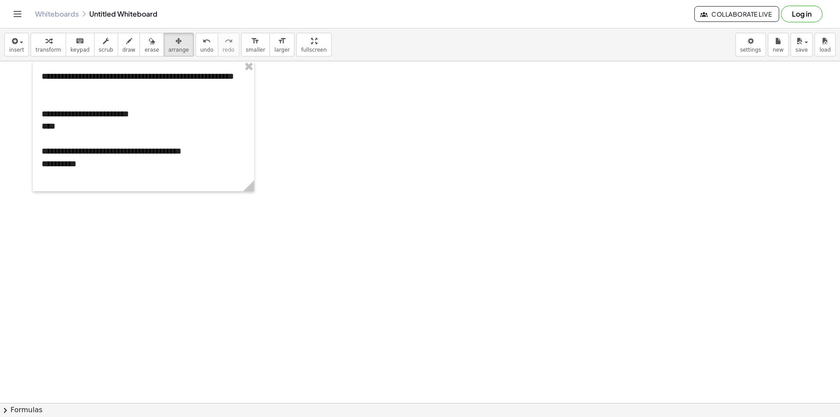
click at [0, 49] on div "insert select one: Math Expression Function Text Youtube Video Graphing Geometr…" at bounding box center [420, 44] width 840 height 33
click at [8, 48] on button "insert" at bounding box center [16, 45] width 25 height 24
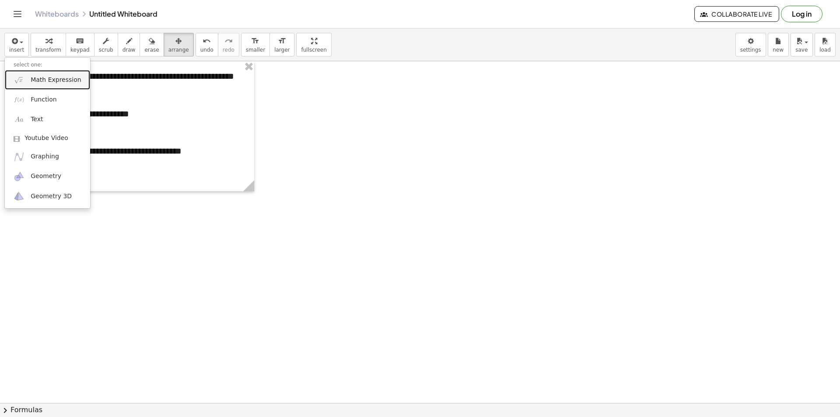
click at [21, 75] on img at bounding box center [19, 79] width 11 height 11
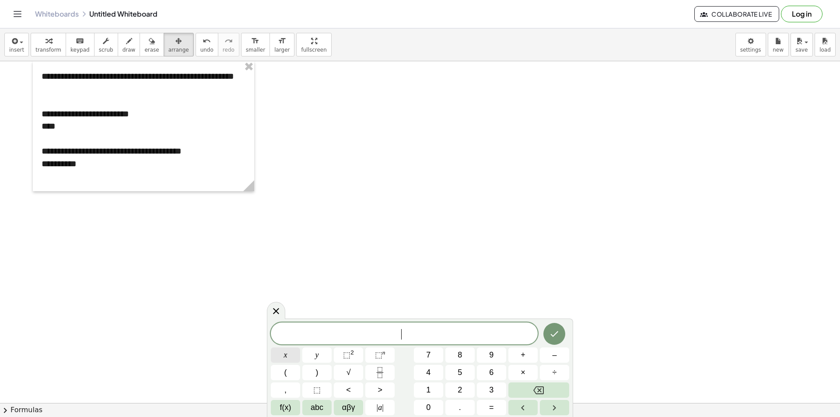
click at [288, 361] on button "x" at bounding box center [285, 355] width 29 height 15
click at [384, 407] on button "| a |" at bounding box center [380, 407] width 29 height 15
click at [307, 410] on button "abc" at bounding box center [316, 407] width 29 height 15
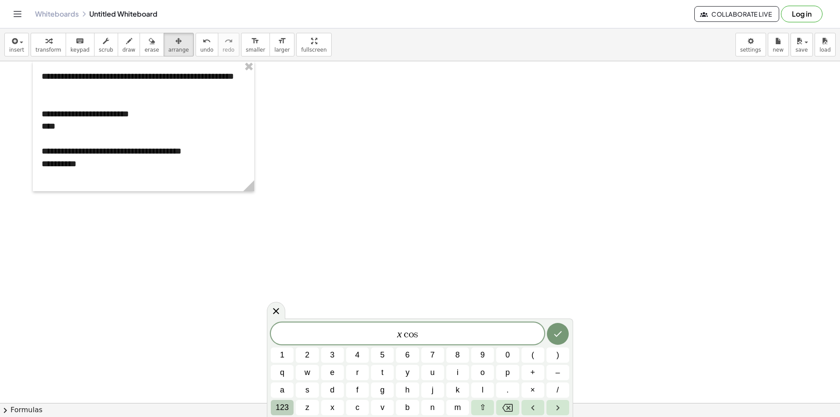
click at [274, 404] on button "123" at bounding box center [282, 407] width 23 height 15
click at [288, 411] on span "f(x)" at bounding box center [285, 408] width 11 height 12
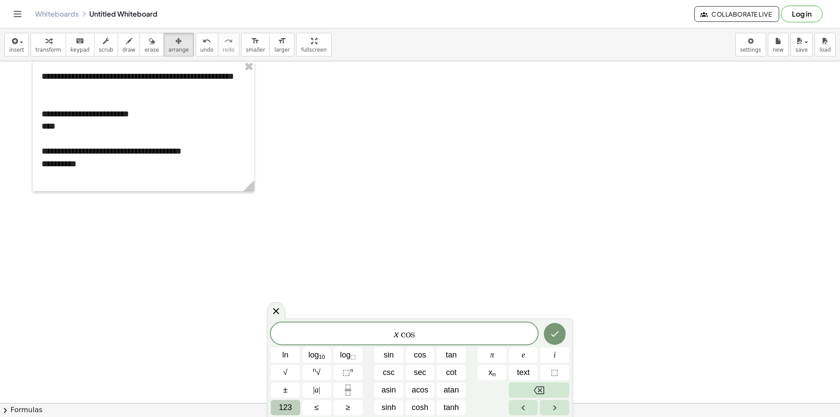
click at [287, 409] on span "123" at bounding box center [285, 408] width 13 height 12
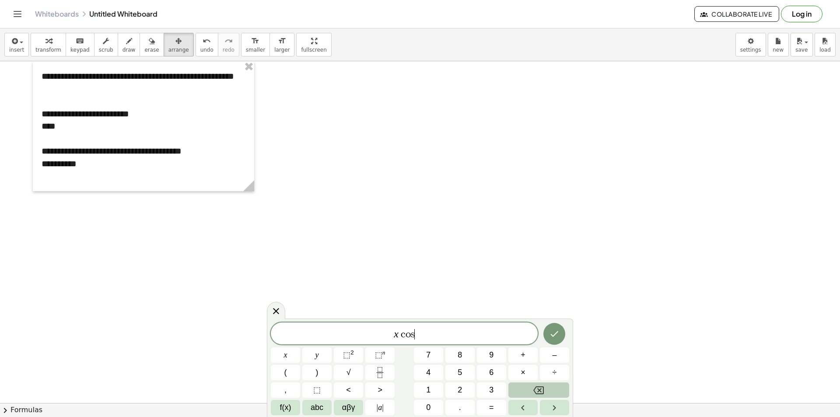
click at [287, 409] on span "f(x)" at bounding box center [285, 408] width 11 height 12
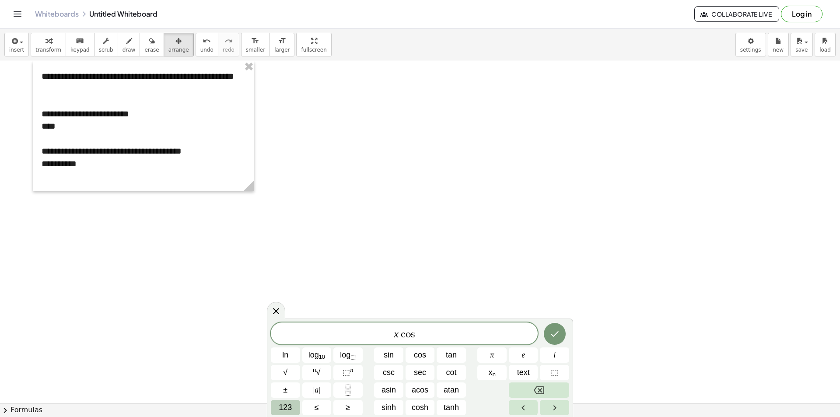
click at [287, 409] on span "123" at bounding box center [285, 408] width 13 height 12
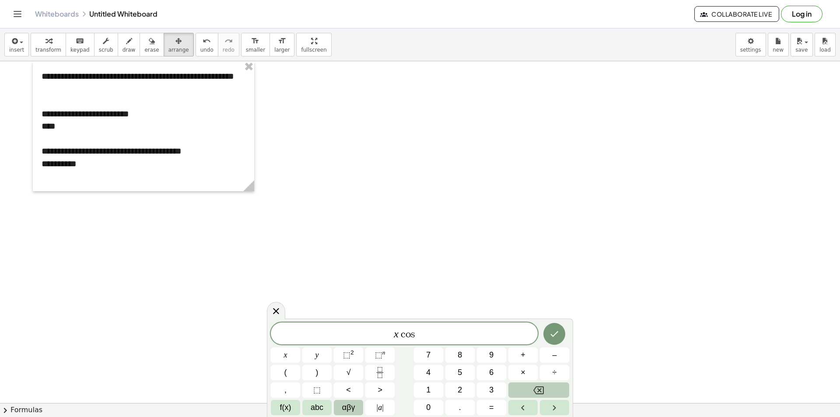
click at [344, 403] on span "αβγ" at bounding box center [348, 408] width 13 height 12
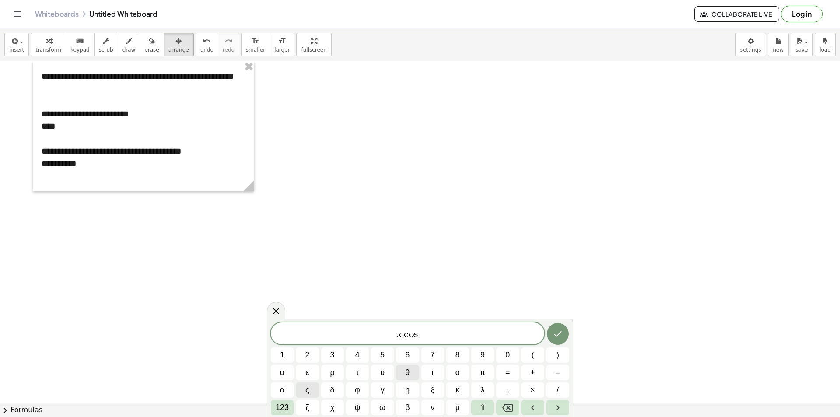
click at [406, 369] on span "θ" at bounding box center [407, 373] width 4 height 12
click at [287, 405] on span "123" at bounding box center [282, 408] width 13 height 12
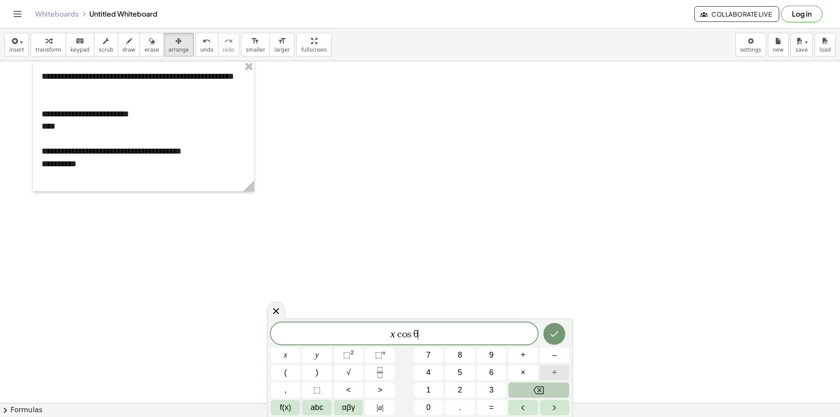
click at [554, 376] on span "÷" at bounding box center [555, 373] width 4 height 12
click at [536, 400] on div "x c o s θ ÷ x y ⬚ 2 ⬚ n 7 8 9 + – ( ) √ 4 5 6 × ÷ , ⬚ < > 1 2 3 f(x) abc αβγ | …" at bounding box center [420, 369] width 299 height 93
click at [535, 391] on icon "Backspace" at bounding box center [539, 390] width 11 height 11
click at [526, 370] on button "×" at bounding box center [523, 372] width 29 height 15
click at [519, 387] on button "Backspace" at bounding box center [539, 390] width 61 height 15
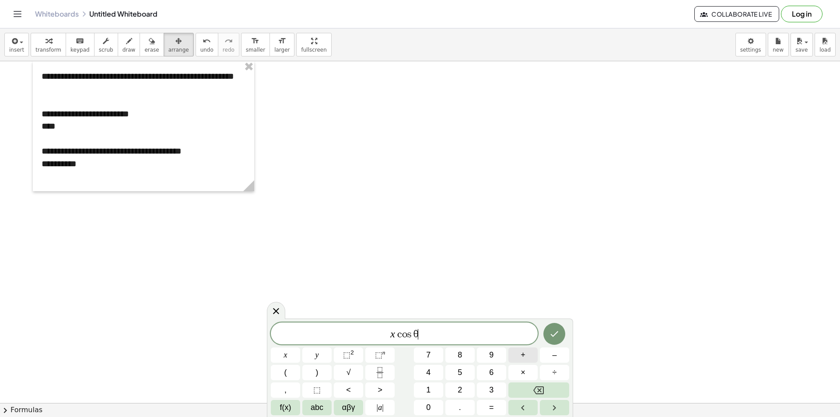
click at [528, 359] on button "+" at bounding box center [523, 355] width 29 height 15
click at [348, 409] on span "αβγ" at bounding box center [348, 408] width 13 height 12
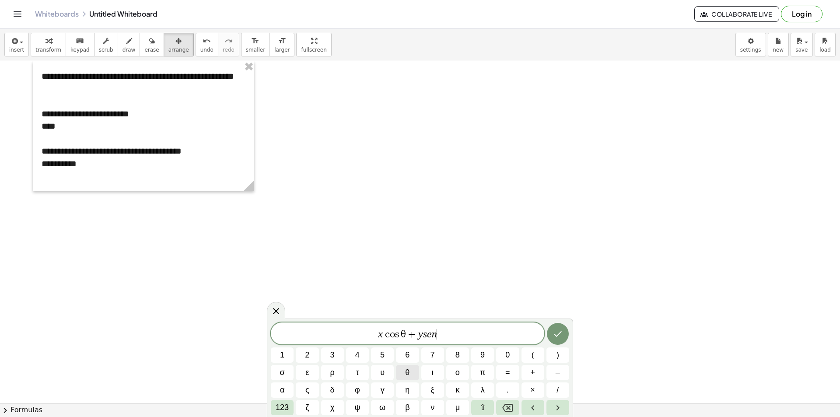
click at [406, 376] on span "θ" at bounding box center [407, 373] width 4 height 12
click at [427, 341] on div "x c o s θ + y s ​ e n θ" at bounding box center [408, 334] width 274 height 22
click at [476, 339] on span "x c o s θ + y s ​ e n θ" at bounding box center [408, 334] width 274 height 12
click at [285, 409] on span "123" at bounding box center [282, 408] width 13 height 12
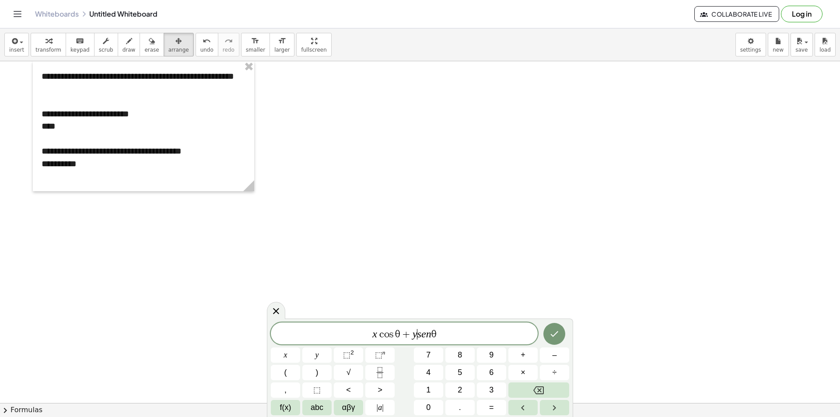
click at [418, 336] on var "s" at bounding box center [420, 333] width 4 height 11
click at [534, 370] on button "×" at bounding box center [523, 372] width 29 height 15
click at [456, 337] on span "x c o s θ + y · s e n θ ​" at bounding box center [404, 334] width 267 height 12
click at [376, 338] on var "c" at bounding box center [377, 334] width 7 height 11
click at [380, 331] on var "c" at bounding box center [377, 334] width 7 height 11
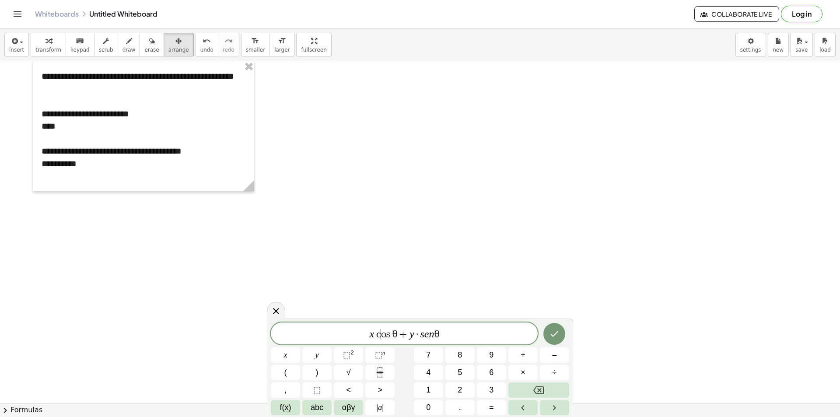
click at [376, 334] on var "c" at bounding box center [377, 334] width 7 height 11
click at [443, 336] on span "x c o s θ + ​ s e n θ" at bounding box center [404, 334] width 267 height 12
drag, startPoint x: 405, startPoint y: 332, endPoint x: 397, endPoint y: 331, distance: 8.4
click at [397, 331] on span "x c o s θ + y s i n" at bounding box center [404, 334] width 267 height 12
click at [449, 333] on span "x c o s θ + y s i n" at bounding box center [404, 334] width 267 height 12
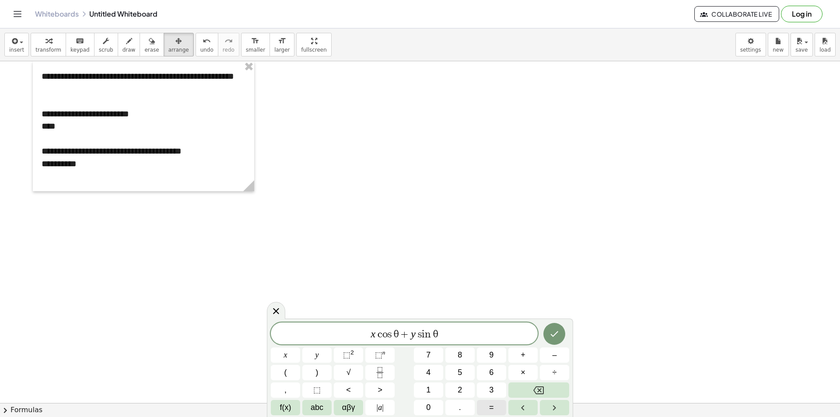
click at [492, 405] on span "=" at bounding box center [491, 408] width 5 height 12
click at [433, 389] on button "1" at bounding box center [428, 390] width 29 height 15
click at [556, 338] on icon "Done" at bounding box center [554, 334] width 11 height 11
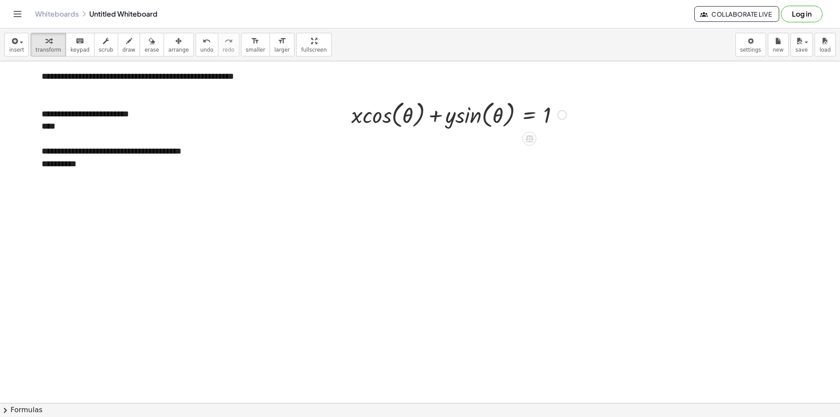
click at [485, 126] on div at bounding box center [459, 114] width 224 height 33
drag, startPoint x: 502, startPoint y: 130, endPoint x: 513, endPoint y: 132, distance: 11.1
click at [502, 140] on div "**********" at bounding box center [420, 403] width 840 height 684
drag, startPoint x: 546, startPoint y: 111, endPoint x: 543, endPoint y: 115, distance: 5.3
click at [543, 115] on div at bounding box center [459, 114] width 224 height 33
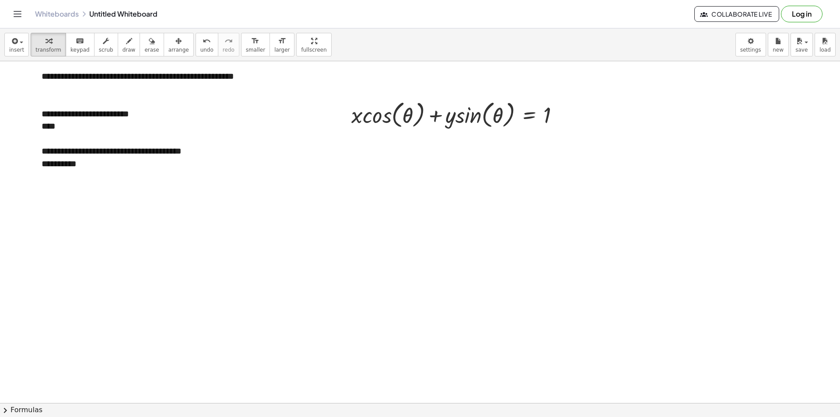
click at [510, 143] on div at bounding box center [420, 403] width 840 height 684
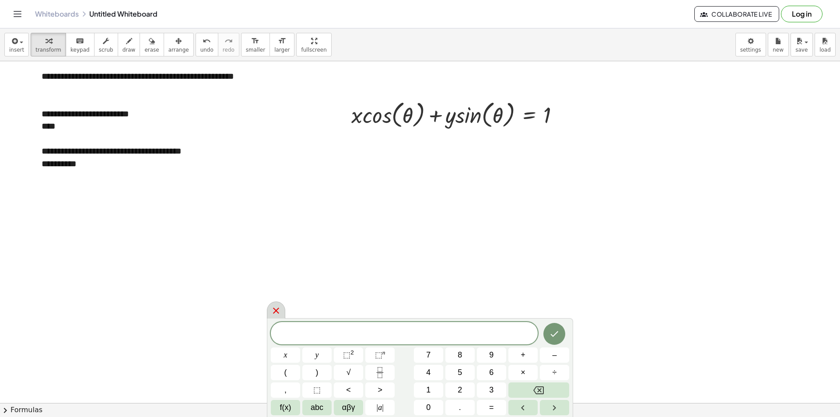
click at [278, 314] on icon at bounding box center [276, 311] width 11 height 11
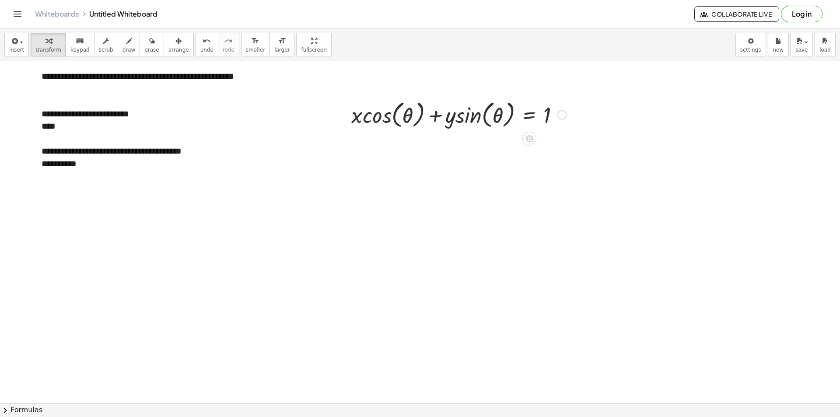
click at [530, 140] on icon at bounding box center [530, 138] width 8 height 7
click at [529, 140] on span "×" at bounding box center [529, 139] width 5 height 13
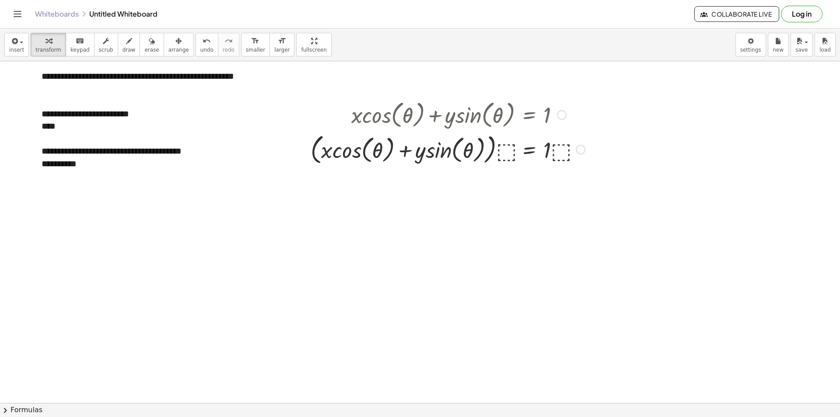
click at [505, 147] on div at bounding box center [447, 149] width 283 height 36
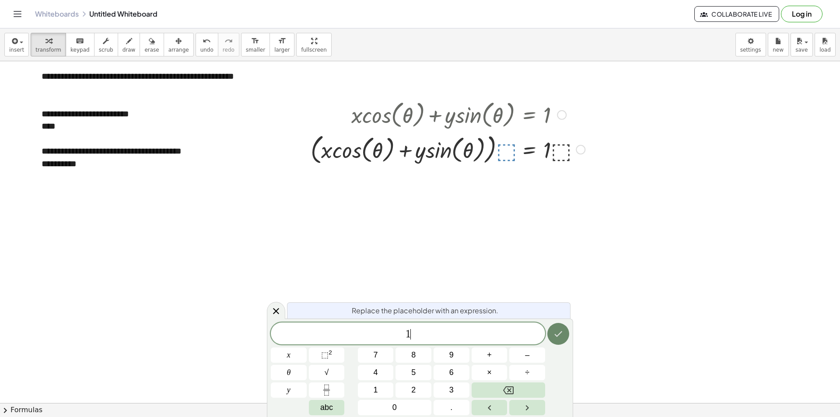
click at [559, 326] on button "Done" at bounding box center [559, 334] width 22 height 22
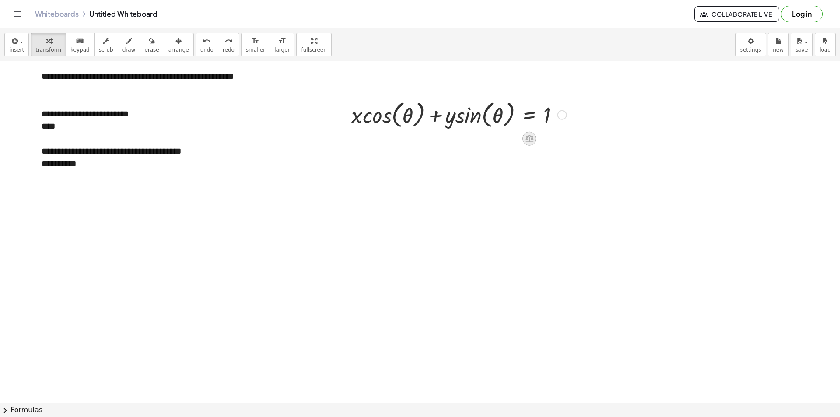
click at [528, 139] on icon at bounding box center [530, 138] width 8 height 7
click at [568, 139] on icon at bounding box center [565, 139] width 8 height 8
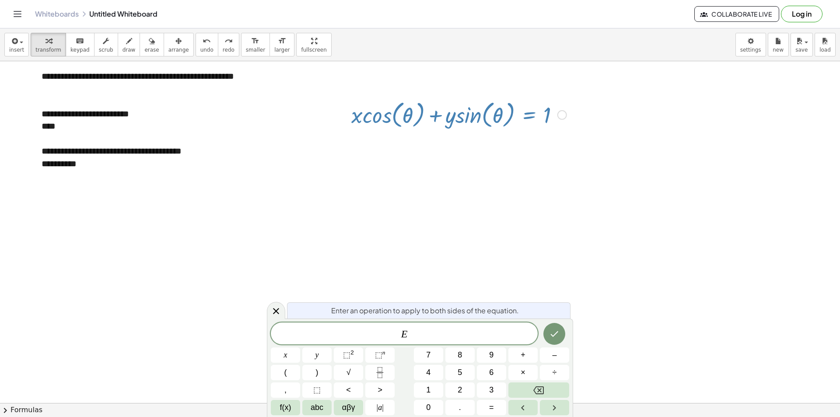
click at [568, 139] on icon at bounding box center [565, 139] width 8 height 8
click at [553, 332] on icon "Done" at bounding box center [554, 334] width 11 height 11
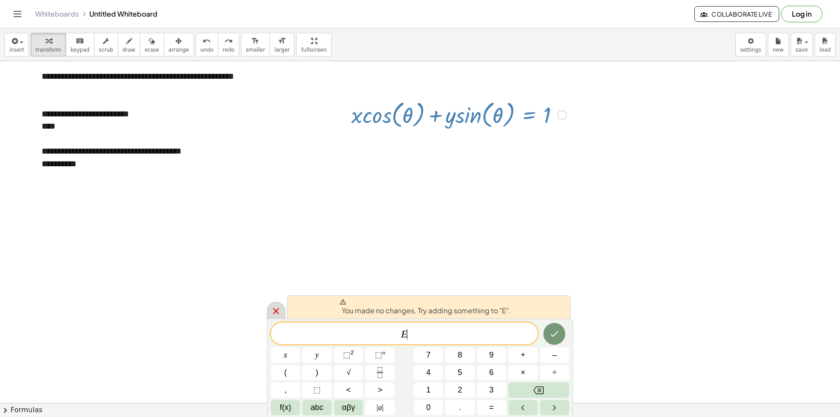
click at [274, 310] on icon at bounding box center [276, 311] width 11 height 11
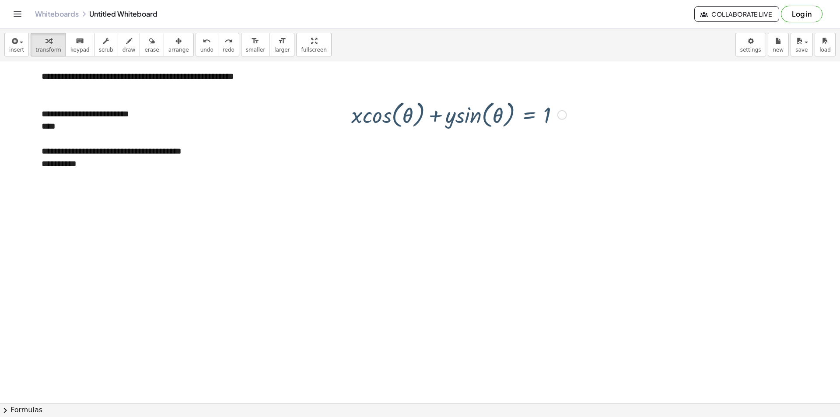
click at [362, 201] on div at bounding box center [420, 403] width 840 height 684
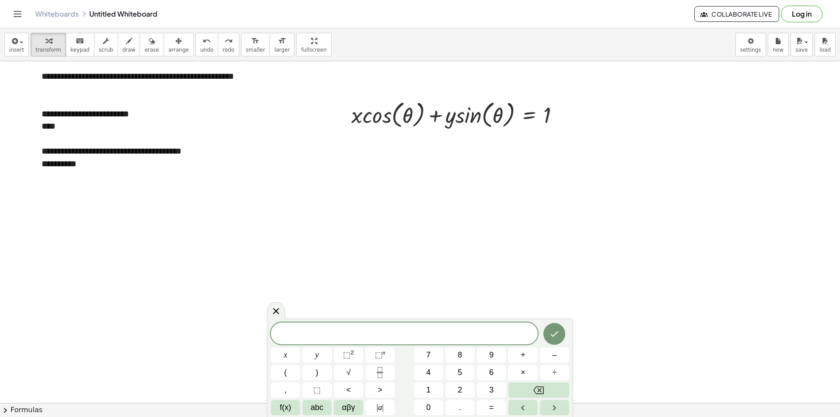
click at [284, 309] on div at bounding box center [276, 310] width 18 height 17
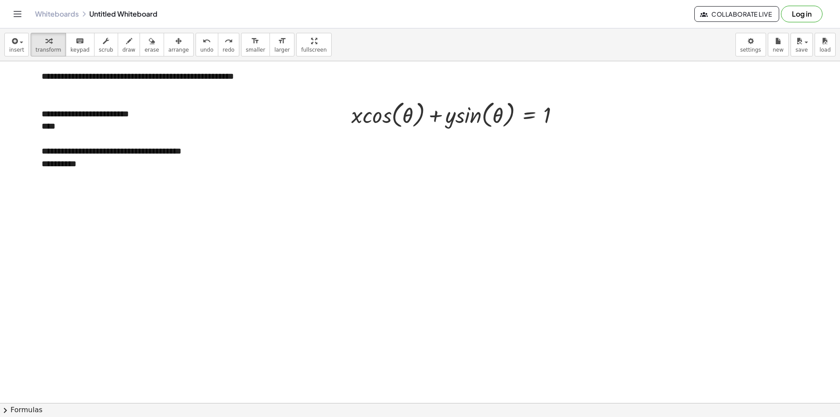
click at [442, 181] on div at bounding box center [420, 403] width 840 height 684
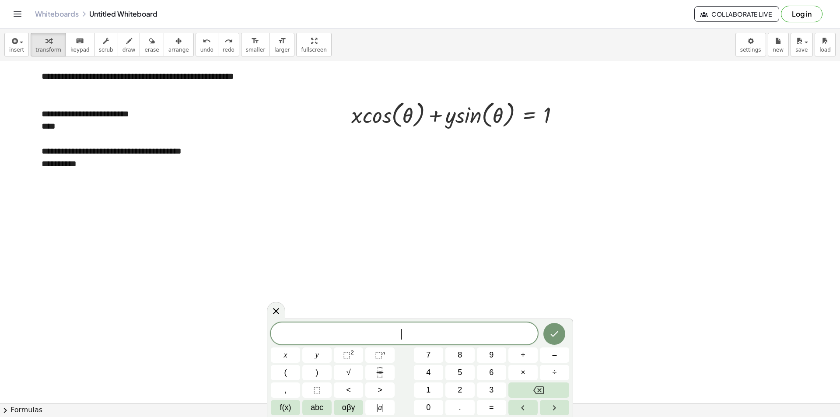
click at [446, 176] on div at bounding box center [420, 403] width 840 height 684
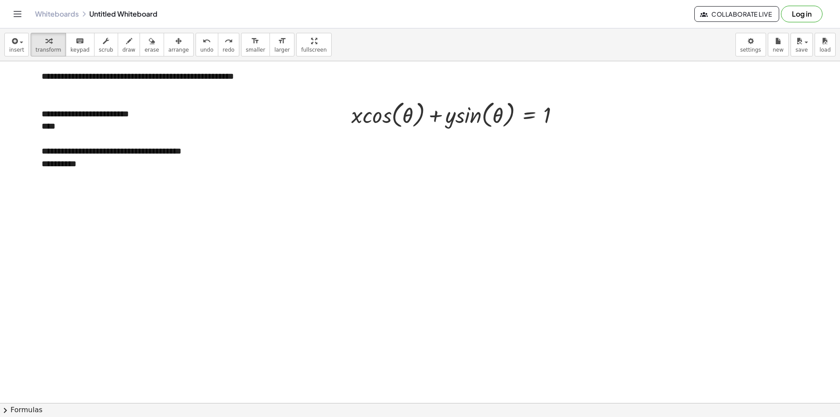
click at [446, 176] on div at bounding box center [420, 403] width 840 height 684
click at [80, 44] on div "keyboard" at bounding box center [79, 40] width 19 height 11
click at [103, 45] on icon "button" at bounding box center [106, 41] width 6 height 11
click at [562, 114] on div at bounding box center [563, 115] width 10 height 10
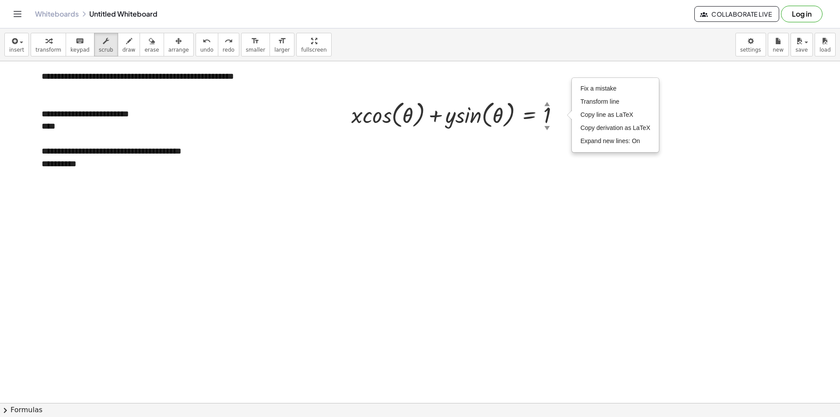
click at [525, 169] on div at bounding box center [420, 403] width 840 height 684
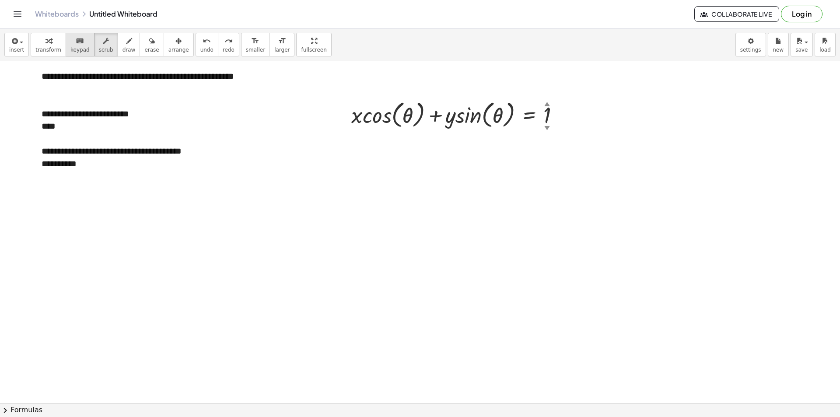
click at [70, 48] on span "keypad" at bounding box center [79, 50] width 19 height 6
click at [367, 148] on div at bounding box center [420, 403] width 840 height 684
click at [381, 111] on div at bounding box center [394, 115] width 63 height 29
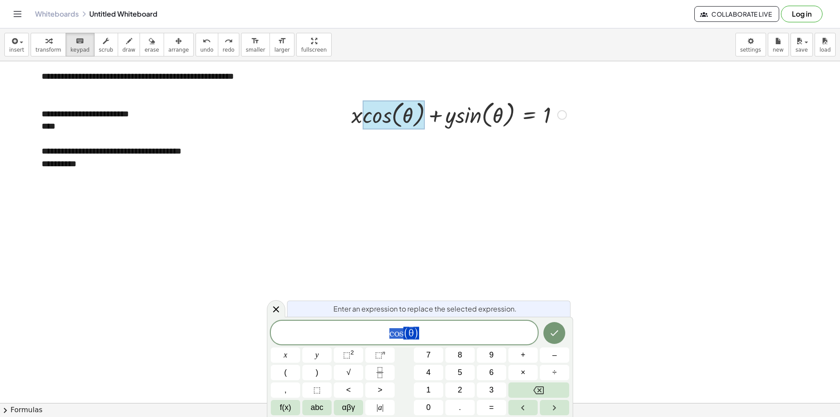
click at [346, 111] on div at bounding box center [344, 114] width 13 height 38
click at [364, 114] on div at bounding box center [394, 115] width 63 height 29
click at [356, 113] on div at bounding box center [459, 114] width 224 height 33
click at [79, 50] on span "keypad" at bounding box center [79, 50] width 19 height 6
click at [50, 43] on div "button" at bounding box center [48, 40] width 26 height 11
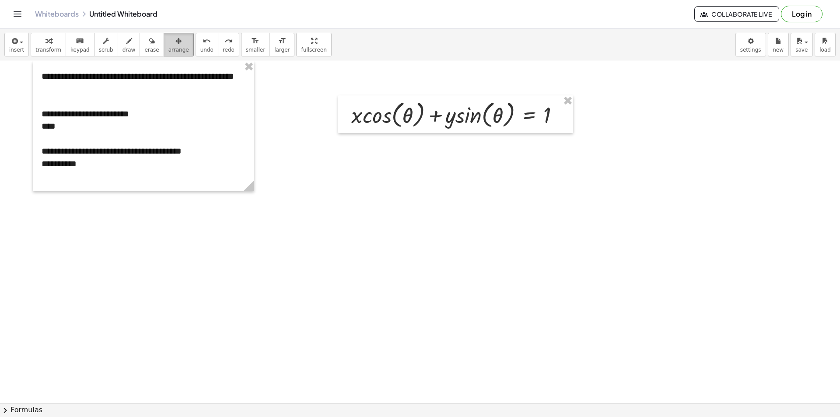
click at [176, 45] on icon "button" at bounding box center [179, 41] width 6 height 11
click at [393, 124] on div at bounding box center [455, 114] width 235 height 38
click at [394, 121] on div at bounding box center [456, 114] width 235 height 38
click at [76, 46] on icon "keyboard" at bounding box center [80, 41] width 8 height 11
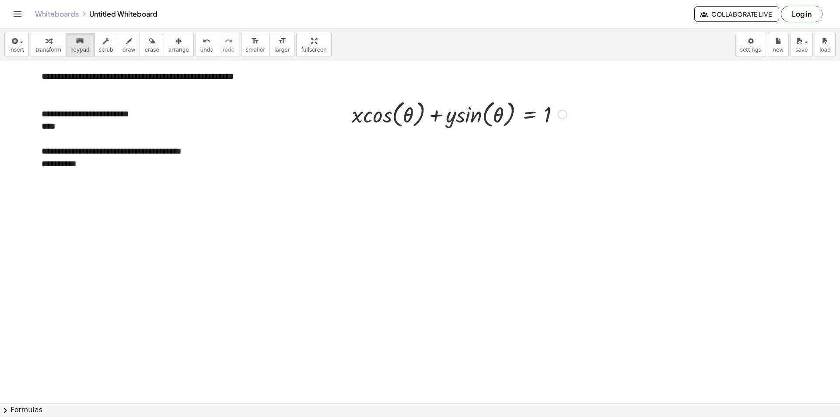
click at [418, 120] on div at bounding box center [460, 113] width 224 height 33
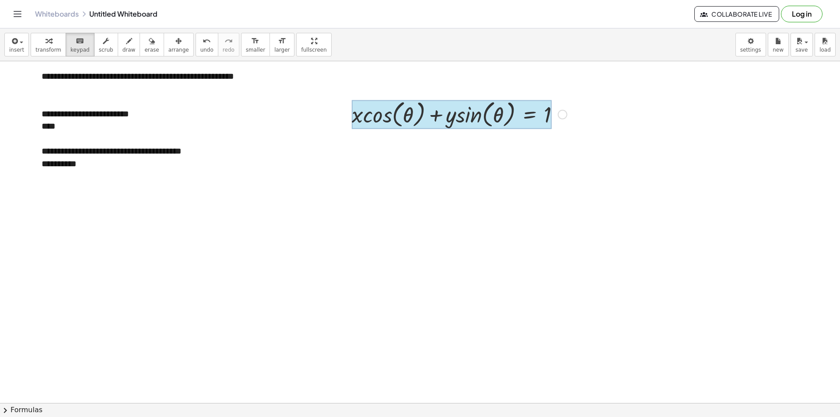
click at [531, 115] on div at bounding box center [452, 114] width 200 height 29
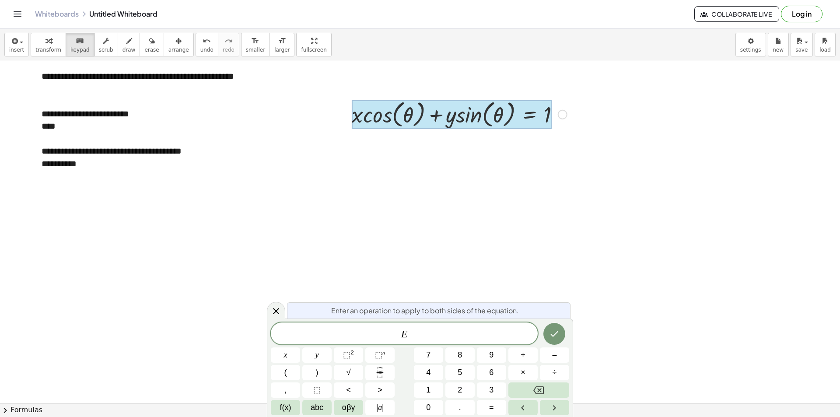
click at [524, 119] on div at bounding box center [452, 114] width 200 height 29
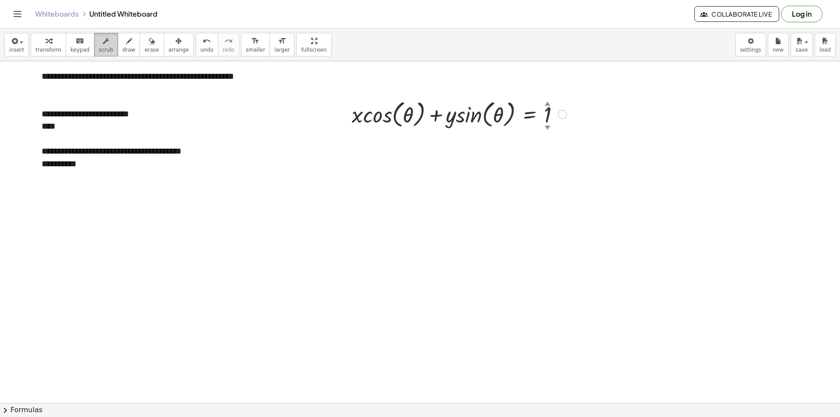
click at [99, 52] on span "scrub" at bounding box center [106, 50] width 14 height 6
click at [443, 116] on div at bounding box center [460, 113] width 224 height 33
click at [468, 117] on div at bounding box center [460, 113] width 224 height 33
drag, startPoint x: 506, startPoint y: 115, endPoint x: 478, endPoint y: 117, distance: 28.6
click at [478, 117] on div at bounding box center [460, 113] width 224 height 33
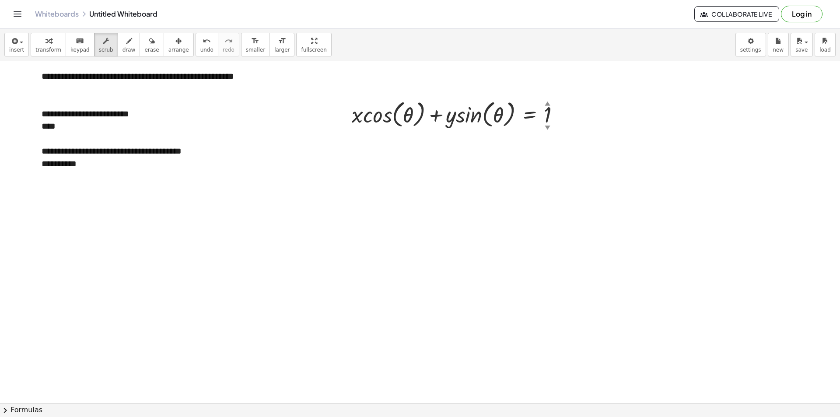
drag, startPoint x: 544, startPoint y: 117, endPoint x: 546, endPoint y: 110, distance: 7.5
click at [546, 110] on div at bounding box center [460, 113] width 224 height 33
drag, startPoint x: 548, startPoint y: 112, endPoint x: 542, endPoint y: 102, distance: 11.9
click at [542, 102] on div at bounding box center [460, 113] width 224 height 33
drag, startPoint x: 553, startPoint y: 115, endPoint x: 551, endPoint y: 124, distance: 9.4
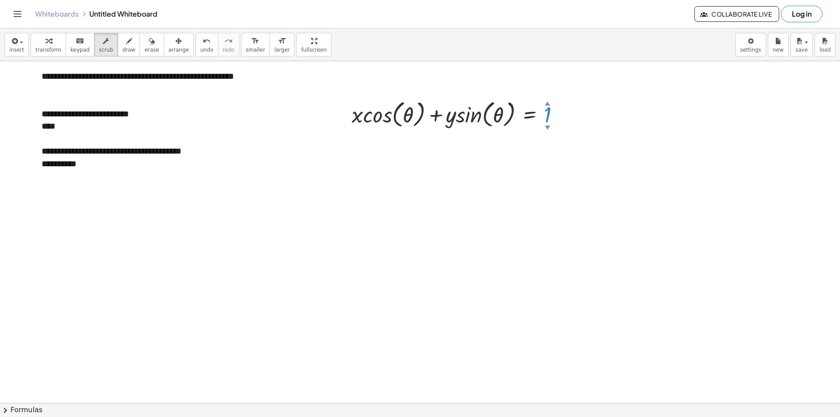
click at [551, 124] on div at bounding box center [462, 113] width 229 height 33
click at [546, 110] on div at bounding box center [460, 113] width 224 height 33
click at [76, 40] on icon "keyboard" at bounding box center [80, 41] width 8 height 11
click at [550, 116] on div at bounding box center [547, 115] width 7 height 25
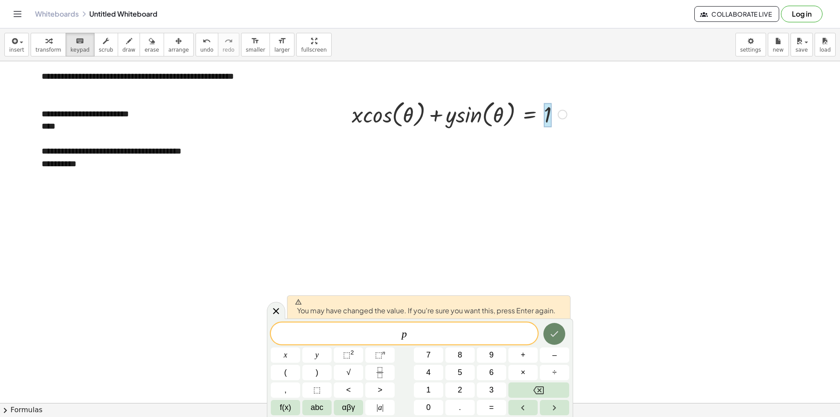
click at [564, 334] on button "Done" at bounding box center [555, 334] width 22 height 22
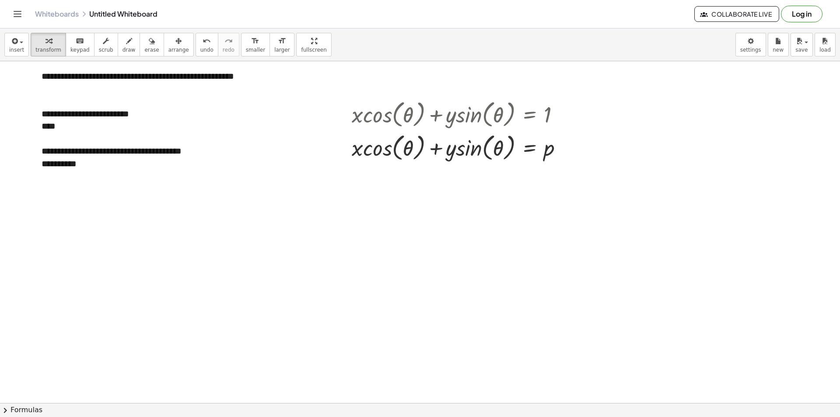
click at [511, 293] on div at bounding box center [420, 403] width 840 height 684
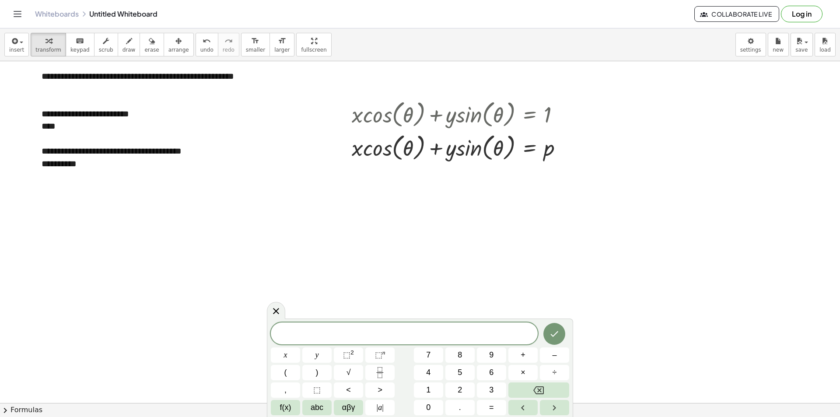
click at [563, 221] on div at bounding box center [420, 403] width 840 height 684
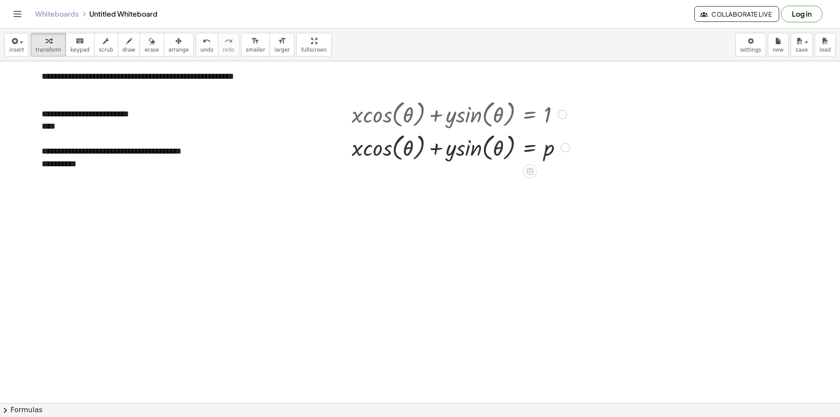
click at [534, 115] on div at bounding box center [461, 113] width 227 height 33
click at [548, 114] on div at bounding box center [461, 113] width 227 height 33
drag, startPoint x: 544, startPoint y: 150, endPoint x: 538, endPoint y: 159, distance: 10.7
click at [544, 152] on div at bounding box center [461, 146] width 227 height 33
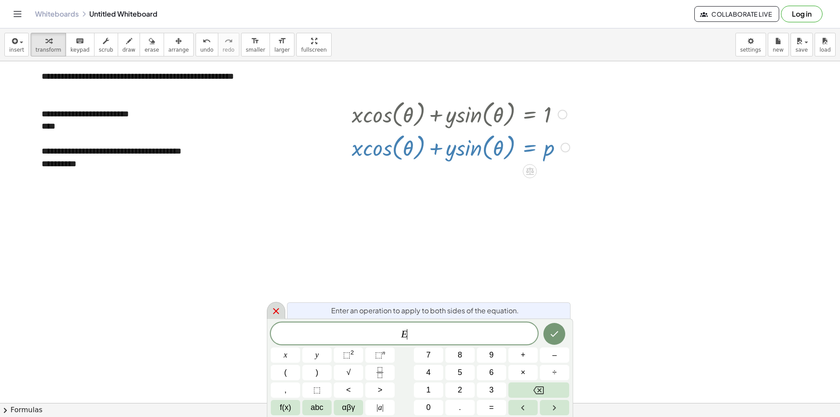
click at [270, 310] on div at bounding box center [276, 310] width 18 height 17
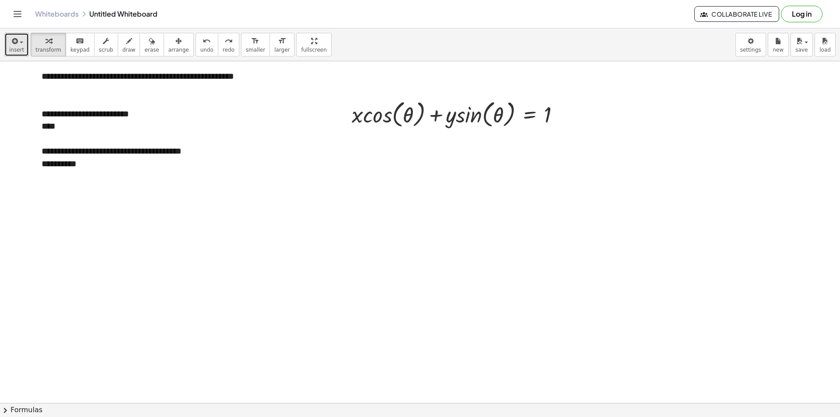
click at [9, 45] on button "insert" at bounding box center [16, 45] width 25 height 24
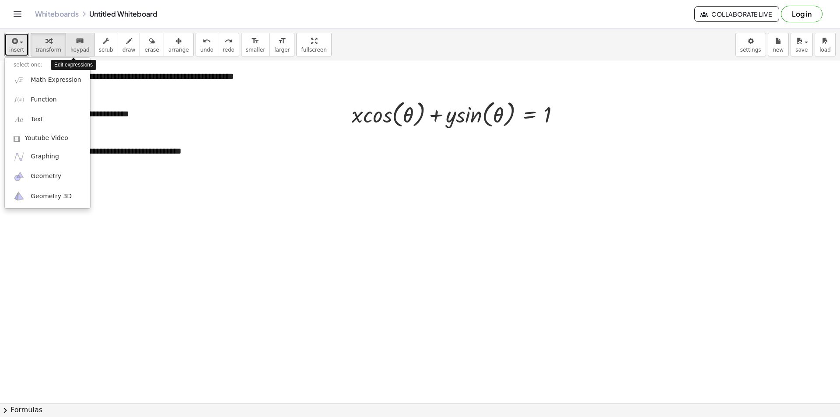
click at [71, 50] on span "keypad" at bounding box center [79, 50] width 19 height 6
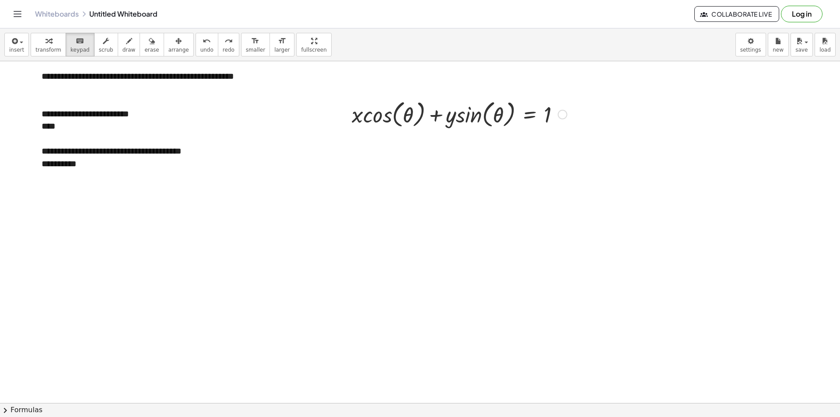
drag, startPoint x: 396, startPoint y: 118, endPoint x: 452, endPoint y: 117, distance: 56.0
click at [452, 117] on div at bounding box center [460, 113] width 224 height 33
click at [376, 116] on div at bounding box center [394, 114] width 63 height 29
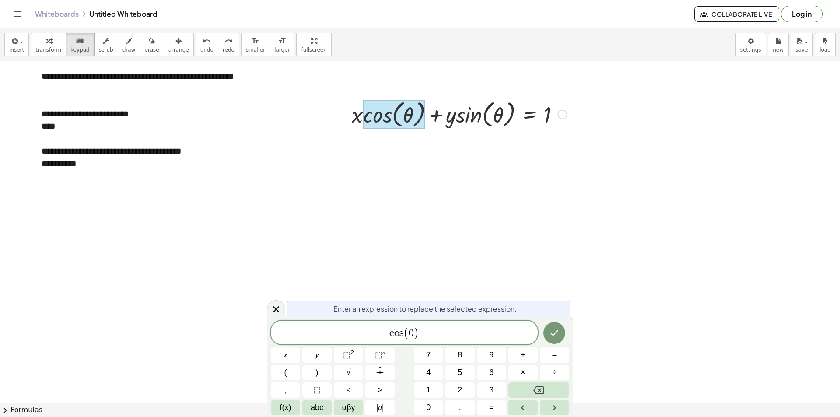
click at [376, 116] on div at bounding box center [394, 114] width 63 height 29
drag, startPoint x: 358, startPoint y: 115, endPoint x: 531, endPoint y: 116, distance: 173.8
click at [504, 115] on div at bounding box center [460, 113] width 224 height 33
click at [605, 111] on div at bounding box center [420, 403] width 840 height 684
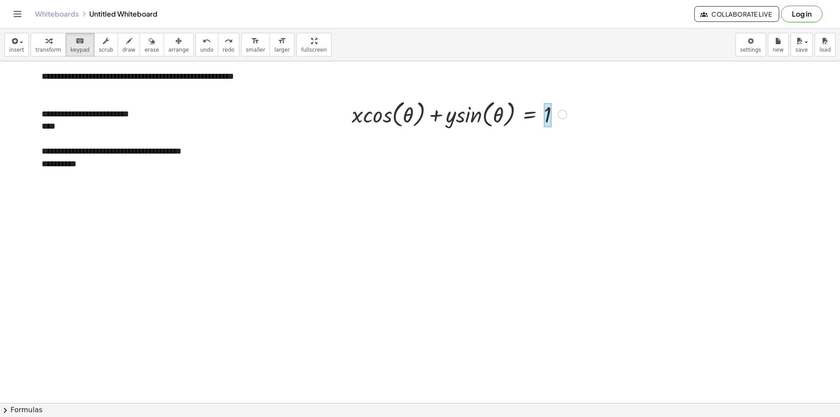
drag, startPoint x: 698, startPoint y: 151, endPoint x: 571, endPoint y: 126, distance: 128.9
click at [552, 120] on div "**********" at bounding box center [420, 403] width 840 height 684
click at [100, 49] on span "scrub" at bounding box center [106, 50] width 14 height 6
drag, startPoint x: 362, startPoint y: 111, endPoint x: 445, endPoint y: 127, distance: 84.7
click at [449, 126] on div at bounding box center [460, 113] width 224 height 33
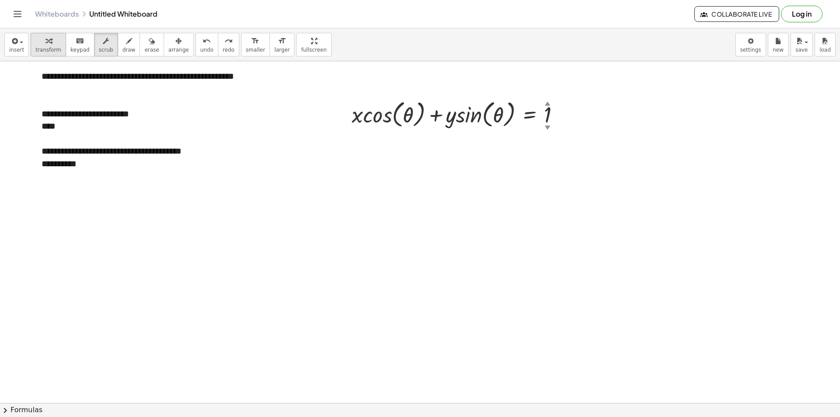
click at [46, 42] on icon "button" at bounding box center [49, 41] width 6 height 11
click at [512, 111] on div at bounding box center [460, 113] width 224 height 33
drag, startPoint x: 565, startPoint y: 108, endPoint x: 573, endPoint y: 116, distance: 12.1
click at [573, 116] on div "1 + · x · cos ( , θ ) + · y · sin ( , θ ) = 1" at bounding box center [456, 114] width 235 height 38
drag, startPoint x: 353, startPoint y: 110, endPoint x: 355, endPoint y: 116, distance: 6.3
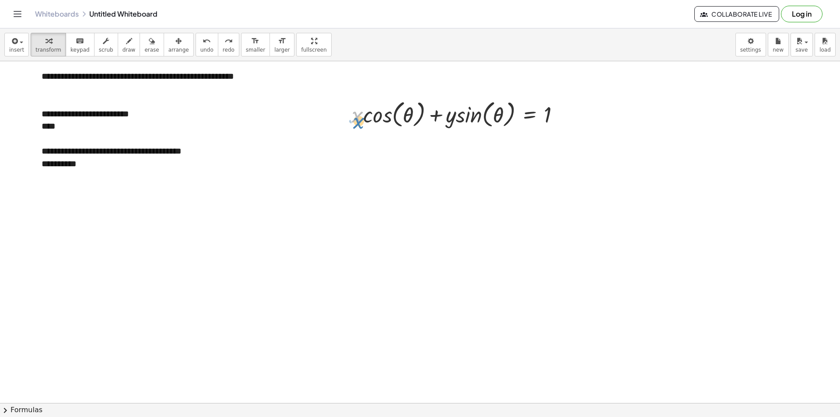
click at [355, 116] on div at bounding box center [460, 113] width 224 height 33
click at [23, 52] on button "insert" at bounding box center [16, 45] width 25 height 24
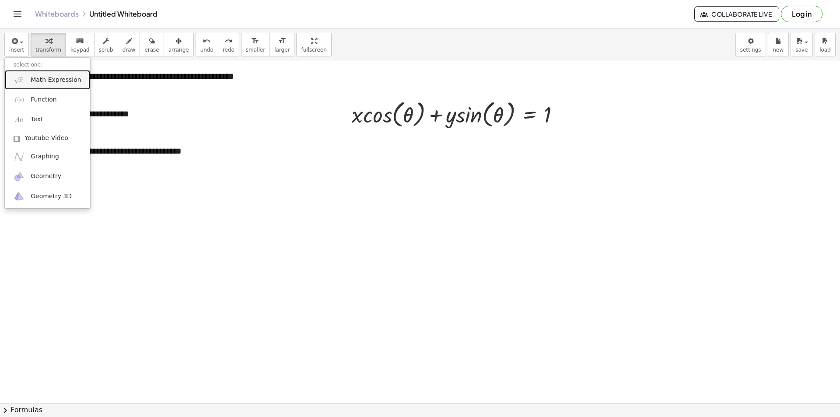
click at [62, 79] on span "Math Expression" at bounding box center [56, 80] width 50 height 9
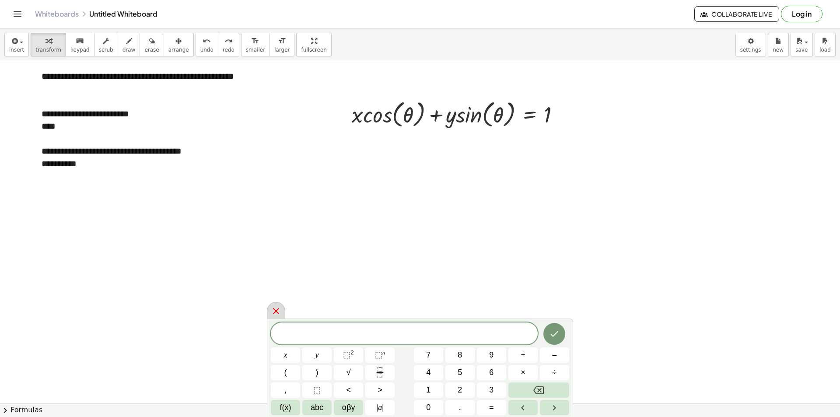
click at [278, 315] on icon at bounding box center [276, 311] width 11 height 11
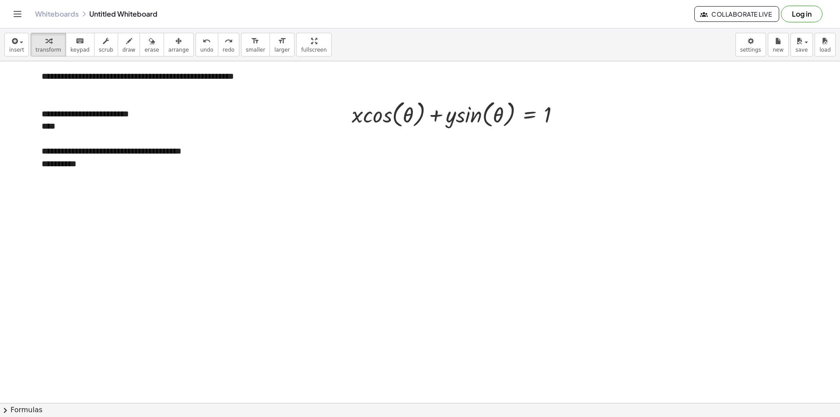
click at [579, 203] on div at bounding box center [420, 403] width 840 height 684
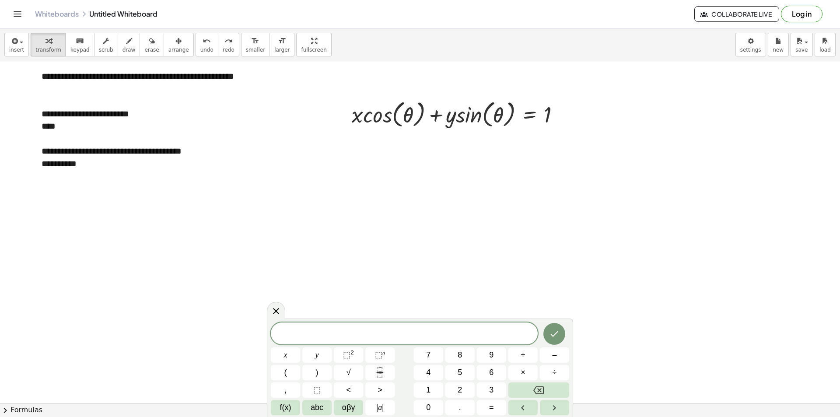
click at [430, 196] on div at bounding box center [420, 403] width 840 height 684
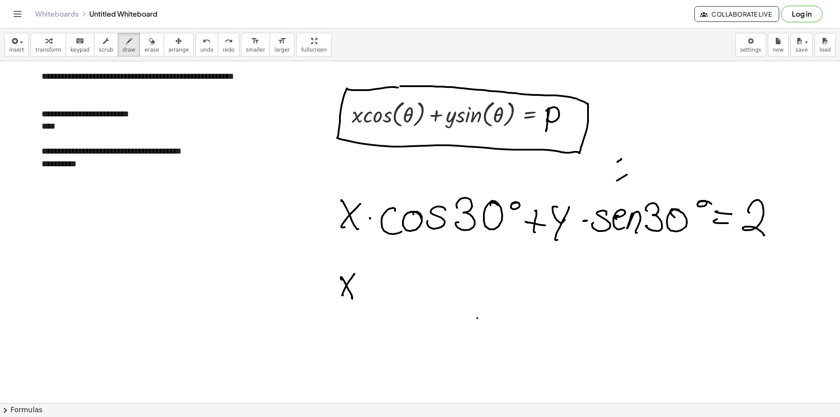
click at [478, 318] on div at bounding box center [420, 403] width 840 height 684
click at [146, 49] on button "erase" at bounding box center [152, 45] width 24 height 24
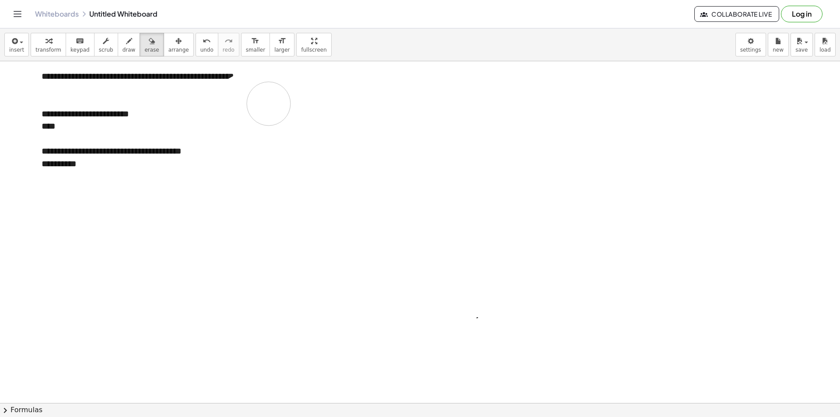
drag, startPoint x: 307, startPoint y: 366, endPoint x: 310, endPoint y: 178, distance: 188.7
click at [429, 112] on div at bounding box center [420, 403] width 840 height 684
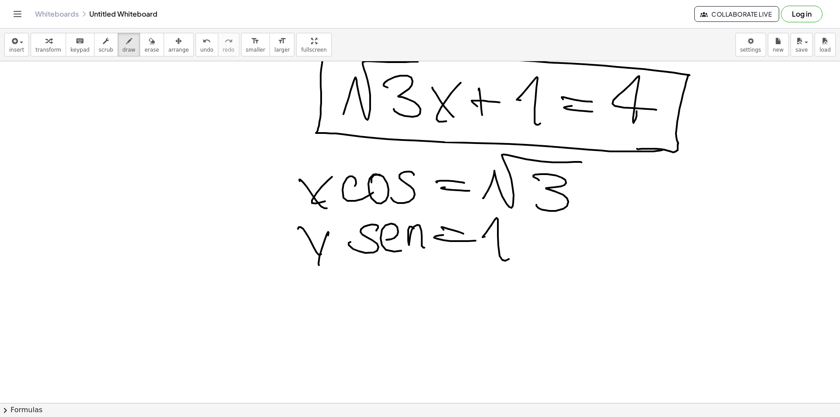
scroll to position [288, 0]
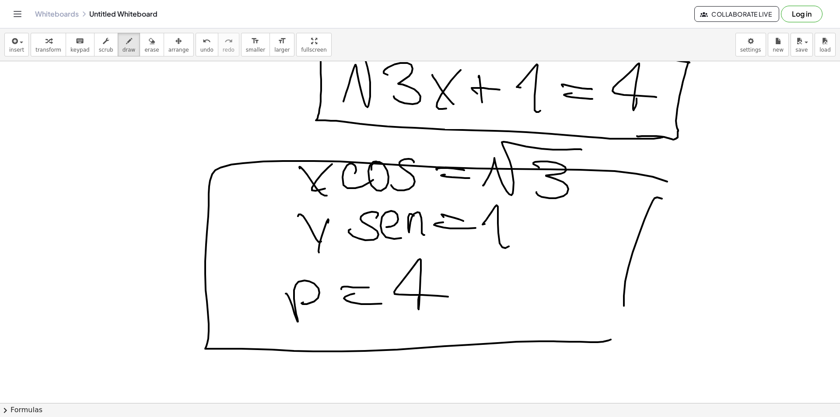
click at [659, 222] on div at bounding box center [420, 115] width 840 height 684
